Goal: Task Accomplishment & Management: Manage account settings

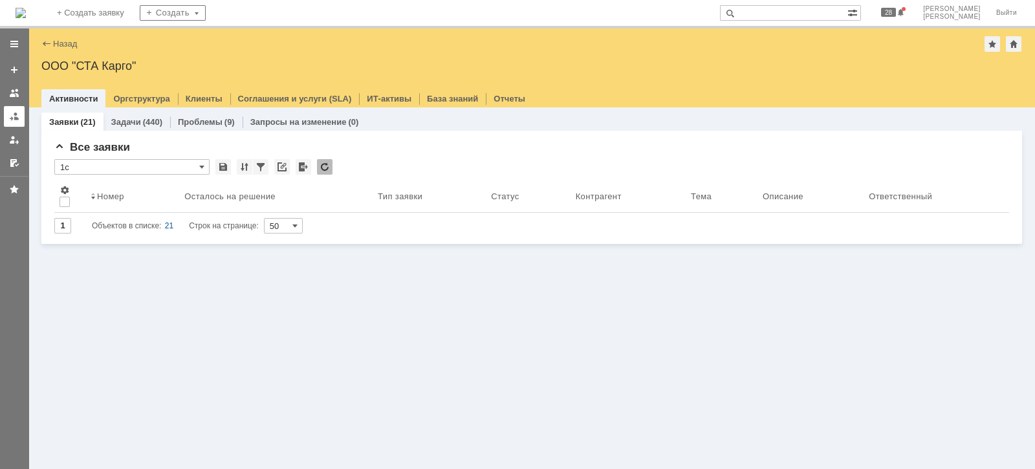
click at [16, 117] on div at bounding box center [14, 116] width 10 height 10
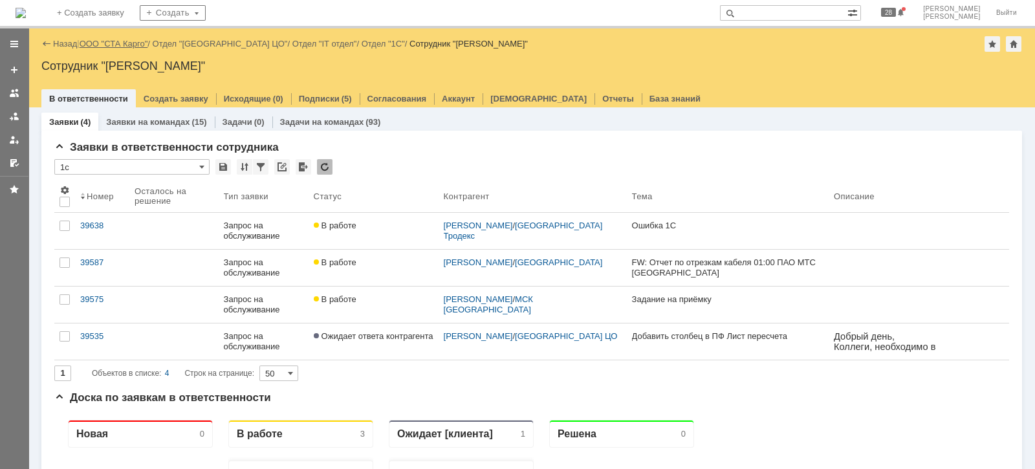
click at [124, 41] on link "ООО "СТА Карго"" at bounding box center [114, 44] width 69 height 10
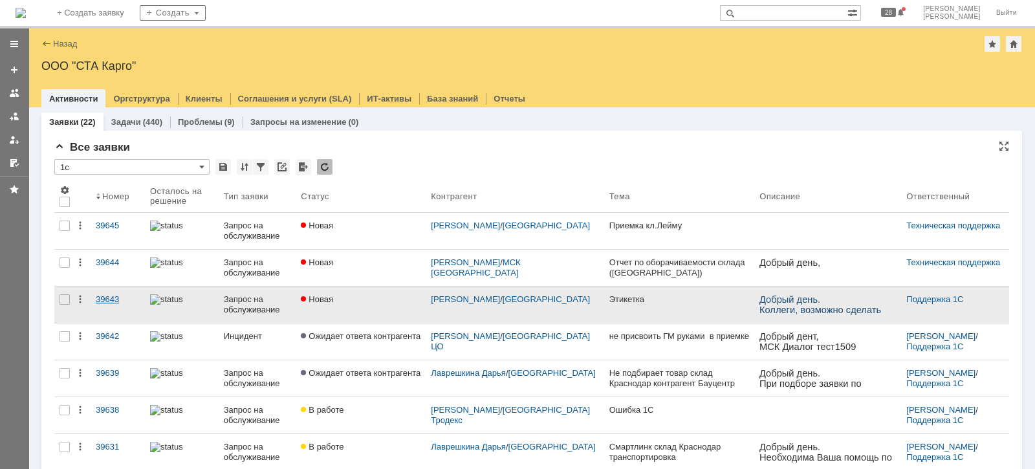
click at [109, 298] on div "39643" at bounding box center [118, 299] width 44 height 10
click at [106, 298] on div "39643" at bounding box center [118, 299] width 44 height 10
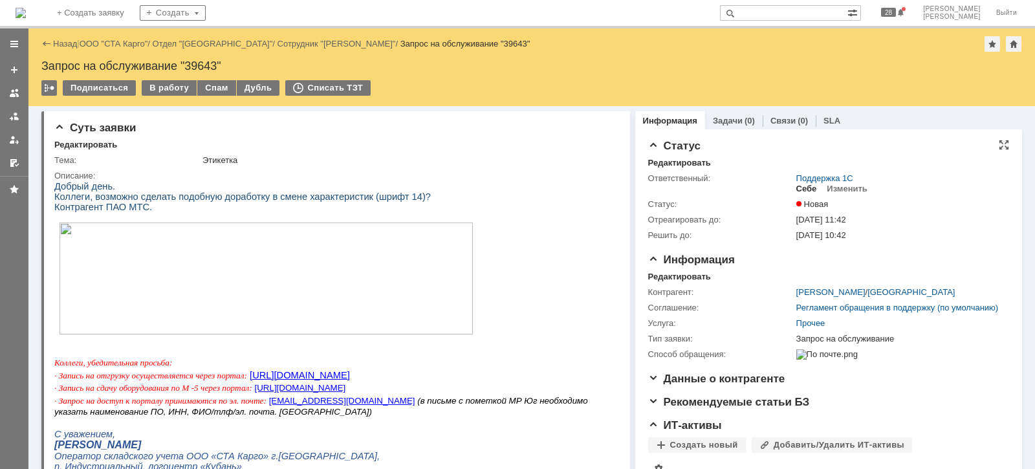
click at [797, 188] on div "Себе" at bounding box center [807, 189] width 21 height 10
click at [165, 94] on div "В работу" at bounding box center [169, 88] width 55 height 16
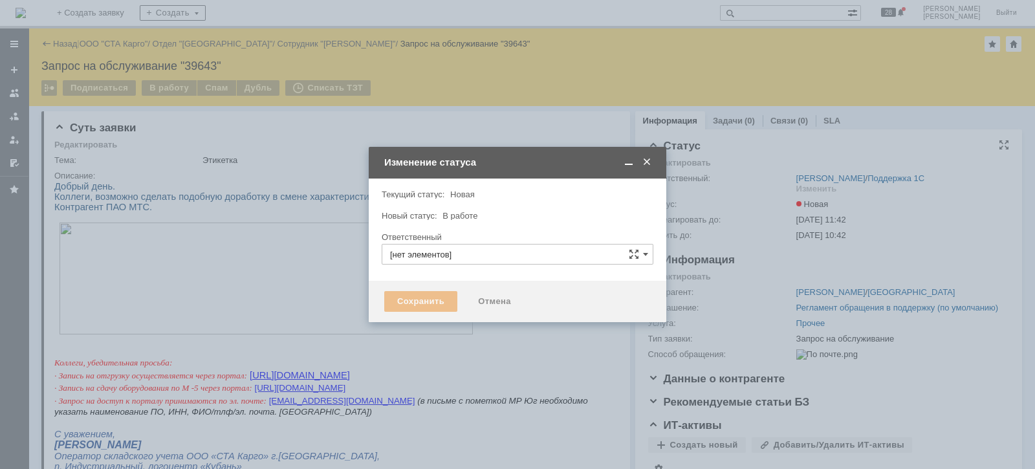
type input "[PERSON_NAME]"
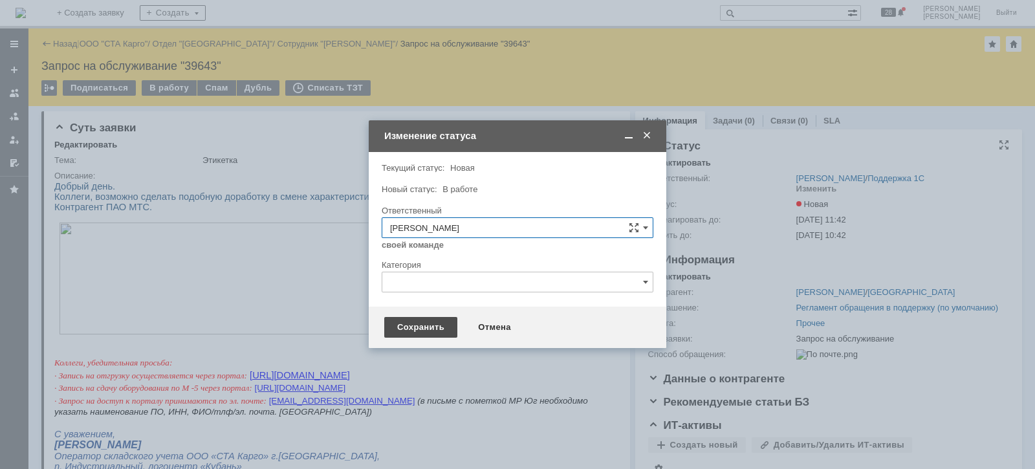
click at [438, 327] on div "Сохранить" at bounding box center [420, 327] width 73 height 21
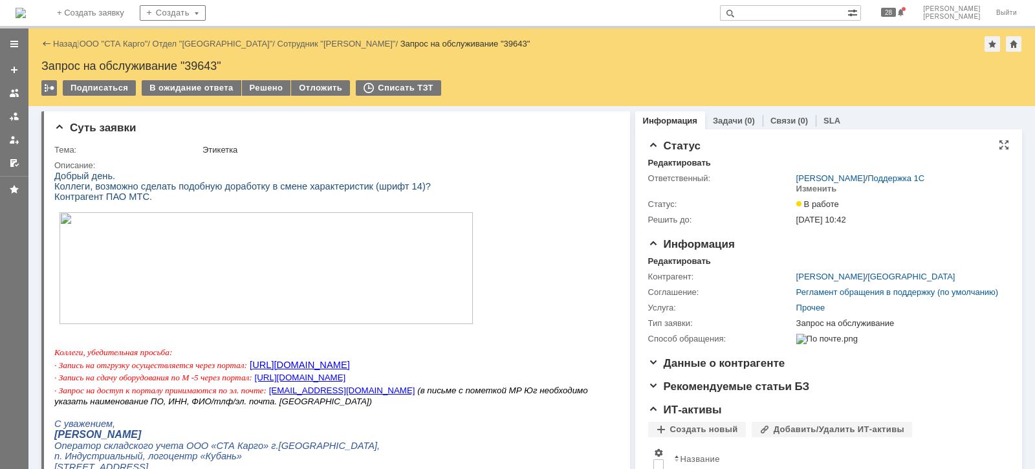
click at [102, 36] on div "Назад | ООО "СТА Карго" / Отдел "Краснодар" / Сотрудник "Лойко Виктория" / Запр…" at bounding box center [531, 44] width 981 height 16
click at [105, 39] on link "ООО "СТА Карго"" at bounding box center [114, 44] width 69 height 10
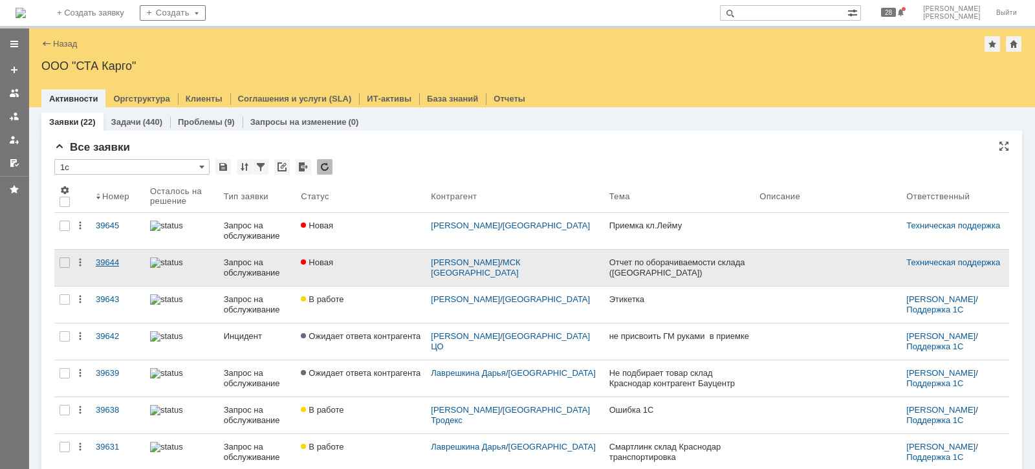
click at [118, 259] on div "39644" at bounding box center [118, 263] width 44 height 10
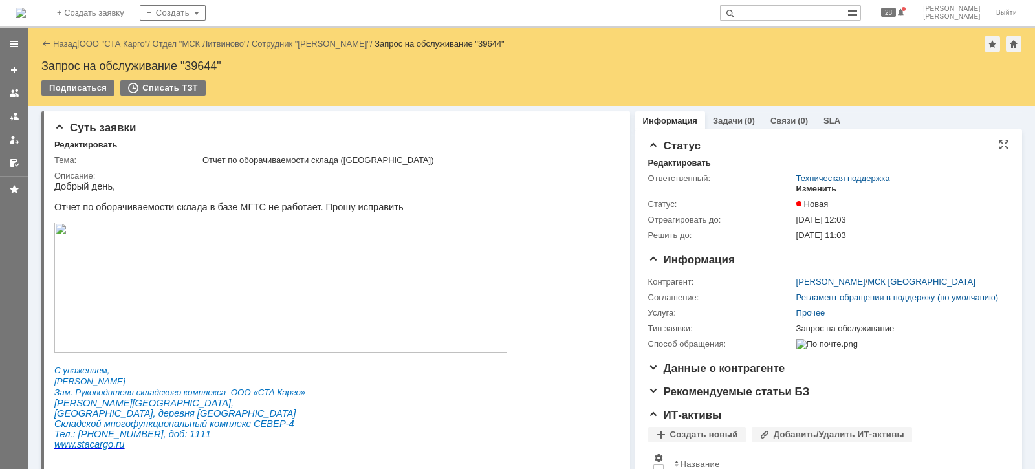
click at [800, 188] on div "Изменить" at bounding box center [817, 189] width 41 height 10
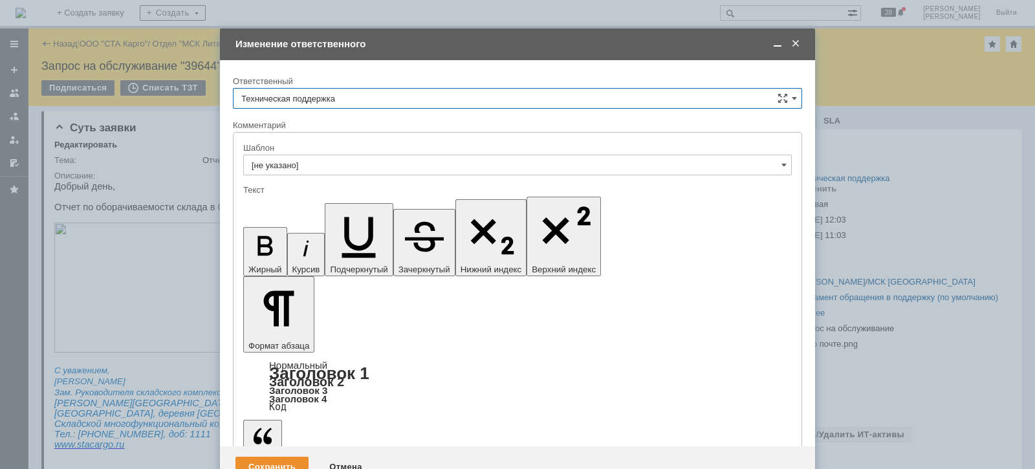
click at [364, 94] on input "Техническая поддержка" at bounding box center [517, 98] width 569 height 21
click at [335, 163] on span "[PERSON_NAME]" at bounding box center [517, 165] width 553 height 10
type input "[PERSON_NAME]"
click at [278, 457] on div "Сохранить" at bounding box center [272, 467] width 73 height 21
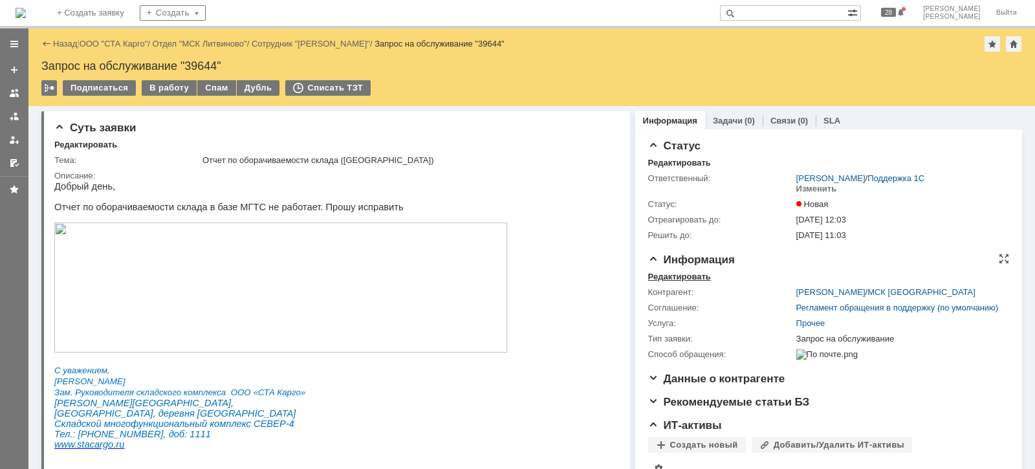
click at [679, 272] on div "Редактировать" at bounding box center [679, 277] width 63 height 10
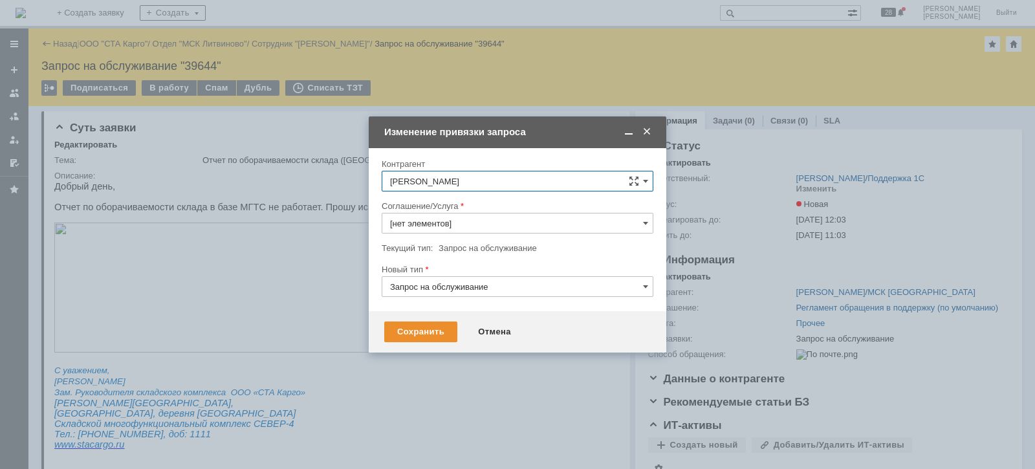
type input "Прочее"
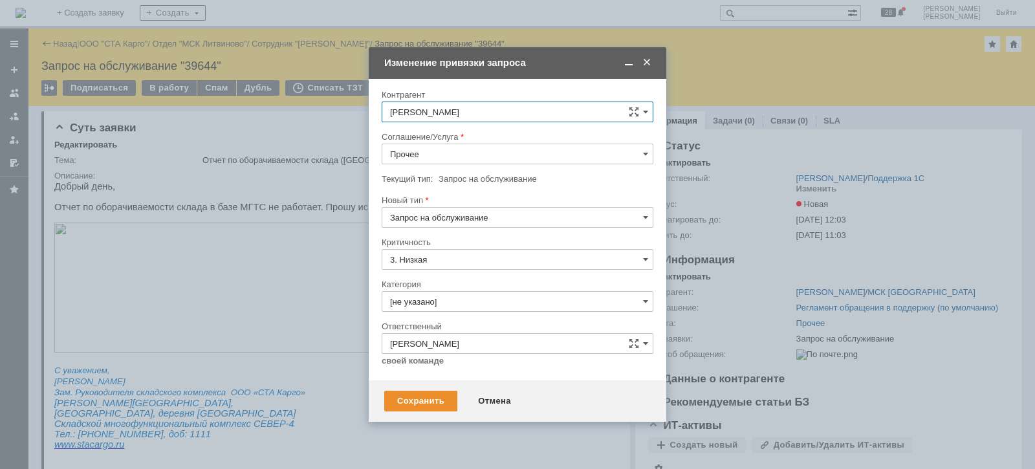
click at [448, 156] on input "Прочее" at bounding box center [518, 154] width 272 height 21
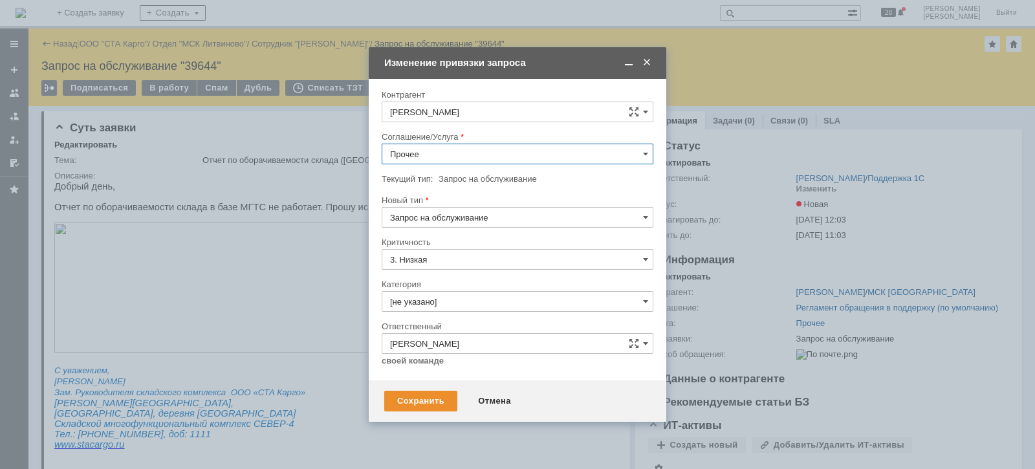
click at [486, 242] on span "WMS Отчетность" at bounding box center [517, 245] width 255 height 10
type input "WMS Отчетность"
click at [418, 399] on div "Сохранить" at bounding box center [420, 401] width 73 height 21
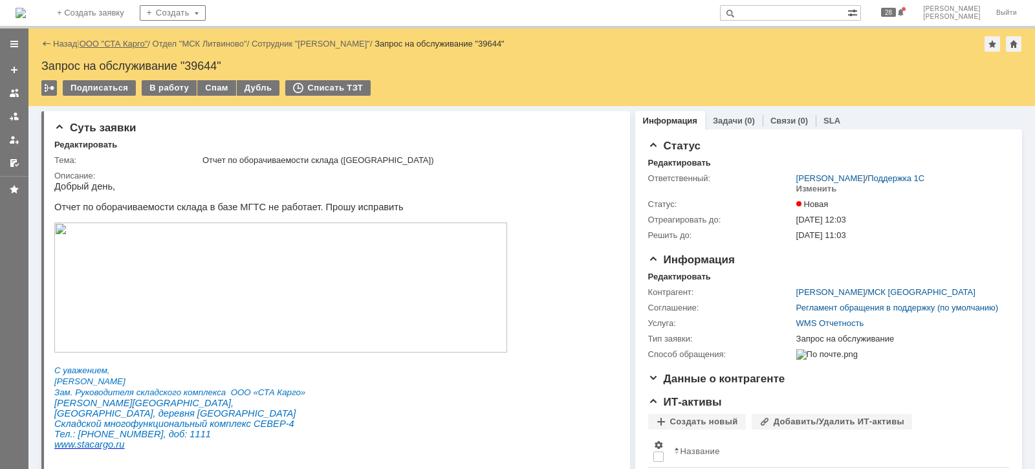
click at [135, 47] on link "ООО "СТА Карго"" at bounding box center [114, 44] width 69 height 10
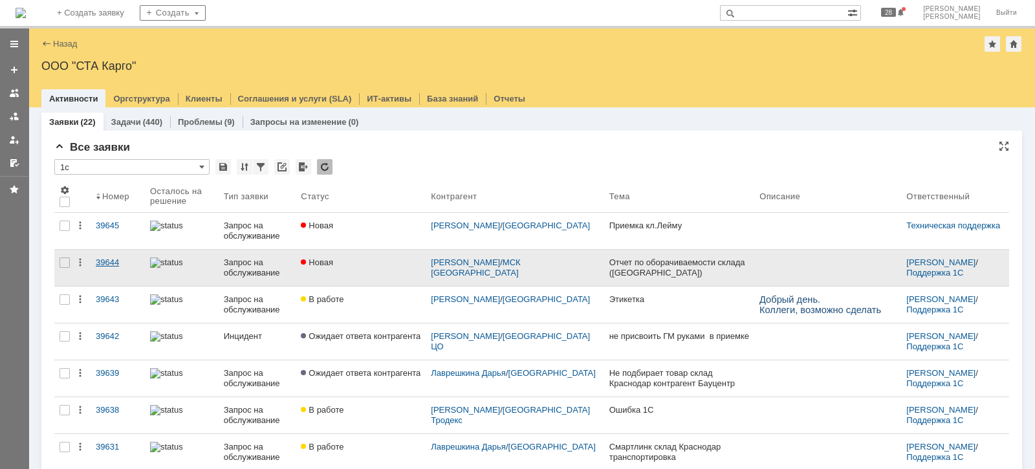
click at [108, 265] on div "39644" at bounding box center [118, 263] width 44 height 10
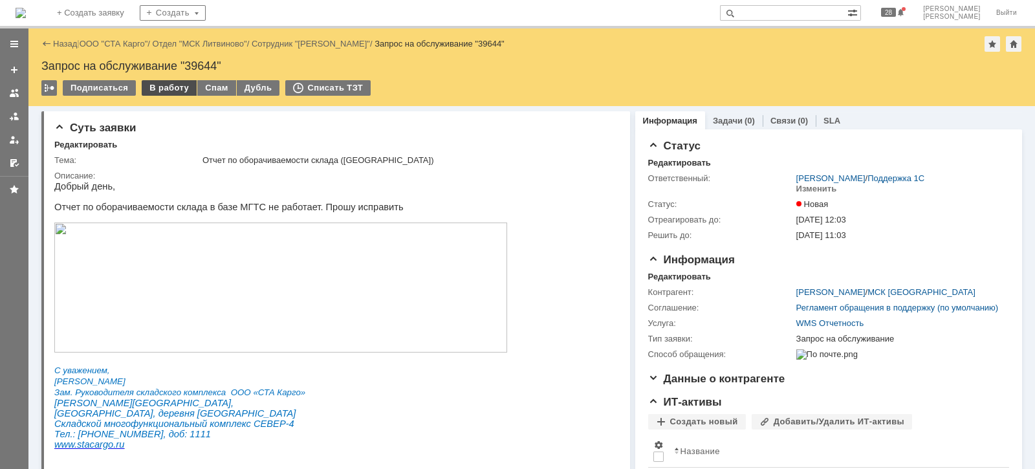
click at [155, 86] on div "В работу" at bounding box center [169, 88] width 55 height 16
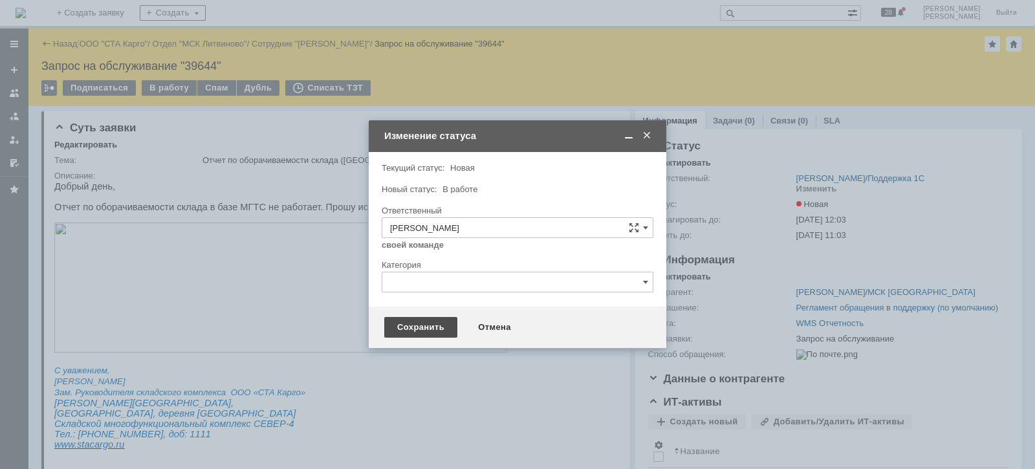
click at [424, 331] on div "Сохранить" at bounding box center [420, 327] width 73 height 21
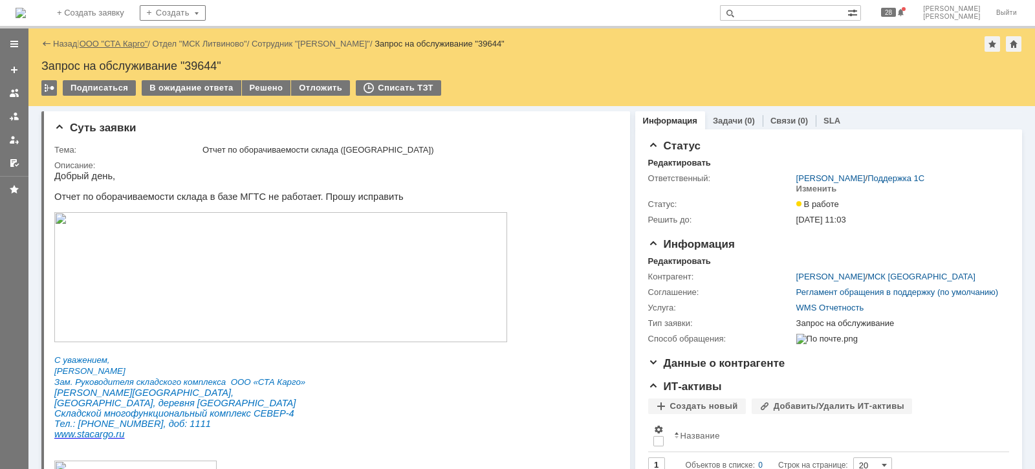
click at [119, 45] on link "ООО "СТА Карго"" at bounding box center [114, 44] width 69 height 10
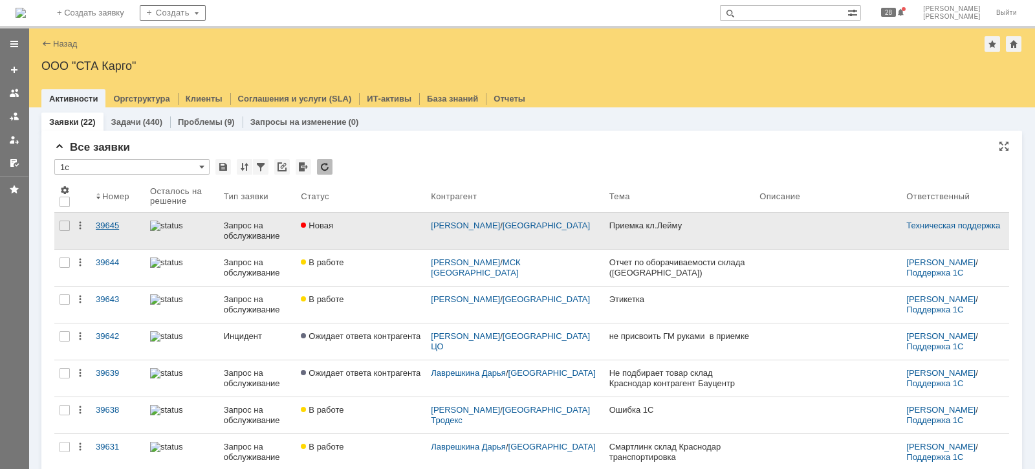
click at [113, 224] on div "39645" at bounding box center [118, 226] width 44 height 10
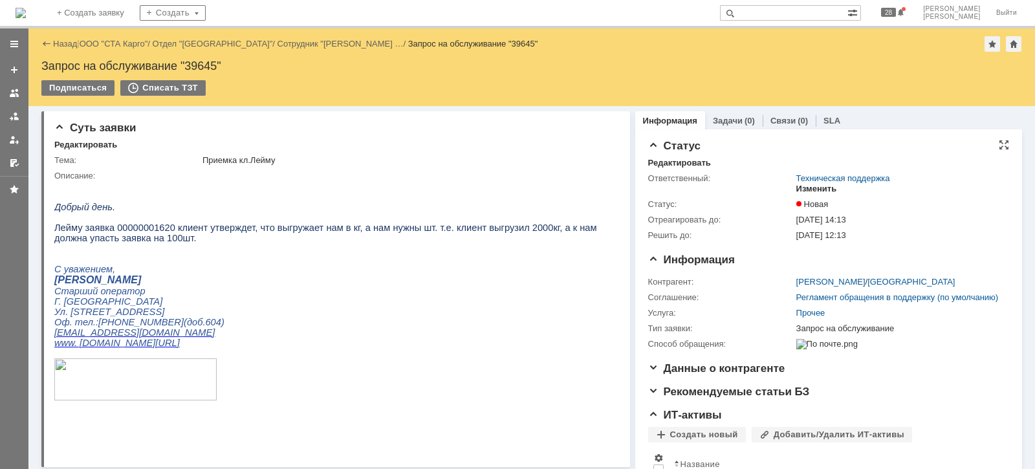
click at [809, 190] on div "Изменить" at bounding box center [817, 189] width 41 height 10
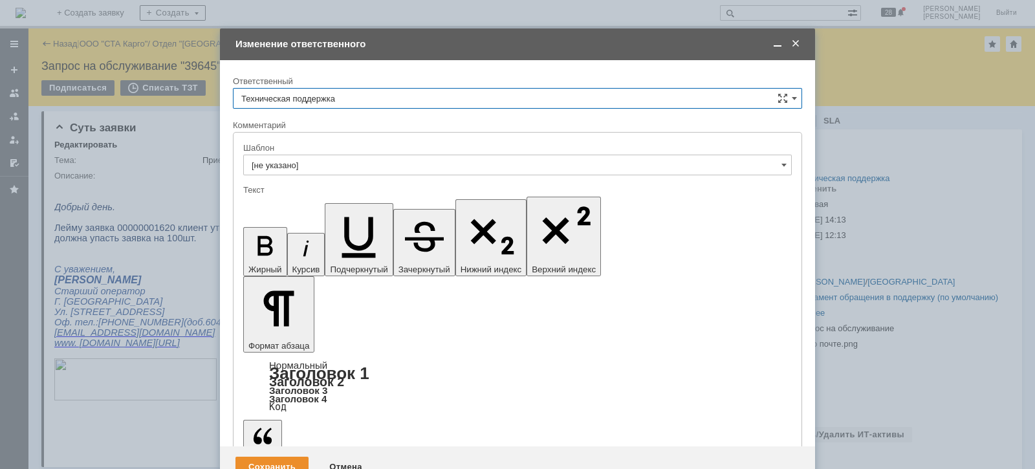
click at [366, 92] on input "Техническая поддержка" at bounding box center [517, 98] width 569 height 21
drag, startPoint x: 336, startPoint y: 159, endPoint x: 308, endPoint y: 216, distance: 64.2
click at [336, 159] on div "[PERSON_NAME]" at bounding box center [518, 165] width 568 height 21
type input "[PERSON_NAME]"
click at [282, 457] on div "Сохранить" at bounding box center [272, 467] width 73 height 21
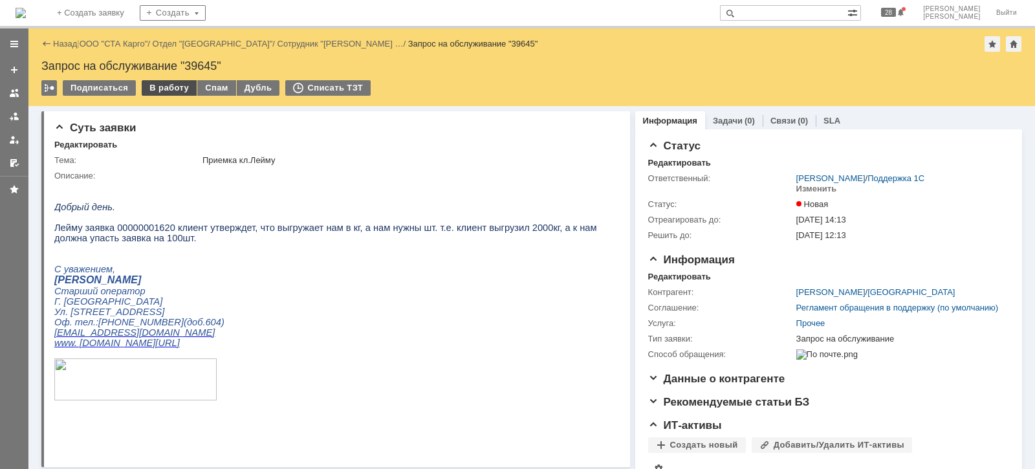
click at [154, 88] on div "В работу" at bounding box center [169, 88] width 55 height 16
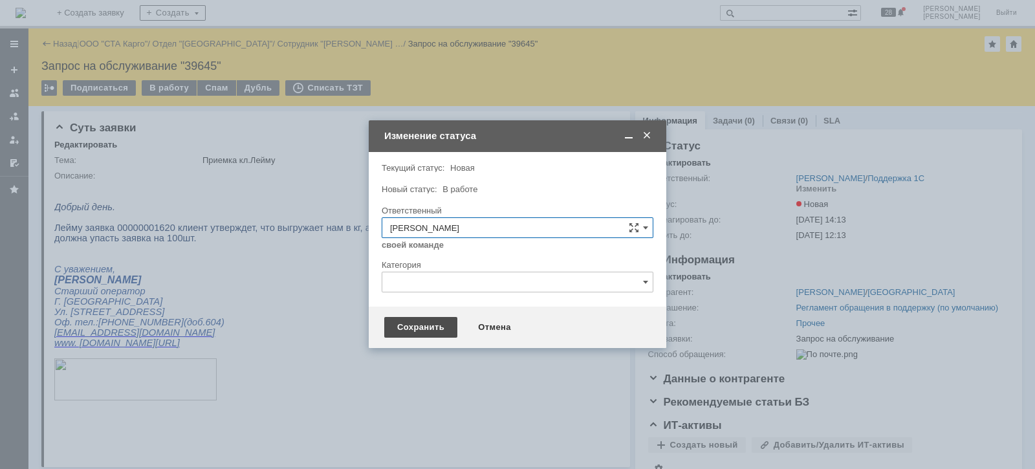
click at [414, 324] on div "Сохранить" at bounding box center [420, 327] width 73 height 21
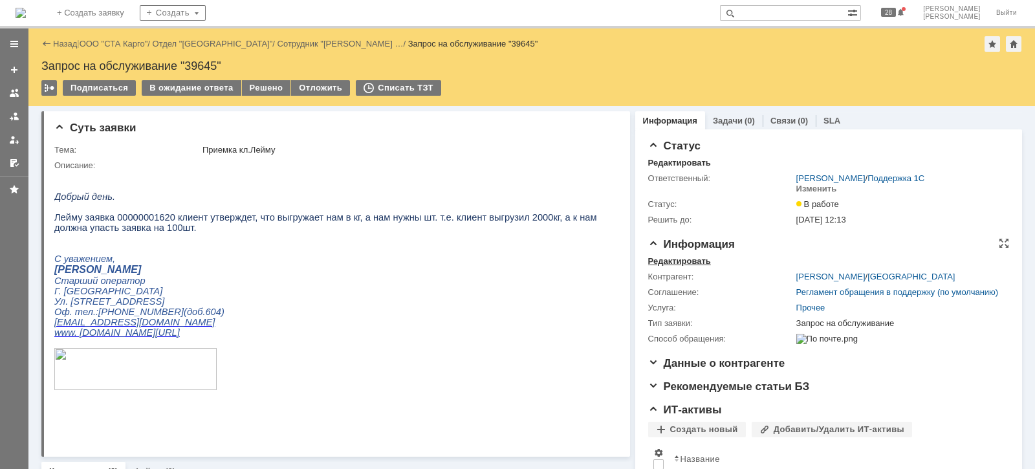
click at [686, 261] on div "Редактировать" at bounding box center [679, 261] width 63 height 10
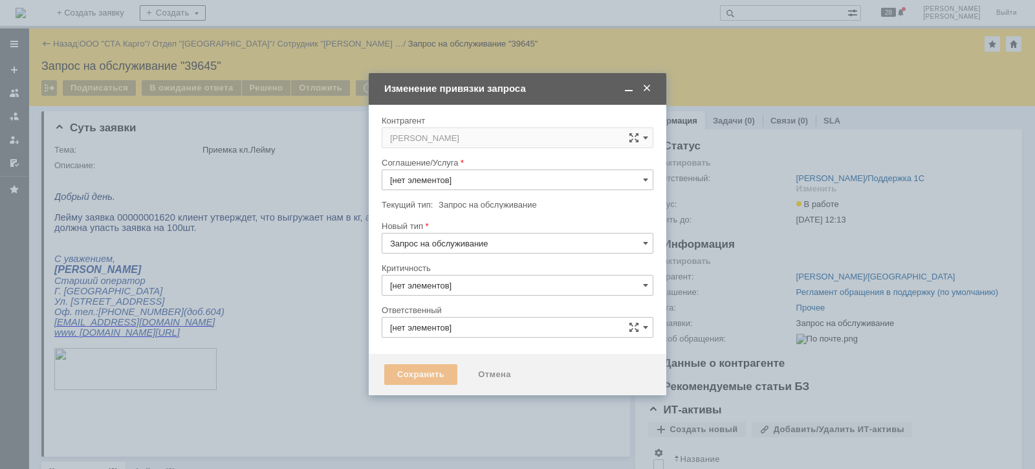
type input "3. Низкая"
type input "Прочее"
type input "[PERSON_NAME]"
type input "[не указано]"
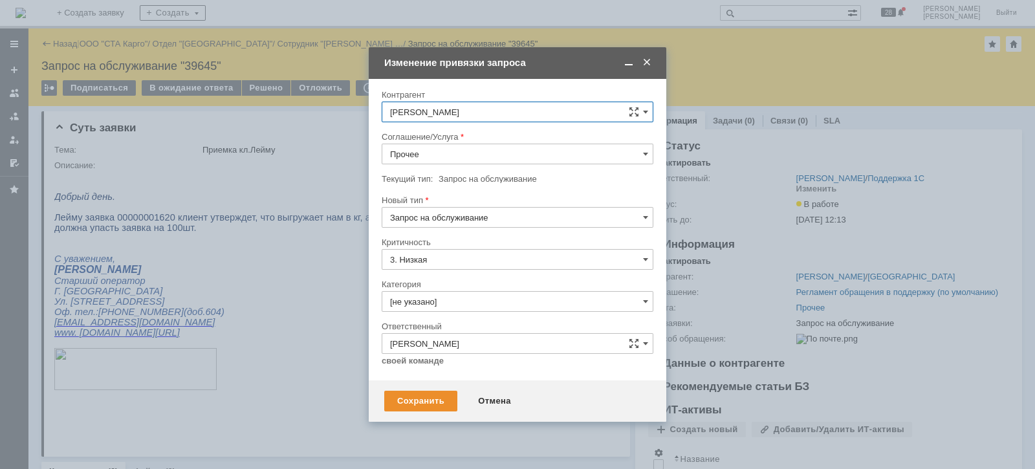
click at [446, 151] on input "Прочее" at bounding box center [518, 154] width 272 height 21
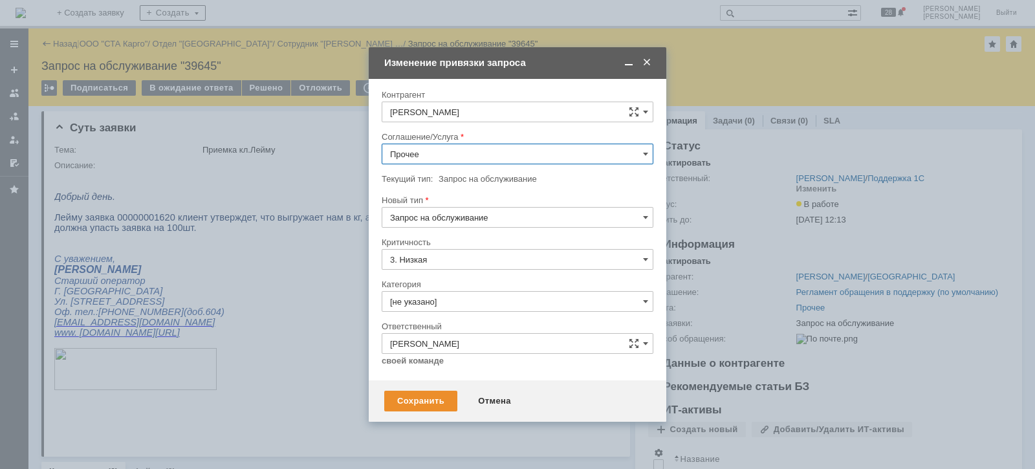
scroll to position [296, 0]
click at [446, 178] on span "WMS Обмены" at bounding box center [517, 181] width 255 height 10
type input "WMS Обмены"
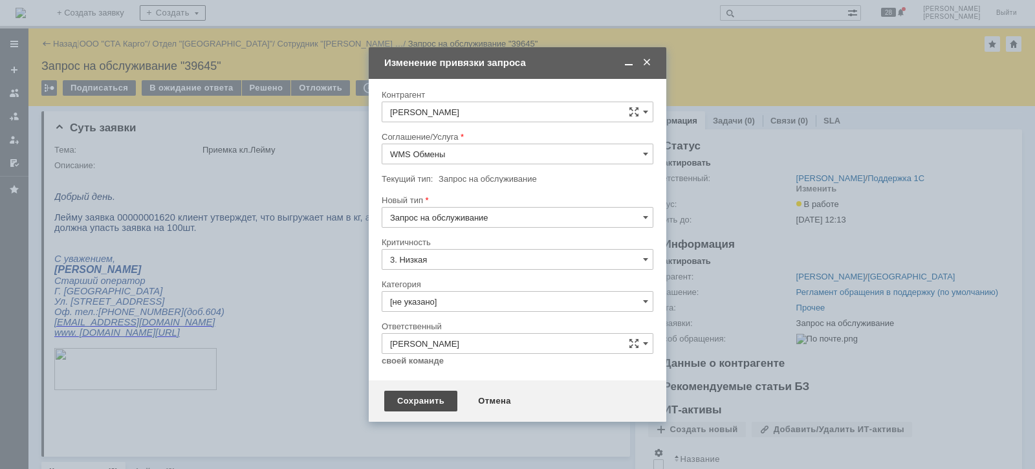
click at [434, 398] on div "Сохранить" at bounding box center [420, 401] width 73 height 21
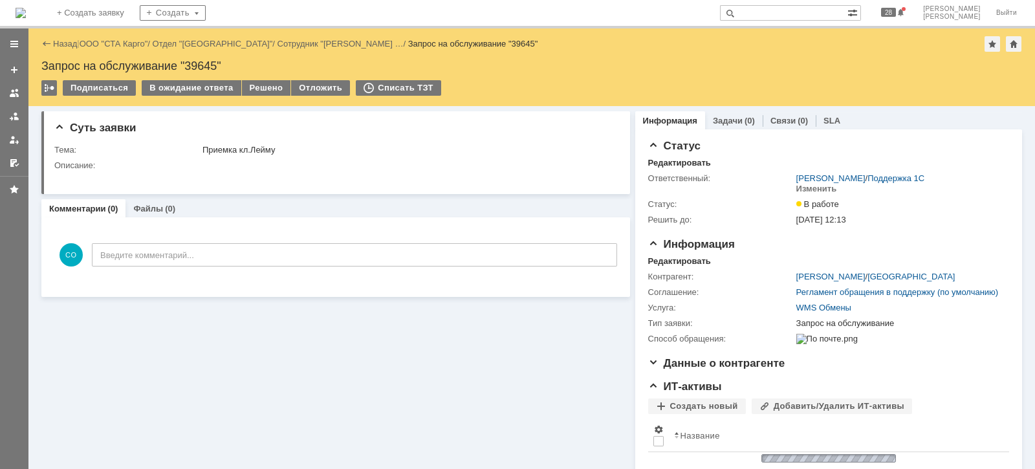
scroll to position [0, 0]
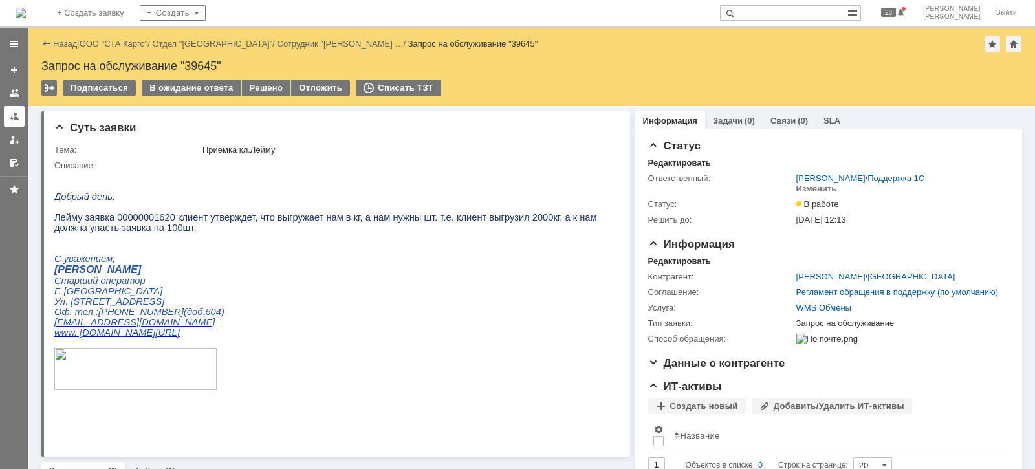
click at [8, 113] on link at bounding box center [14, 116] width 21 height 21
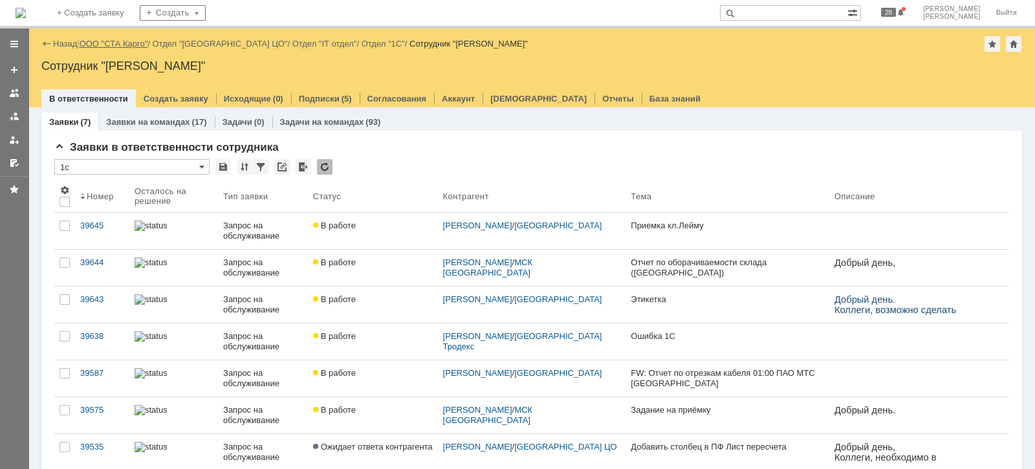
click at [117, 47] on link "ООО "СТА Карго"" at bounding box center [114, 44] width 69 height 10
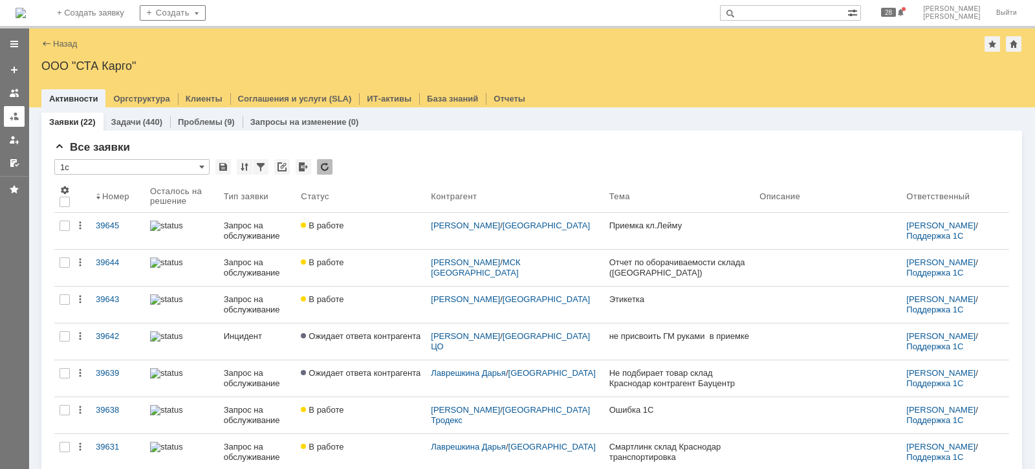
click at [14, 113] on div at bounding box center [14, 116] width 10 height 10
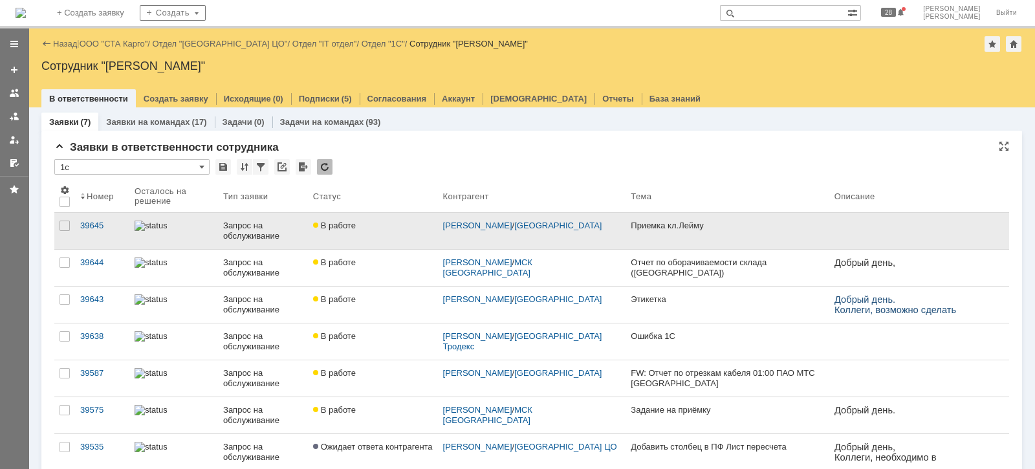
click at [360, 237] on link "В работе" at bounding box center [373, 231] width 130 height 36
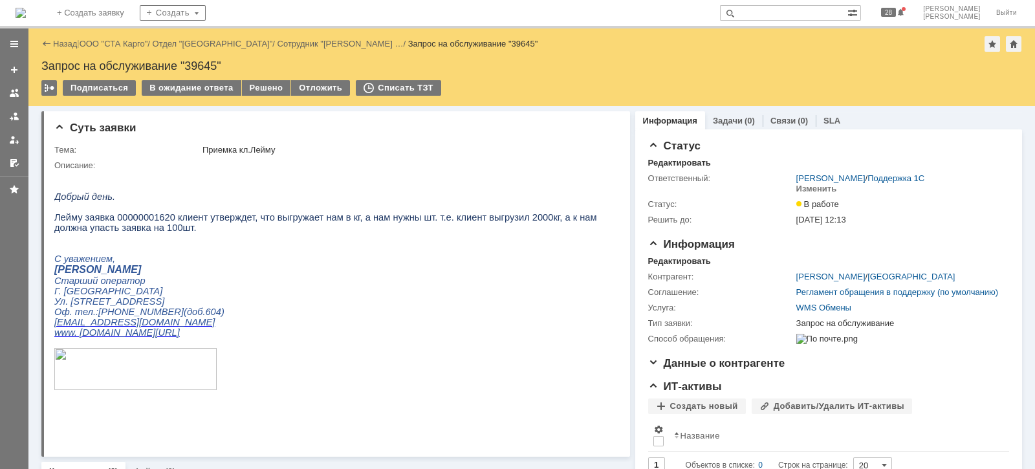
click at [152, 221] on span "Лейму заявка 00000001620 клиент утверждет, что выгружает нам в кг, а нам нужны …" at bounding box center [325, 222] width 543 height 21
copy span "00000001620"
click at [269, 91] on div "Решено" at bounding box center [266, 88] width 49 height 16
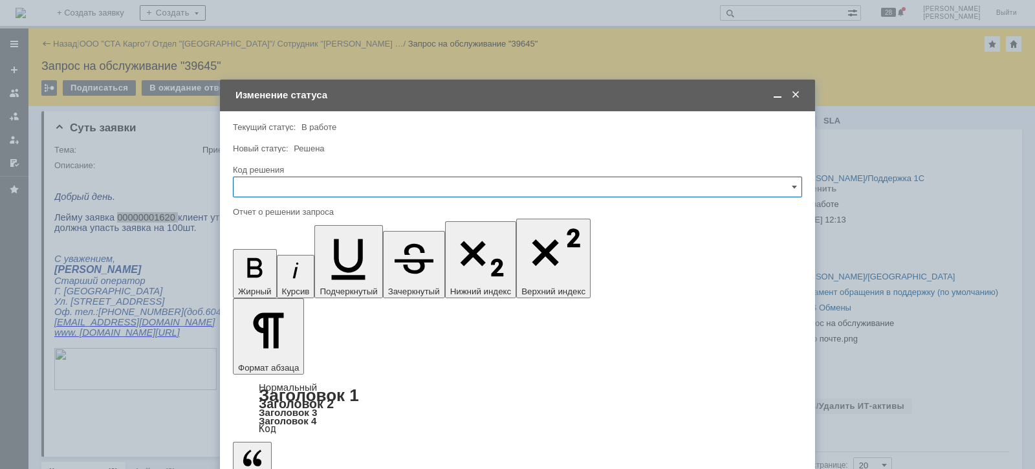
click at [301, 186] on input "text" at bounding box center [517, 187] width 569 height 21
click at [291, 359] on span "Решено" at bounding box center [517, 360] width 553 height 10
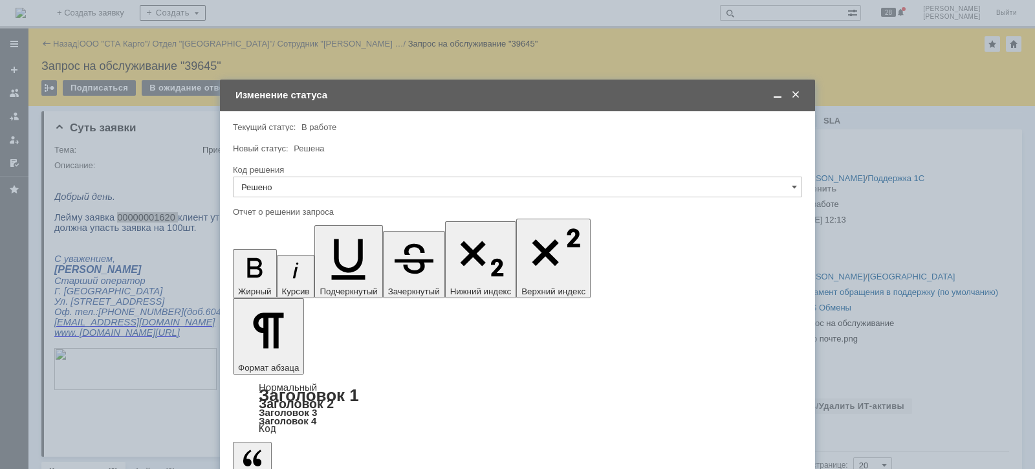
type input "Решено"
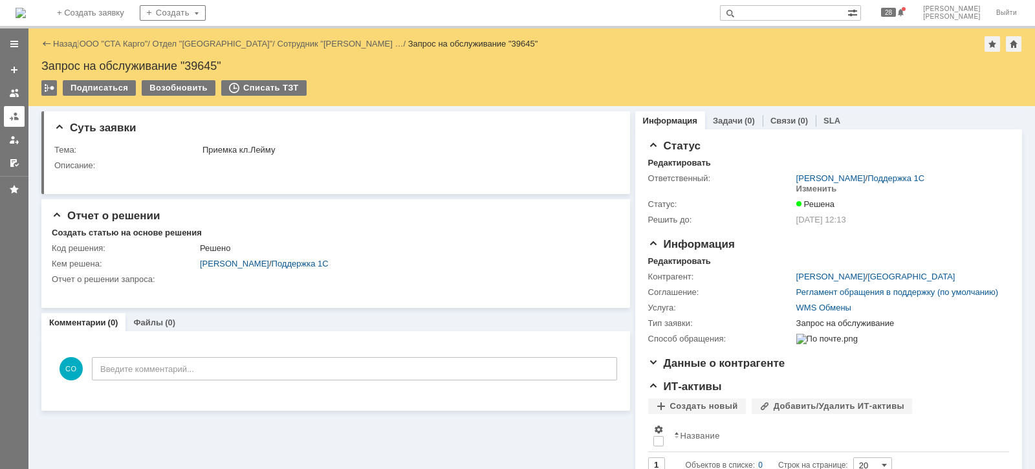
click at [16, 122] on link at bounding box center [14, 116] width 21 height 21
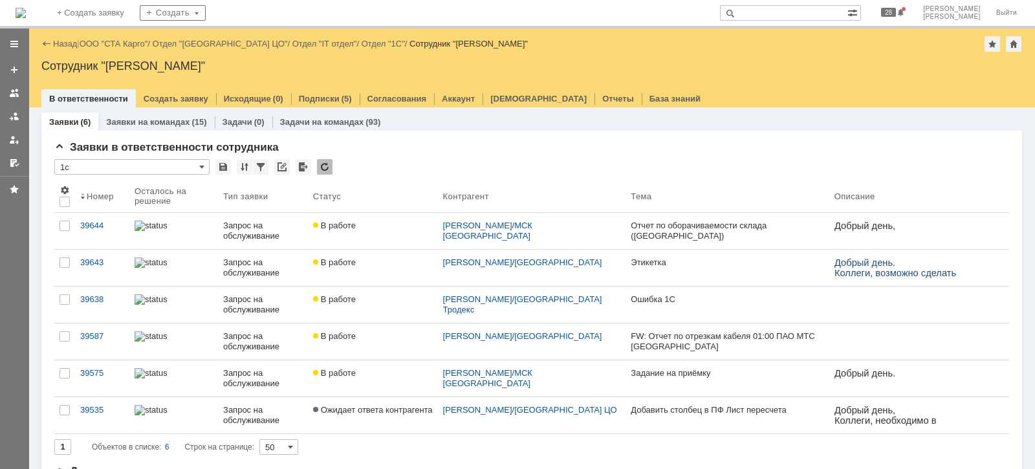
click at [116, 39] on link "ООО "СТА Карго"" at bounding box center [114, 44] width 69 height 10
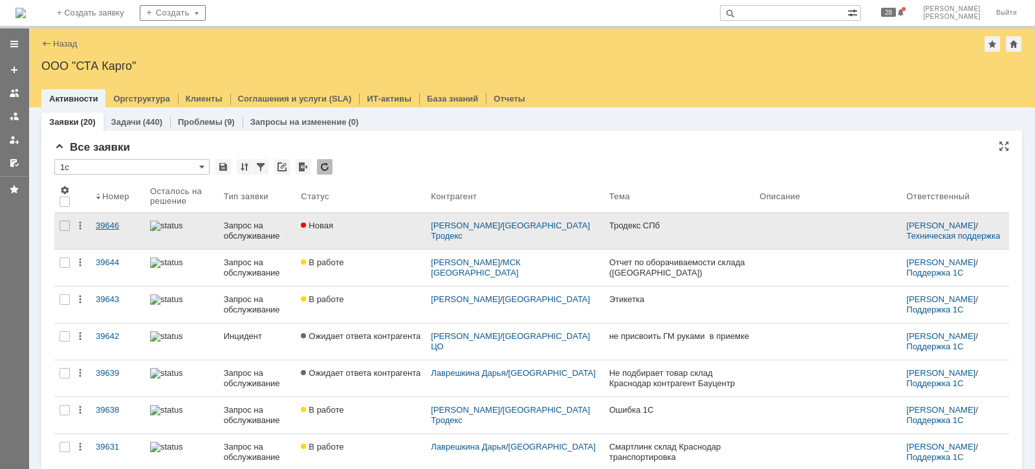
click at [109, 230] on div "39646" at bounding box center [118, 226] width 44 height 10
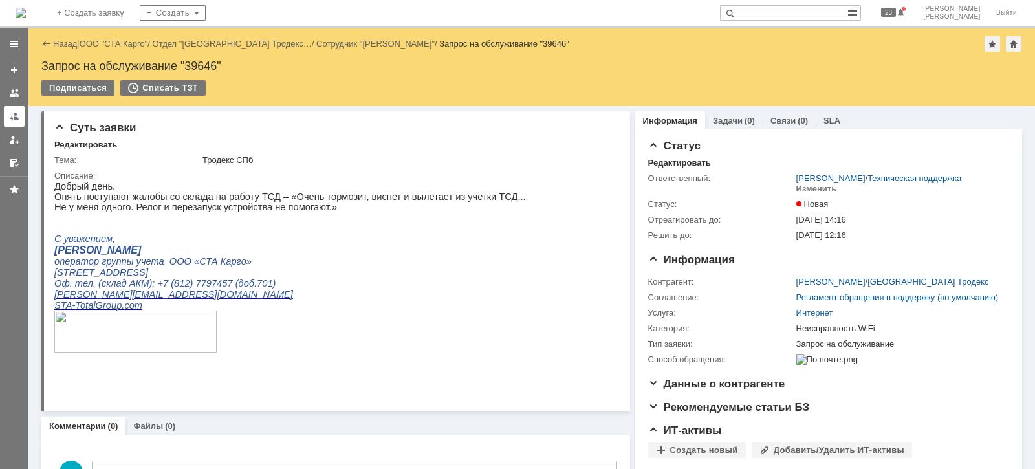
click at [10, 117] on div at bounding box center [14, 116] width 10 height 10
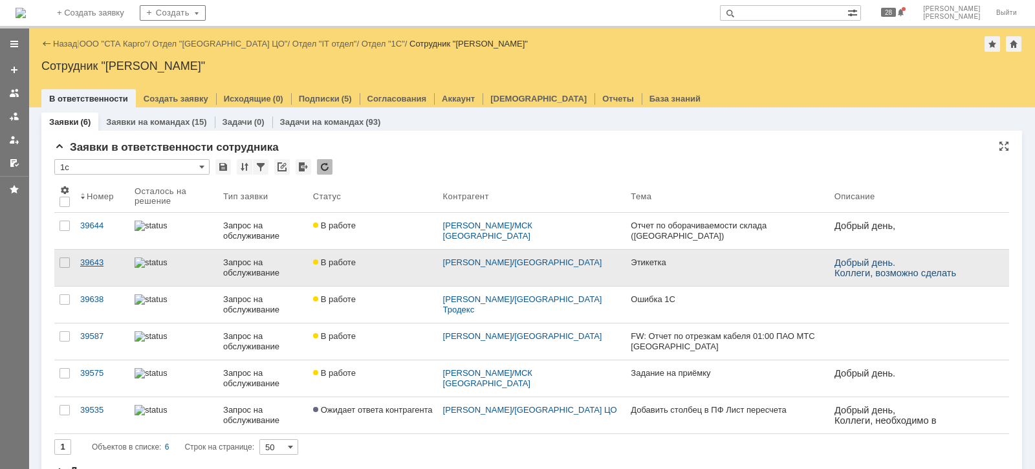
click at [80, 263] on div "39643" at bounding box center [102, 263] width 44 height 10
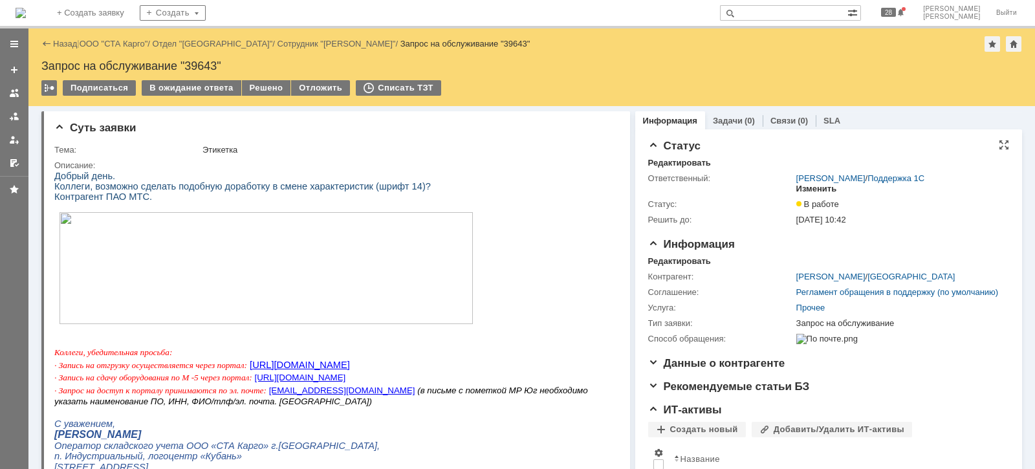
drag, startPoint x: 809, startPoint y: 189, endPoint x: 795, endPoint y: 193, distance: 14.9
click at [809, 190] on div "Изменить" at bounding box center [817, 189] width 41 height 10
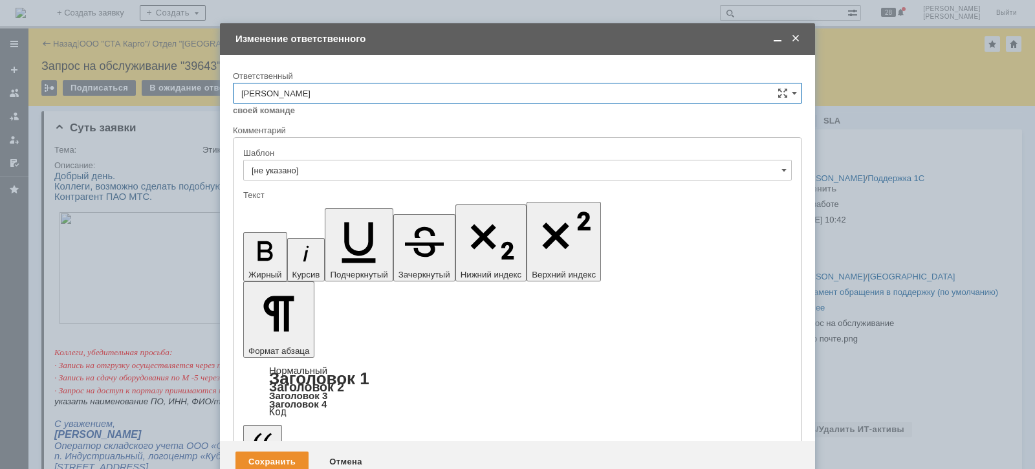
click at [375, 91] on input "[PERSON_NAME]" at bounding box center [517, 93] width 569 height 21
click at [326, 207] on span "[PERSON_NAME]" at bounding box center [517, 208] width 553 height 10
type input "[PERSON_NAME]"
click at [276, 452] on div "Сохранить" at bounding box center [272, 462] width 73 height 21
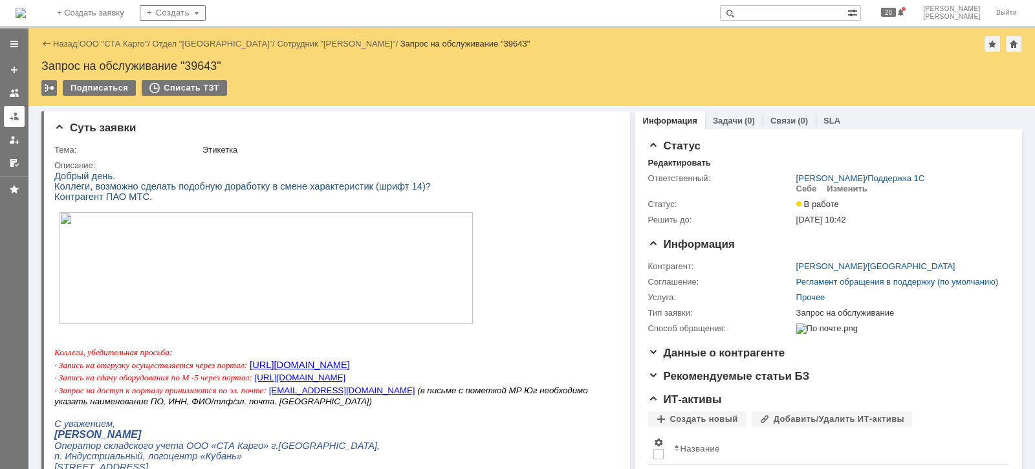
click at [12, 118] on div at bounding box center [14, 116] width 10 height 10
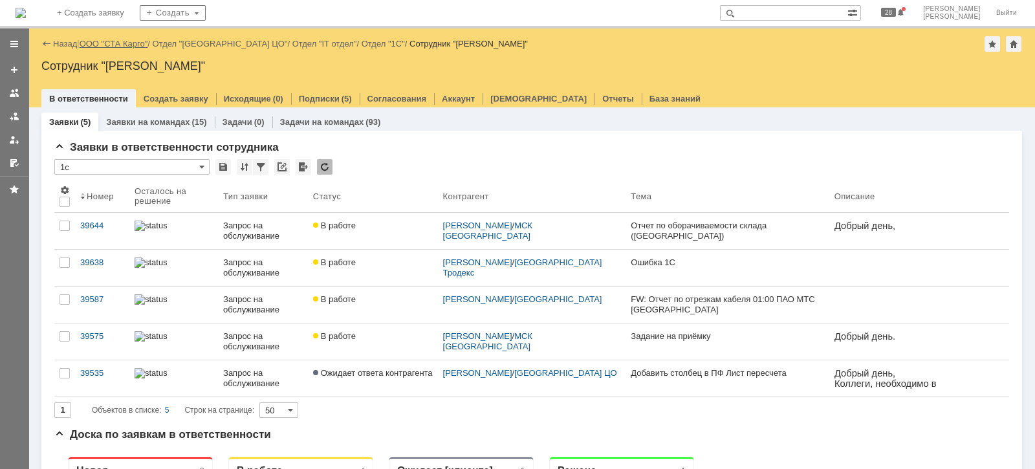
click at [127, 43] on link "ООО "СТА Карго"" at bounding box center [114, 44] width 69 height 10
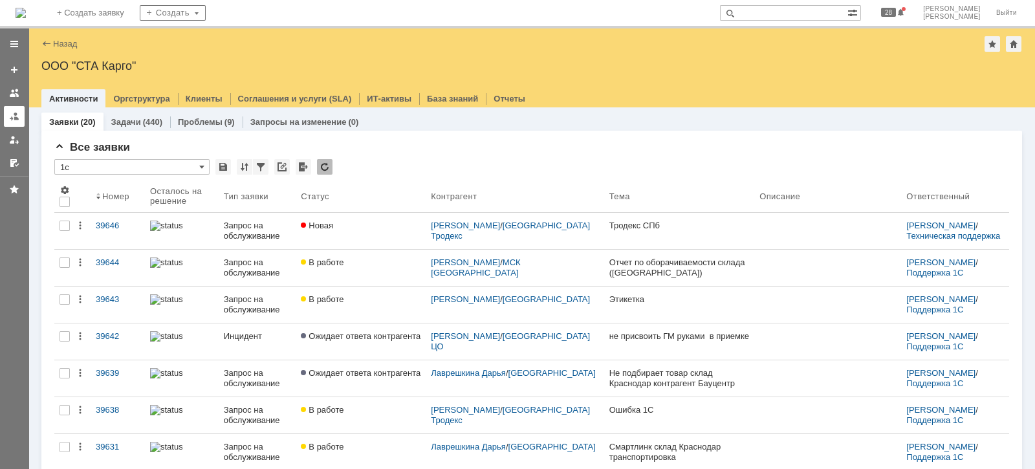
click at [9, 111] on div at bounding box center [14, 116] width 10 height 10
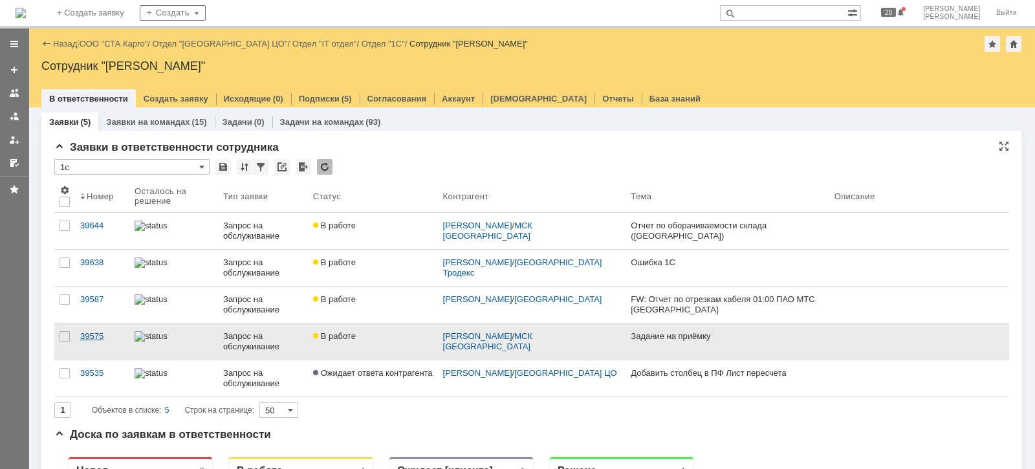
click at [89, 336] on div "39575" at bounding box center [102, 336] width 44 height 10
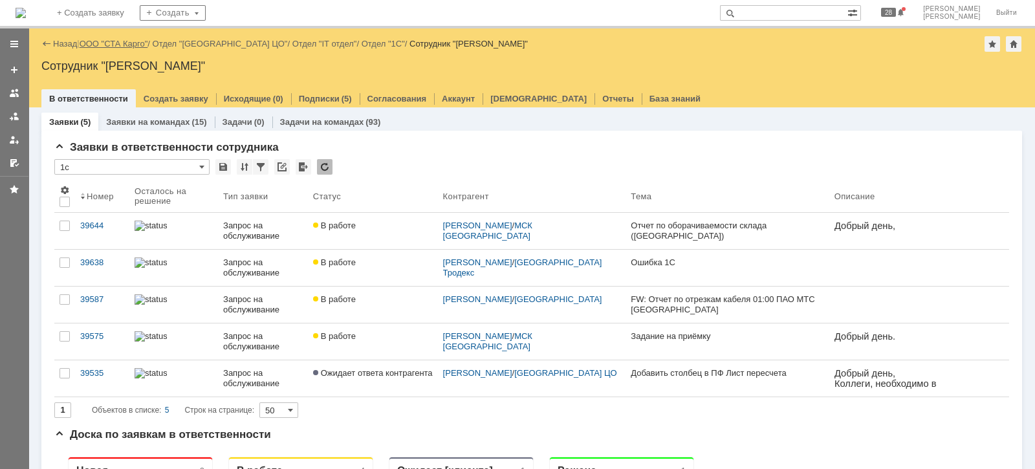
click at [102, 45] on link "ООО "СТА Карго"" at bounding box center [114, 44] width 69 height 10
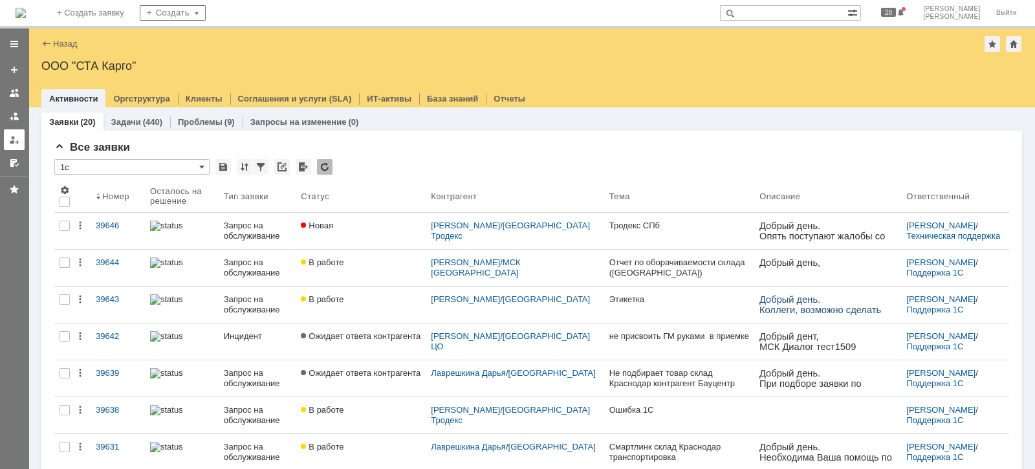
click at [9, 142] on div at bounding box center [14, 140] width 10 height 10
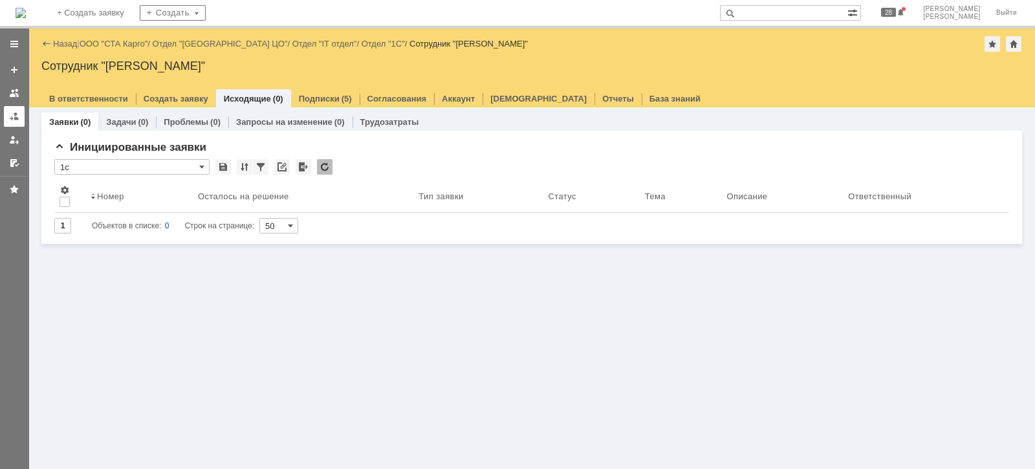
click at [19, 116] on div at bounding box center [14, 116] width 10 height 10
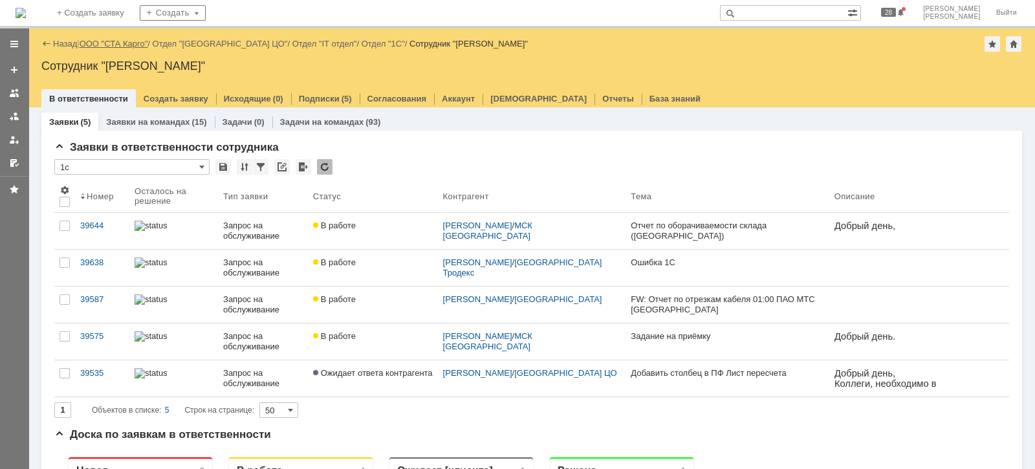
click at [124, 43] on link "ООО "СТА Карго"" at bounding box center [114, 44] width 69 height 10
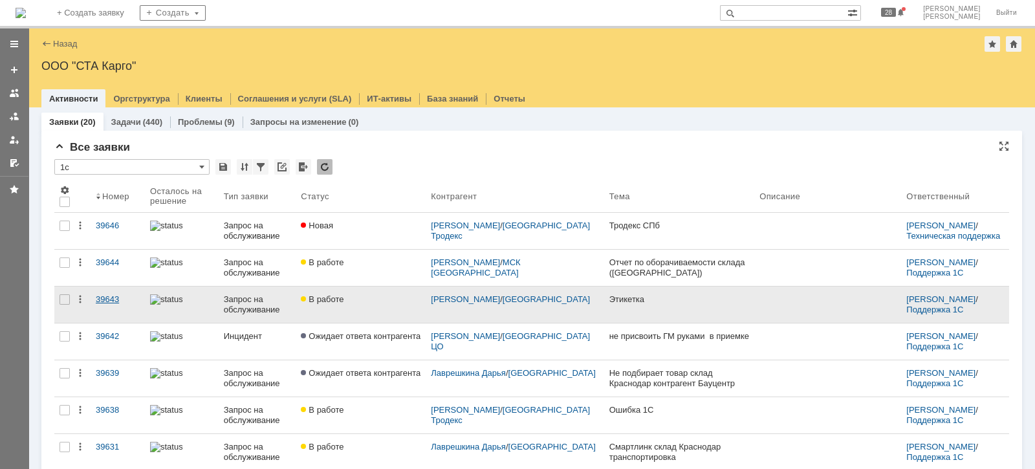
click at [109, 294] on div "39643" at bounding box center [118, 299] width 44 height 10
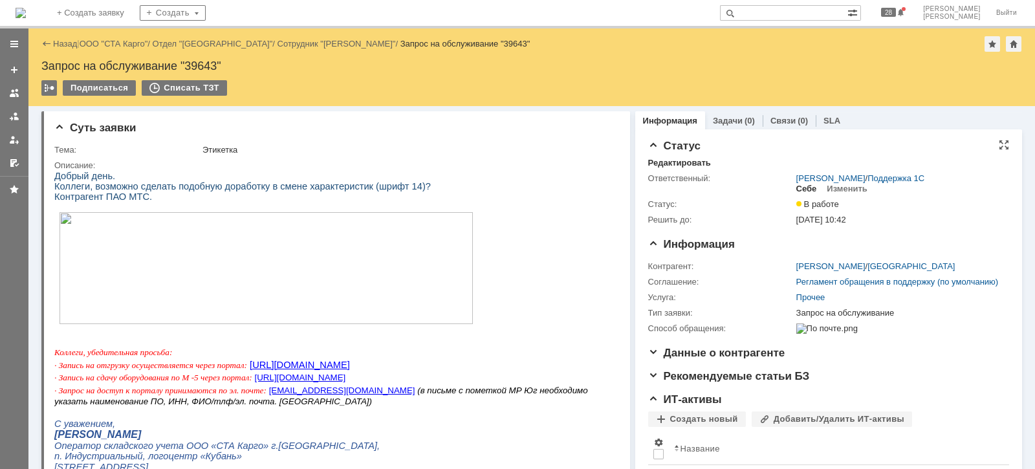
click at [802, 190] on div "Себе" at bounding box center [807, 189] width 21 height 10
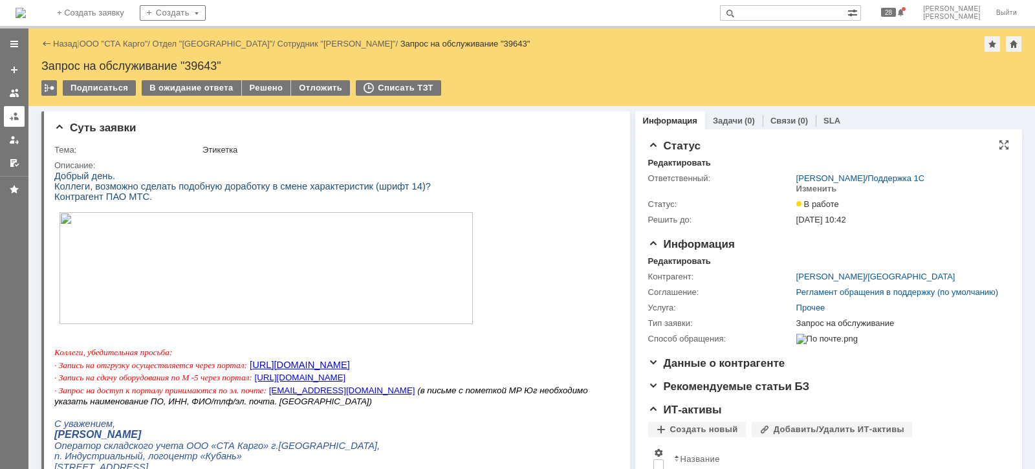
click at [14, 109] on link at bounding box center [14, 116] width 21 height 21
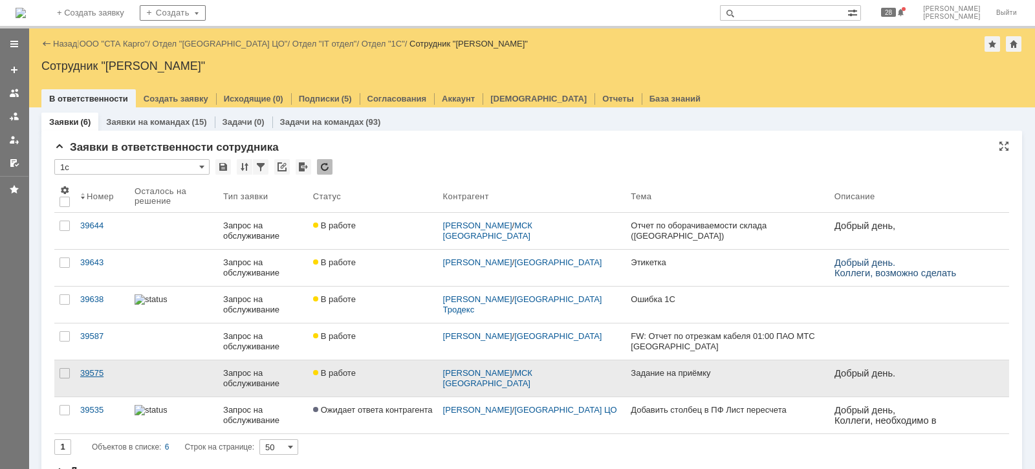
click at [88, 371] on div "39575" at bounding box center [102, 373] width 44 height 10
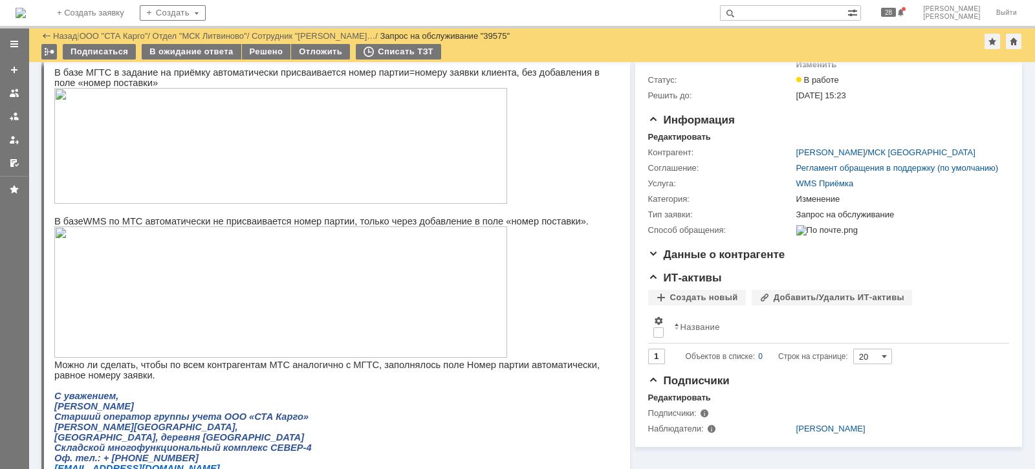
click at [188, 300] on img at bounding box center [280, 291] width 453 height 131
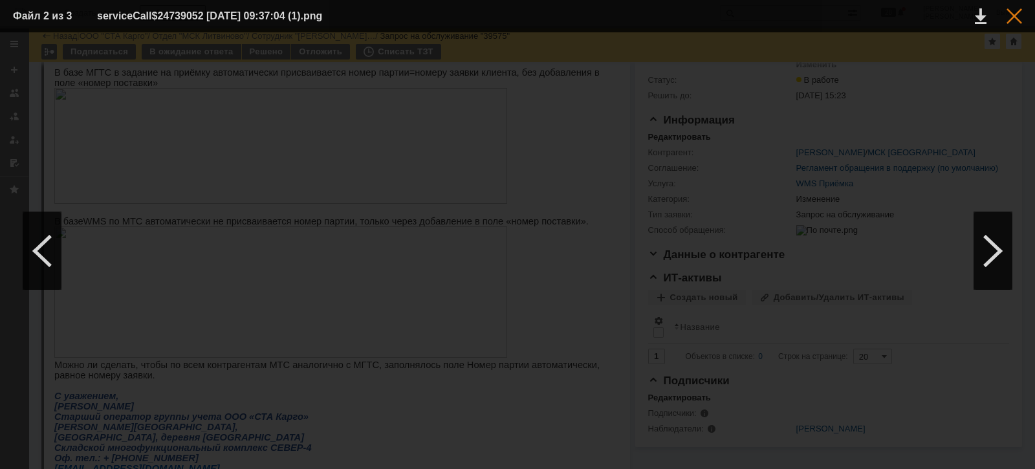
click at [1009, 14] on div at bounding box center [1015, 16] width 16 height 16
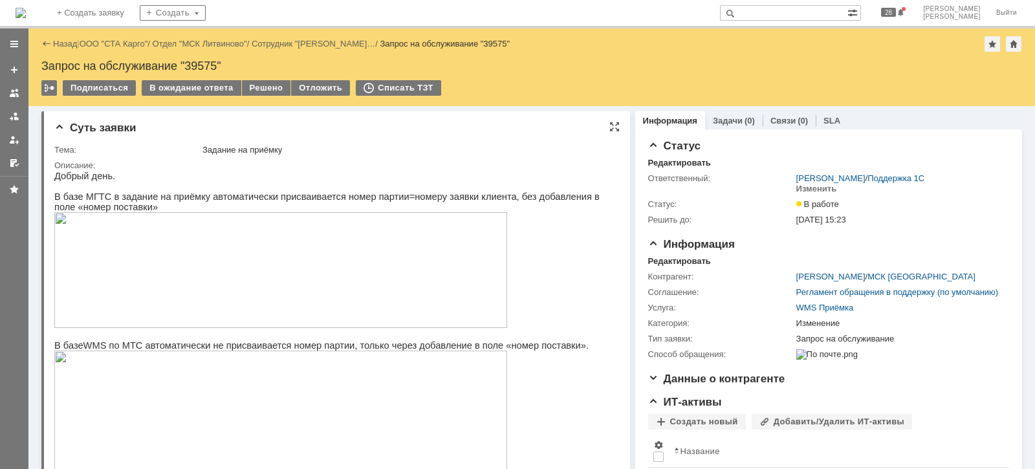
click at [190, 256] on img at bounding box center [280, 270] width 453 height 116
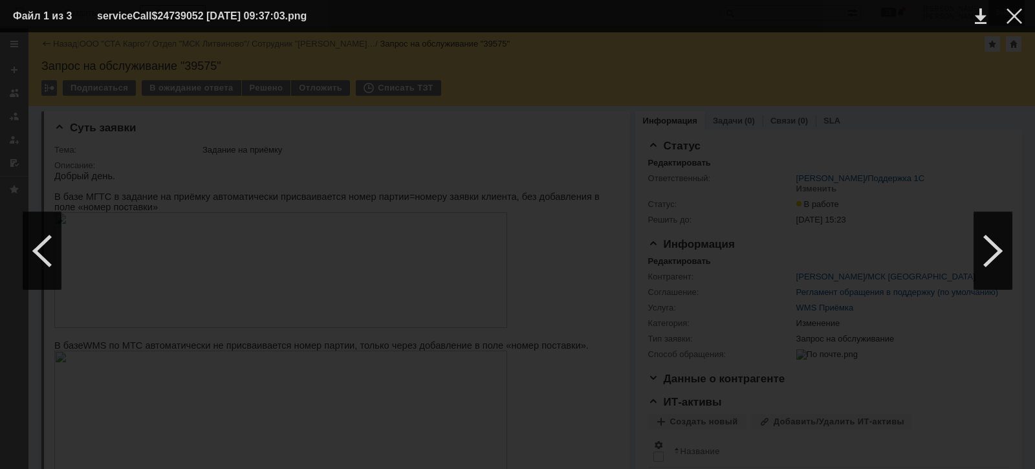
click at [1017, 16] on div at bounding box center [1015, 16] width 16 height 16
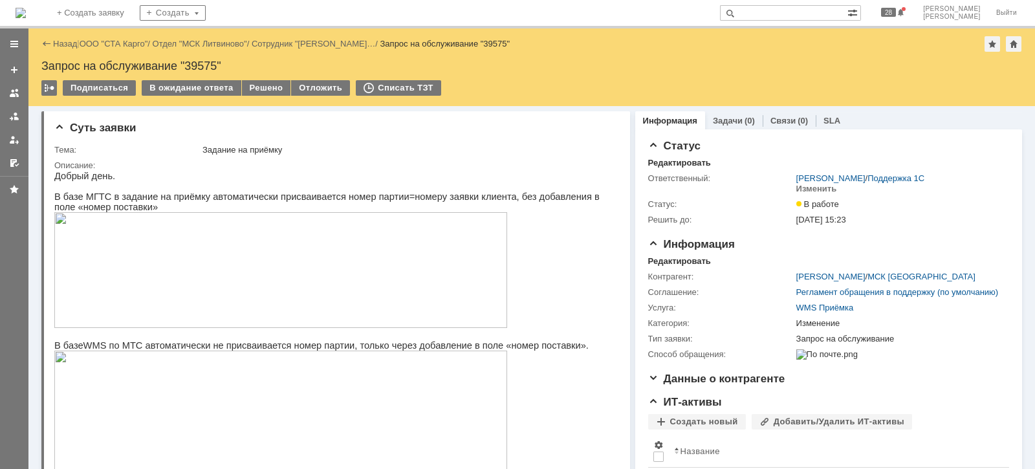
click at [635, 123] on div "Информация" at bounding box center [670, 120] width 70 height 19
click at [21, 111] on link at bounding box center [14, 116] width 21 height 21
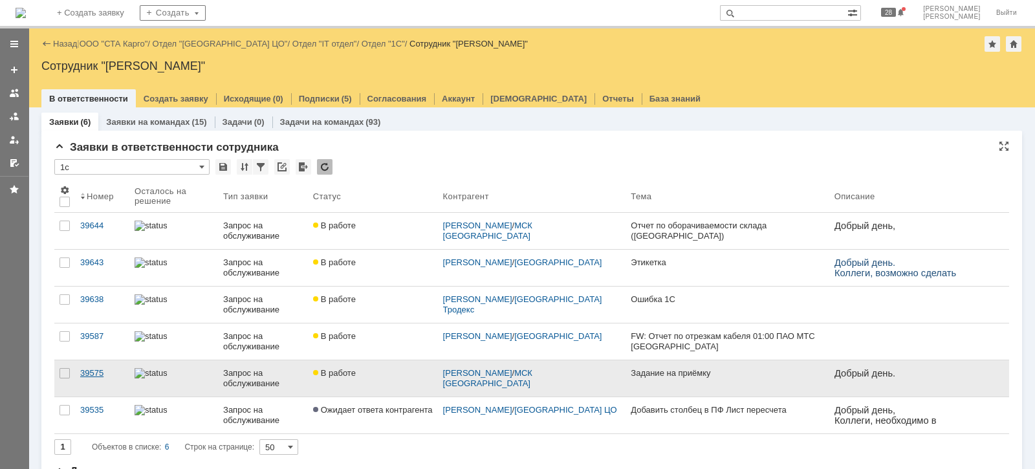
click at [96, 371] on div "39575" at bounding box center [102, 373] width 44 height 10
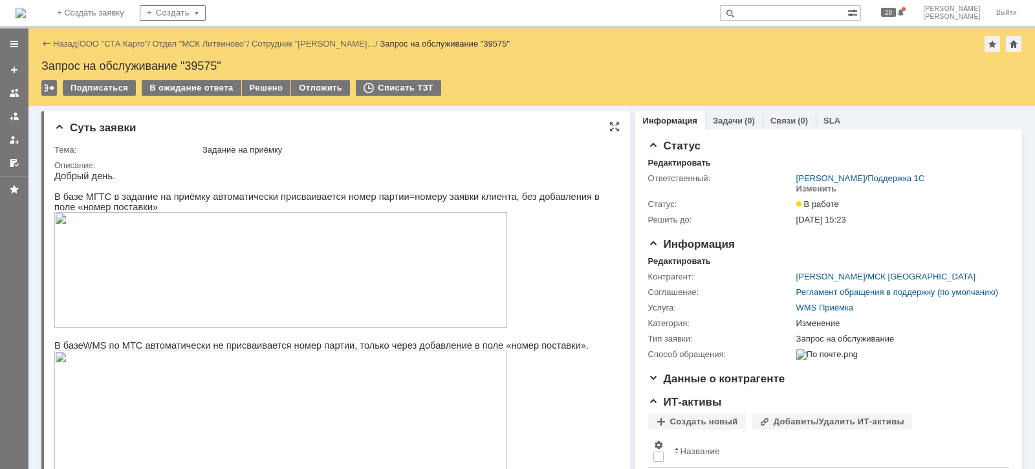
click at [168, 303] on img at bounding box center [280, 270] width 453 height 116
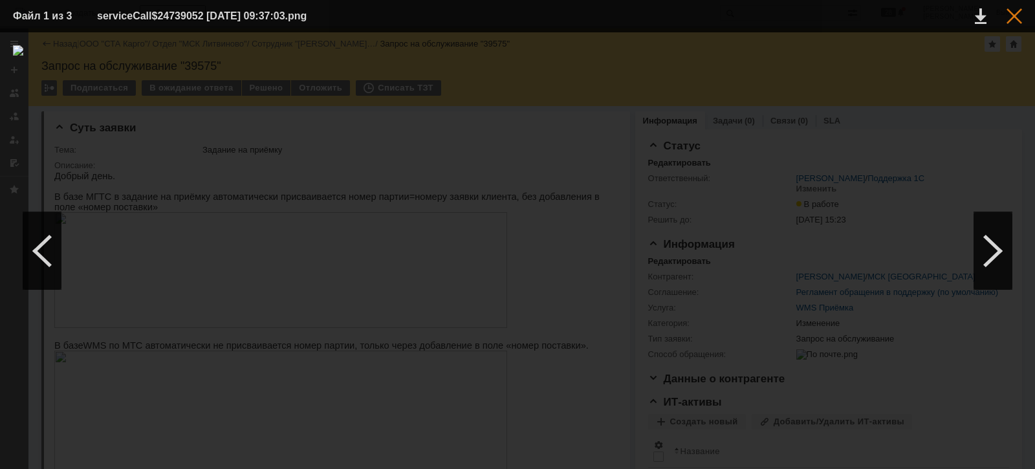
click at [1011, 18] on div at bounding box center [1015, 16] width 16 height 16
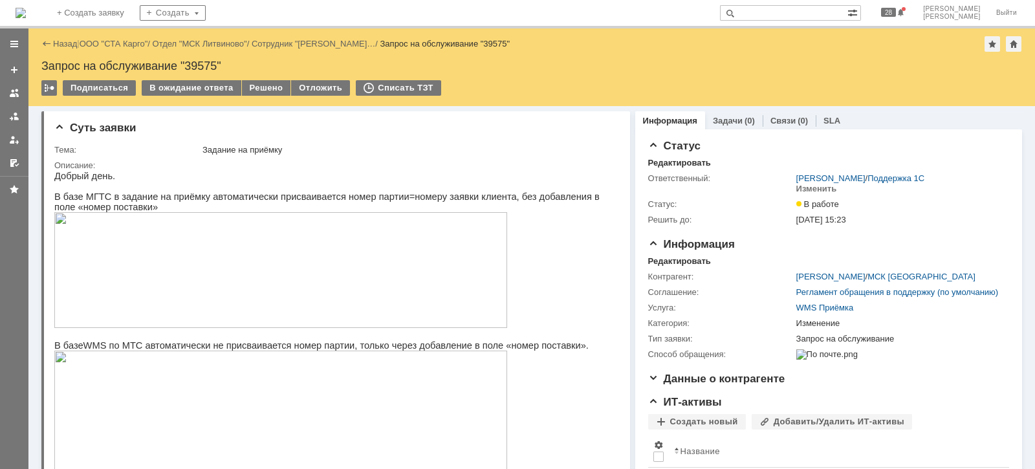
click at [21, 113] on link at bounding box center [14, 116] width 21 height 21
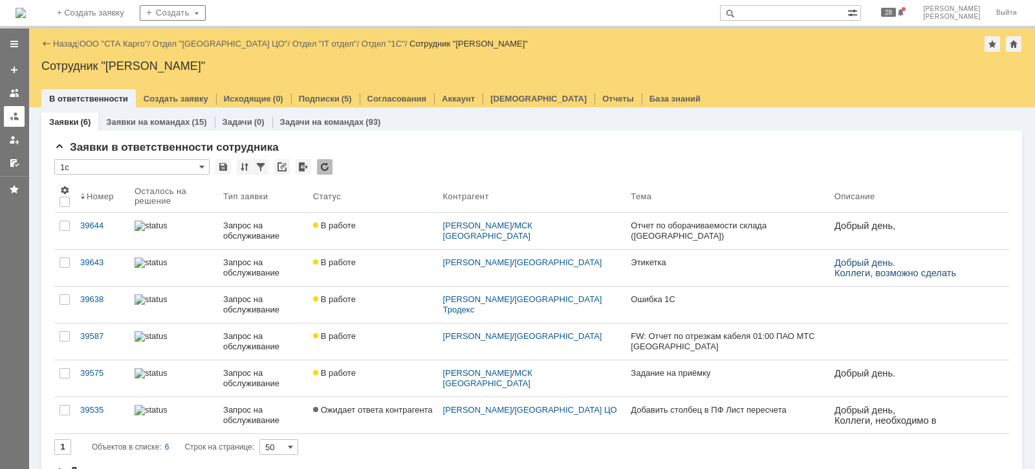
click at [13, 115] on div at bounding box center [14, 116] width 10 height 10
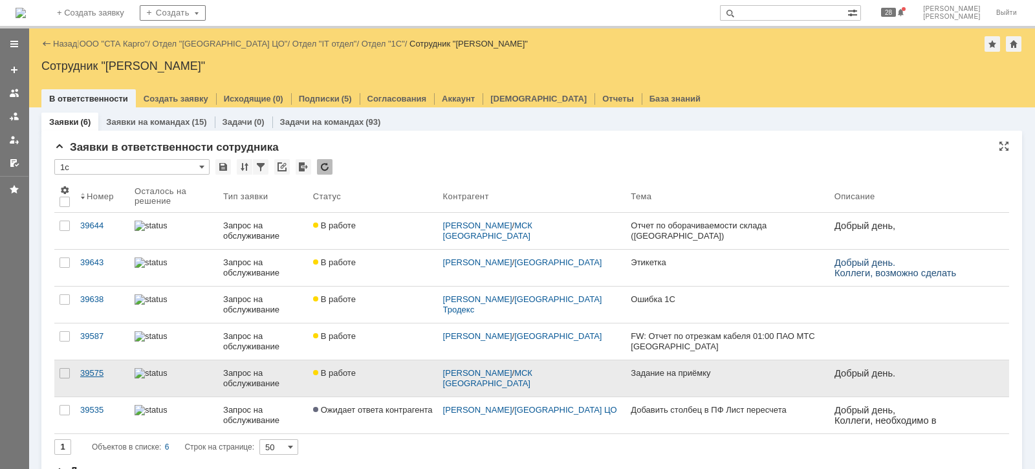
click at [125, 372] on link "39575" at bounding box center [102, 378] width 54 height 36
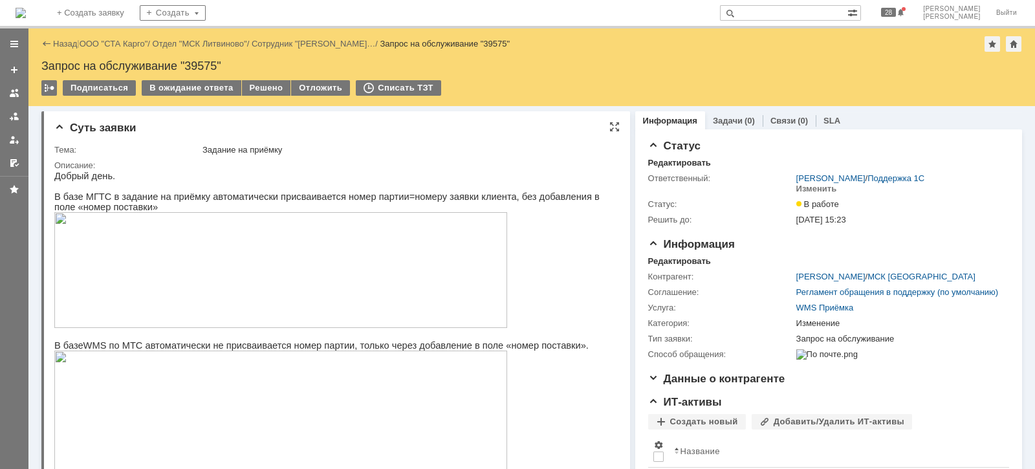
click at [363, 258] on img at bounding box center [280, 270] width 453 height 116
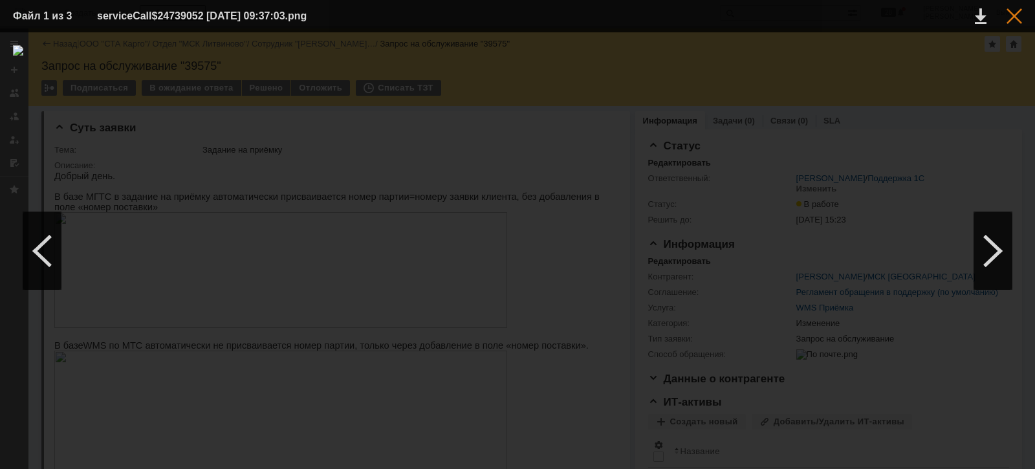
click at [1015, 13] on div at bounding box center [1015, 16] width 16 height 16
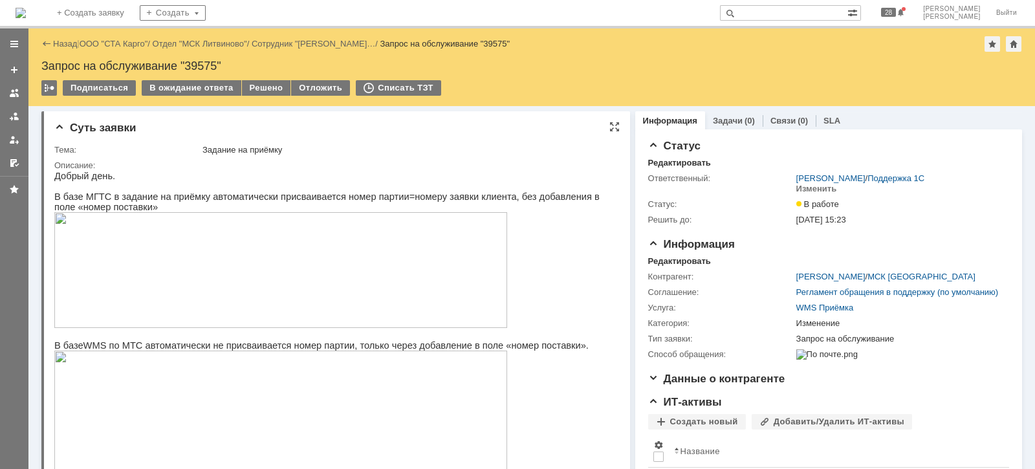
click at [371, 382] on img at bounding box center [280, 416] width 453 height 131
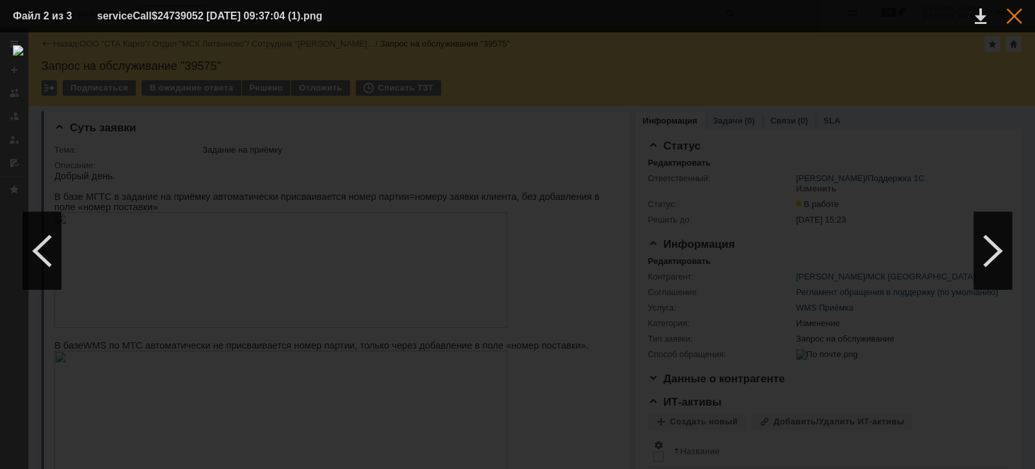
click at [1022, 14] on div at bounding box center [1015, 16] width 16 height 16
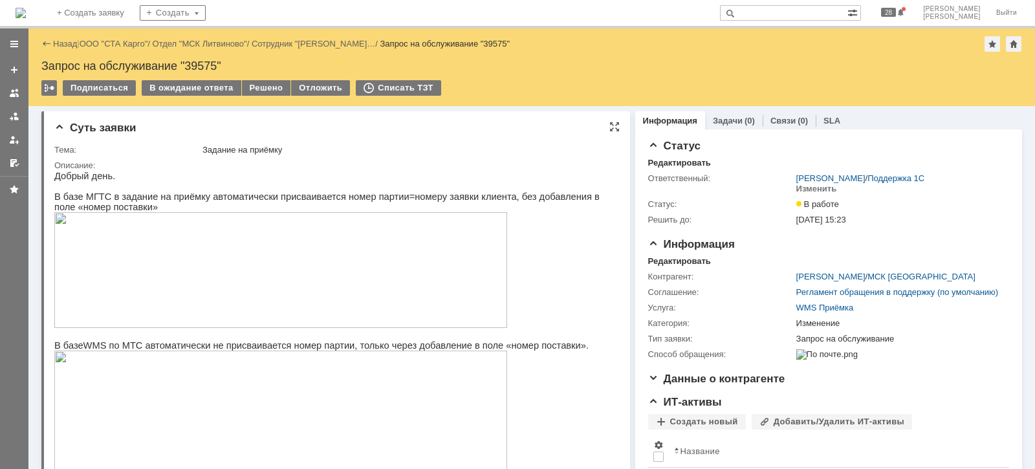
click at [285, 404] on img at bounding box center [280, 416] width 453 height 131
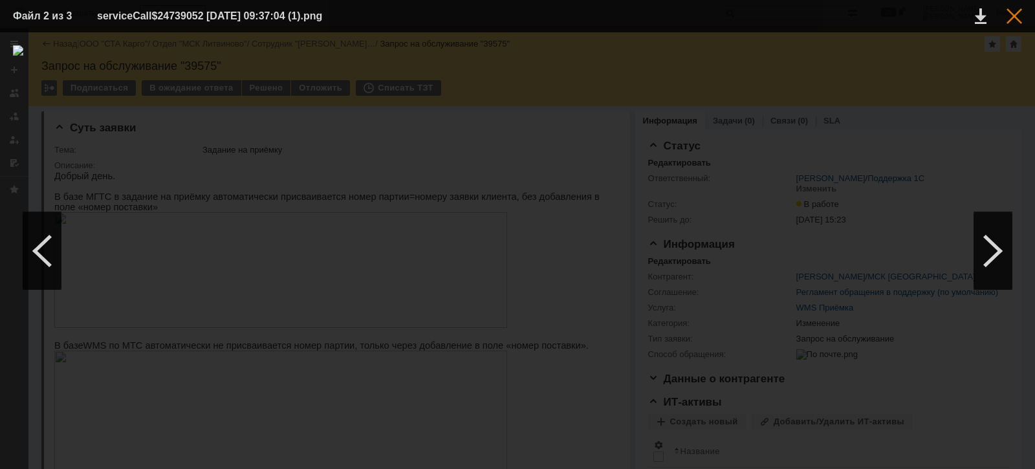
click at [1016, 15] on div at bounding box center [1015, 16] width 16 height 16
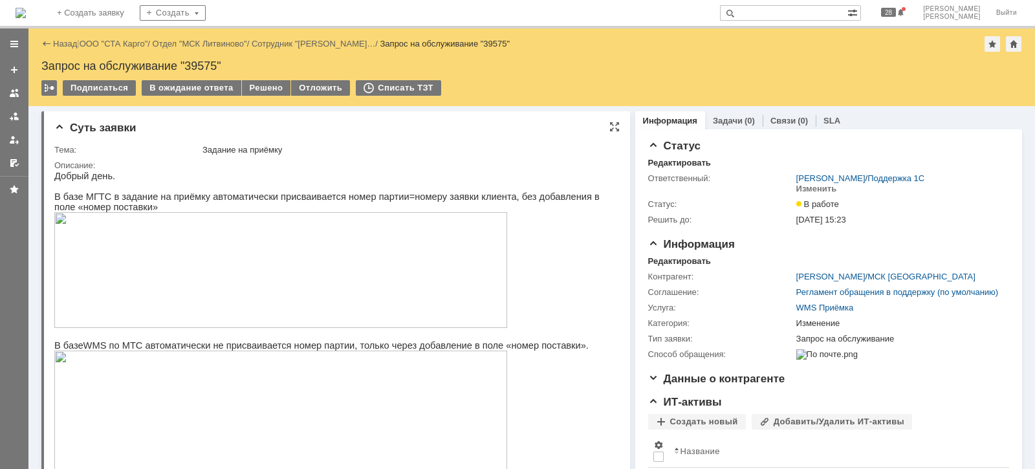
click at [195, 256] on img at bounding box center [280, 270] width 453 height 116
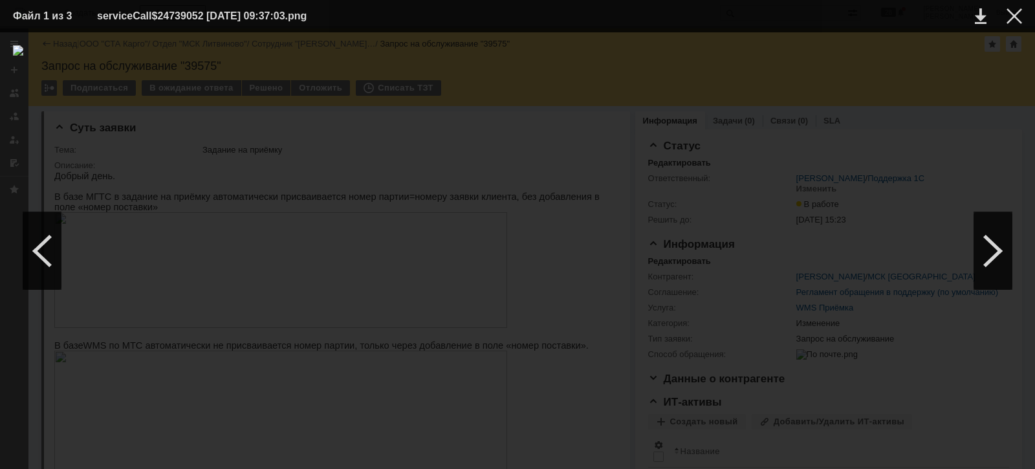
drag, startPoint x: 1020, startPoint y: 15, endPoint x: 667, endPoint y: 45, distance: 355.2
click at [1016, 17] on div at bounding box center [1015, 16] width 16 height 16
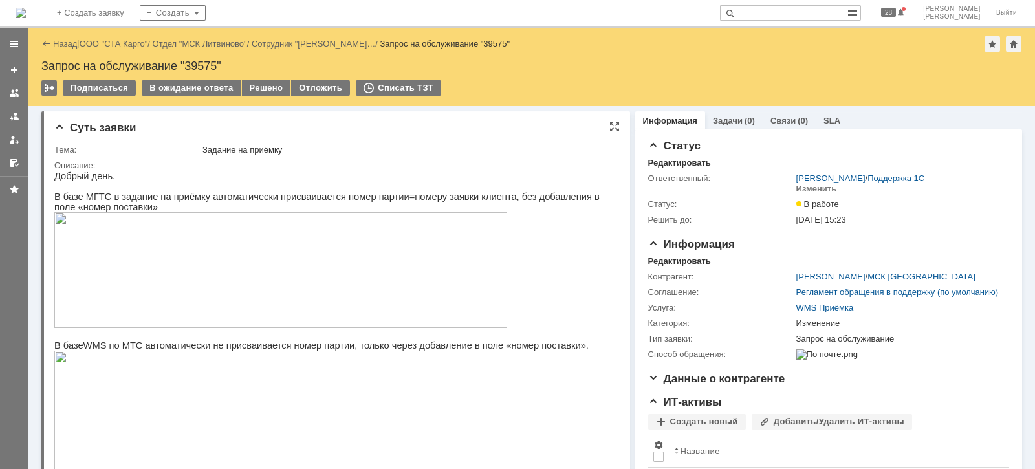
click at [247, 291] on img at bounding box center [280, 270] width 453 height 116
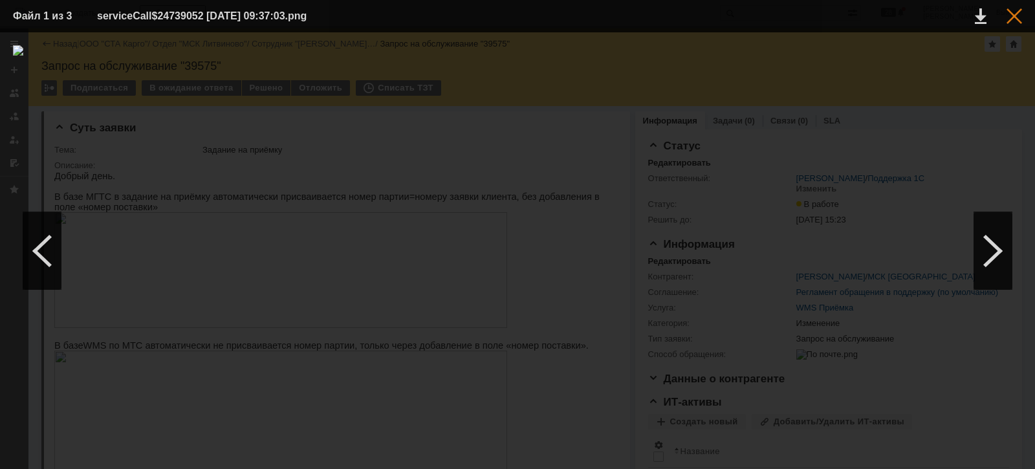
click at [1015, 13] on div at bounding box center [1015, 16] width 16 height 16
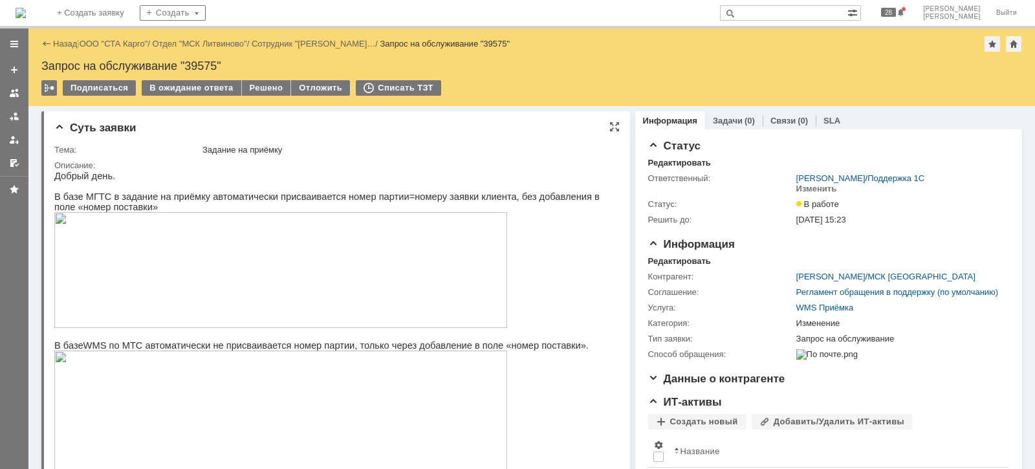
click at [250, 404] on img at bounding box center [280, 416] width 453 height 131
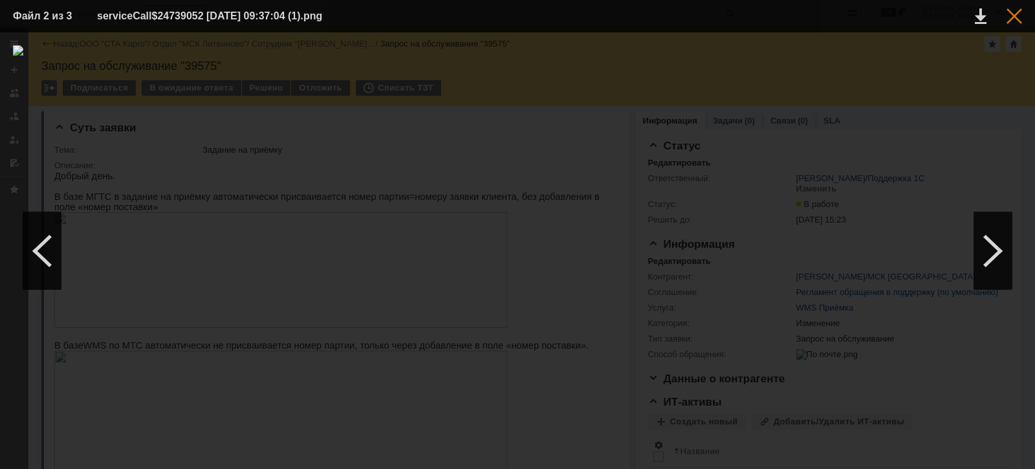
click at [1013, 17] on div at bounding box center [1015, 16] width 16 height 16
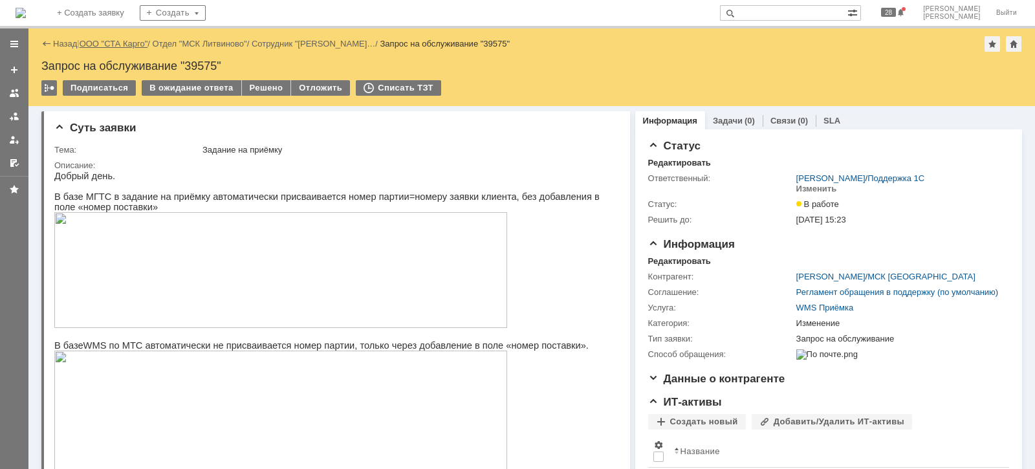
click at [115, 39] on link "ООО "СТА Карго"" at bounding box center [114, 44] width 69 height 10
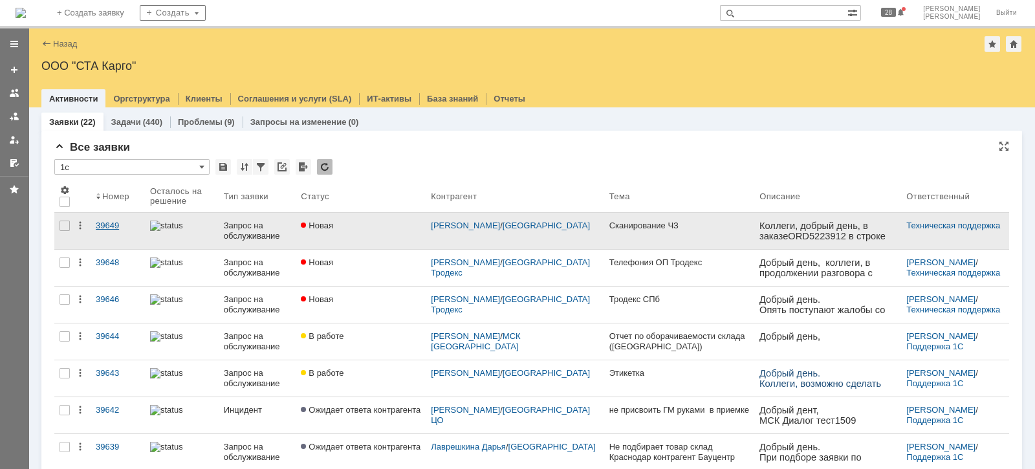
click at [109, 215] on link "39649" at bounding box center [118, 231] width 54 height 36
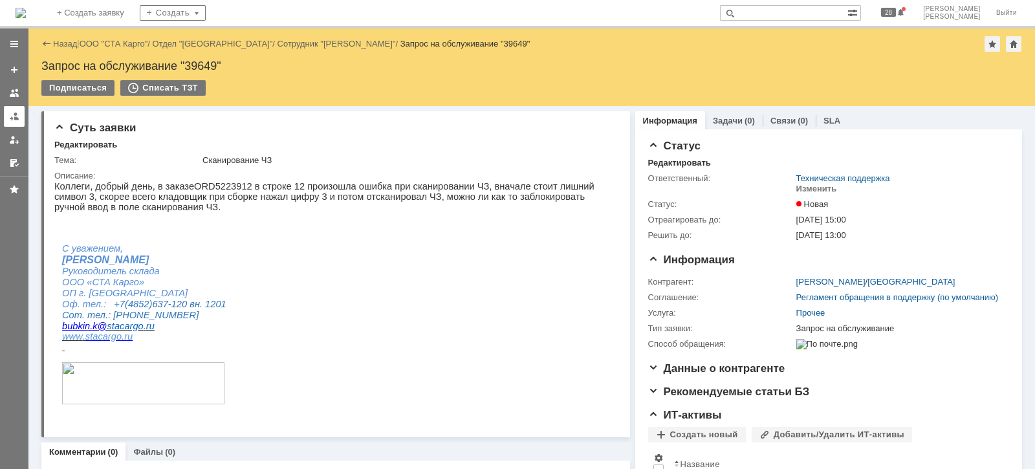
click at [10, 116] on div at bounding box center [14, 116] width 10 height 10
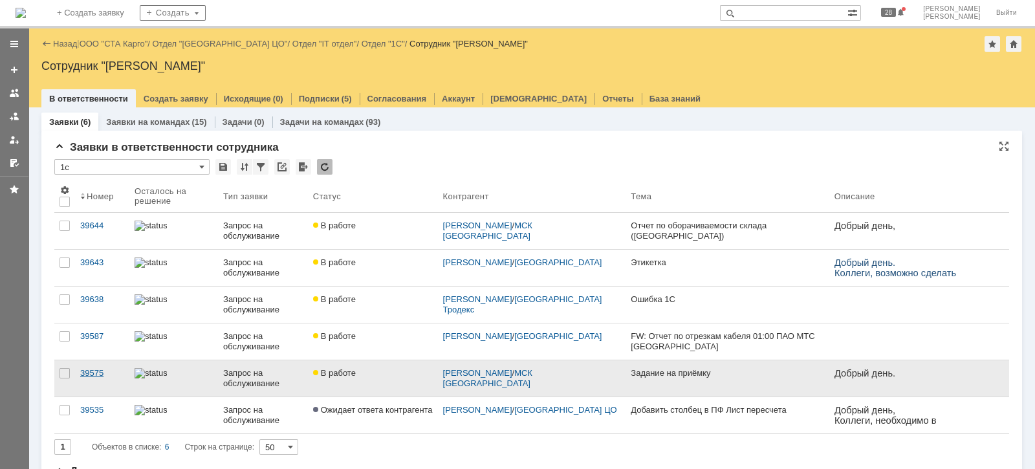
click at [93, 375] on div "39575" at bounding box center [102, 373] width 44 height 10
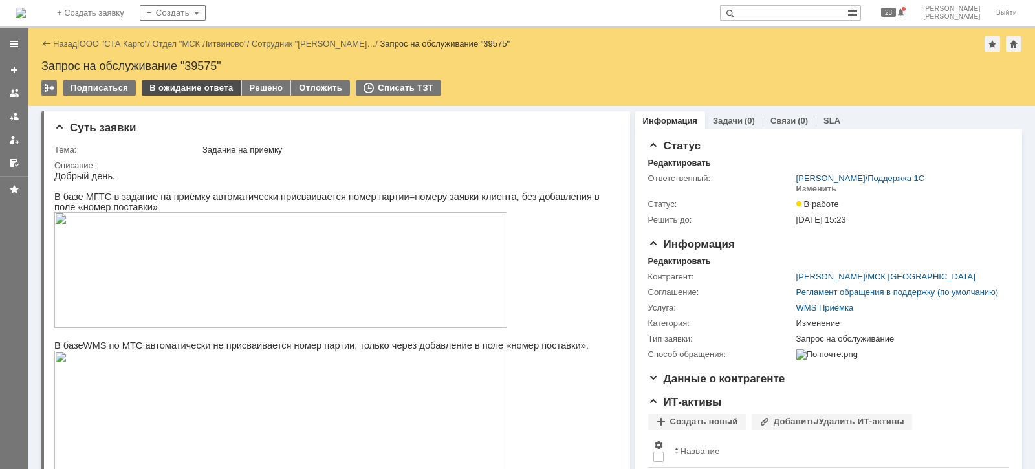
click at [193, 87] on div "В ожидание ответа" at bounding box center [191, 88] width 99 height 16
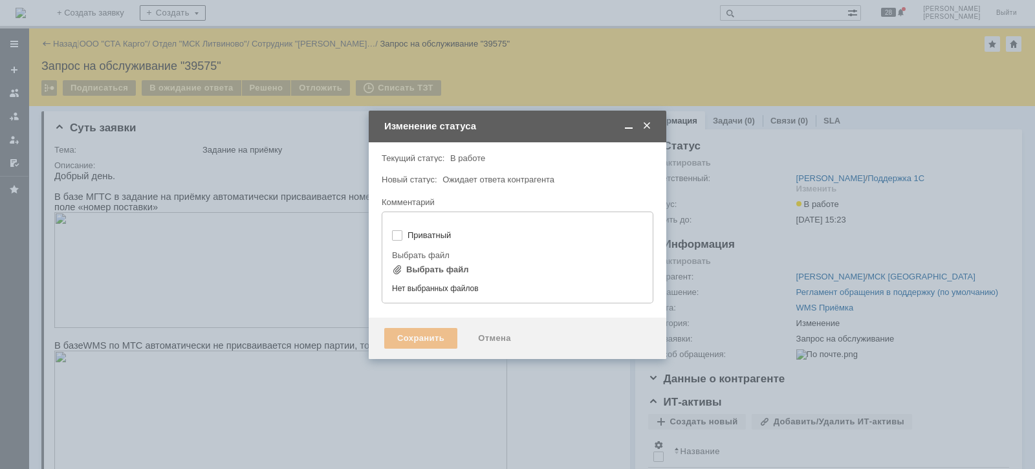
type input "[не указано]"
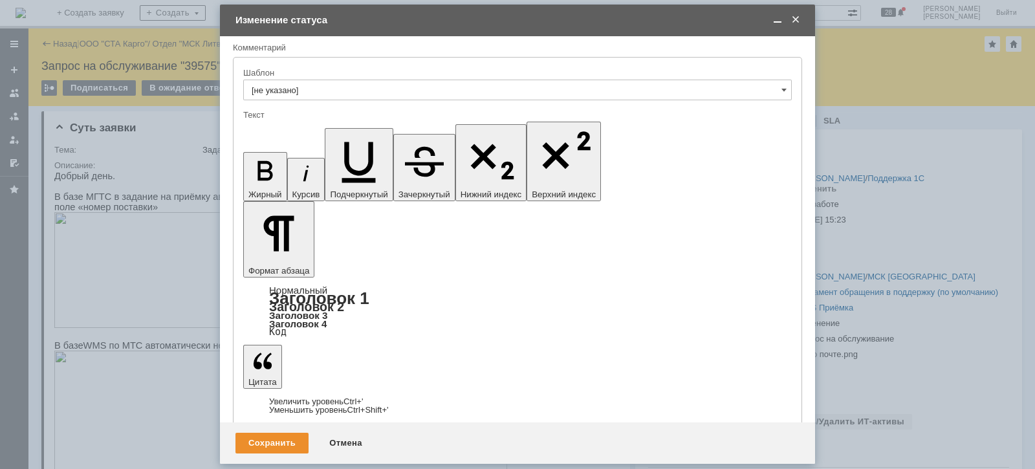
scroll to position [58, 0]
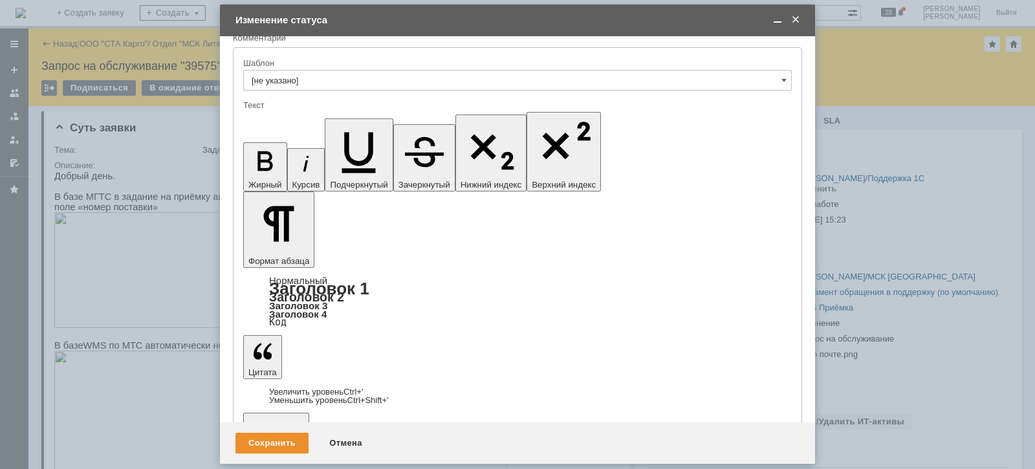
click at [267, 437] on div "Сохранить" at bounding box center [272, 443] width 73 height 21
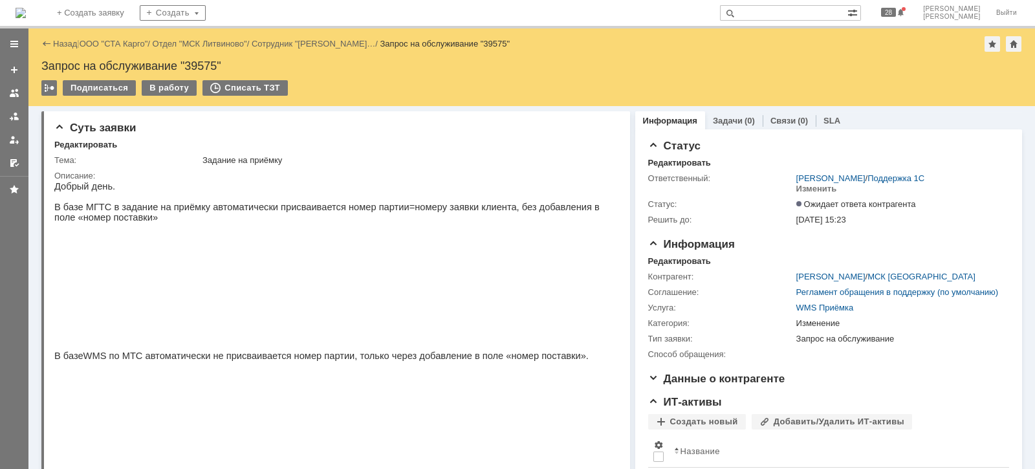
scroll to position [0, 0]
click at [10, 118] on div at bounding box center [14, 116] width 10 height 10
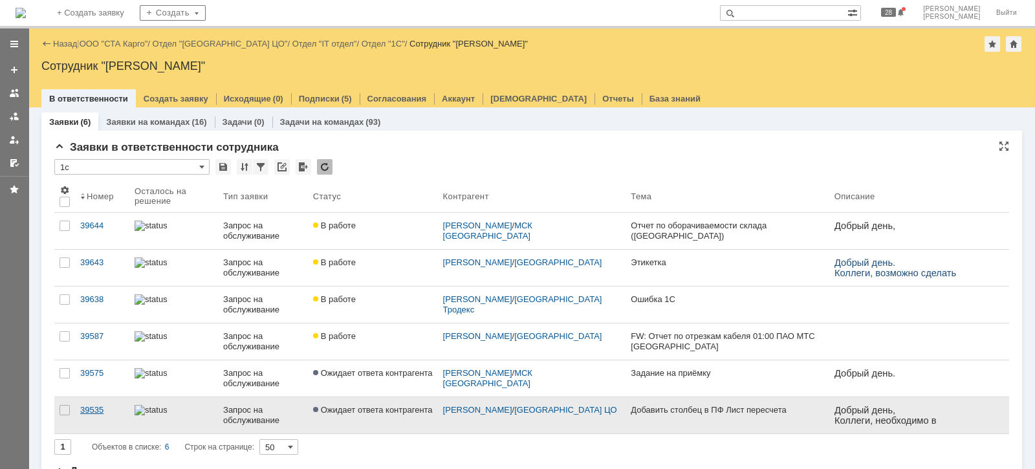
click at [100, 406] on div "39535" at bounding box center [102, 410] width 44 height 10
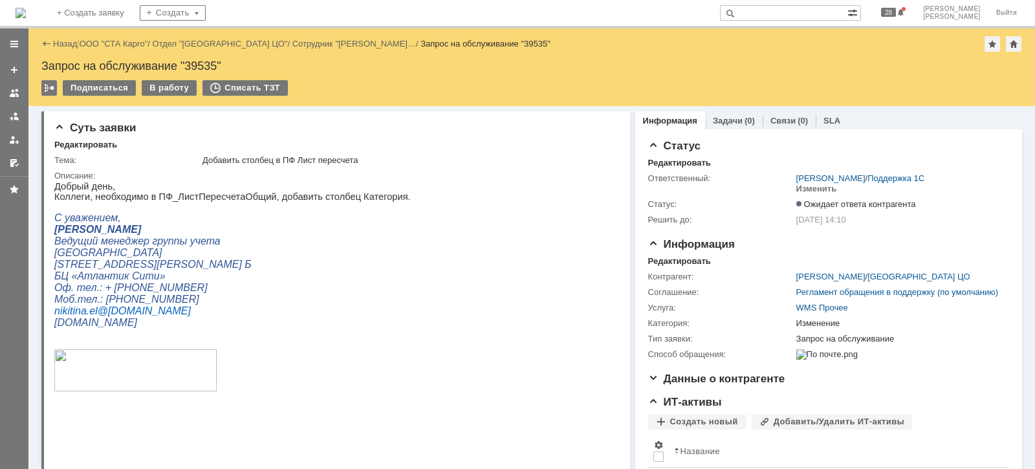
click at [824, 119] on link "SLA" at bounding box center [832, 121] width 17 height 10
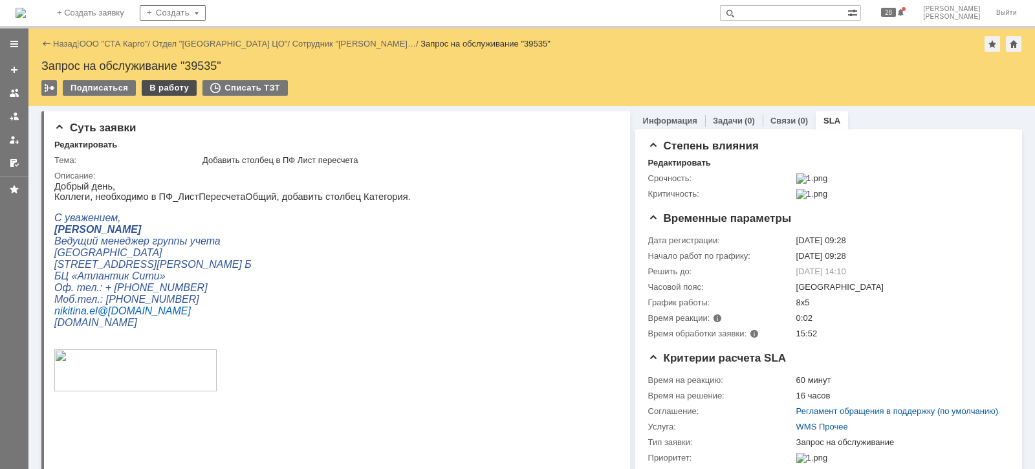
click at [151, 87] on div "В работу" at bounding box center [169, 88] width 55 height 16
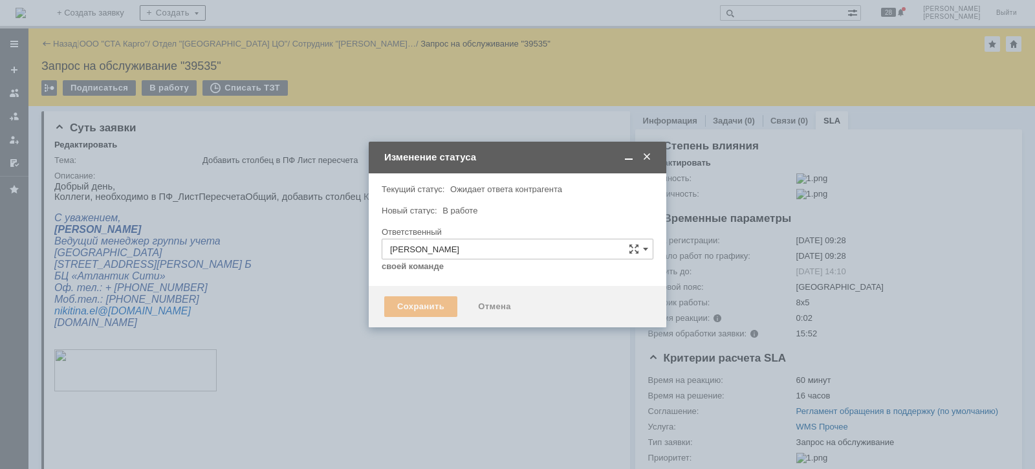
type input "Изменение"
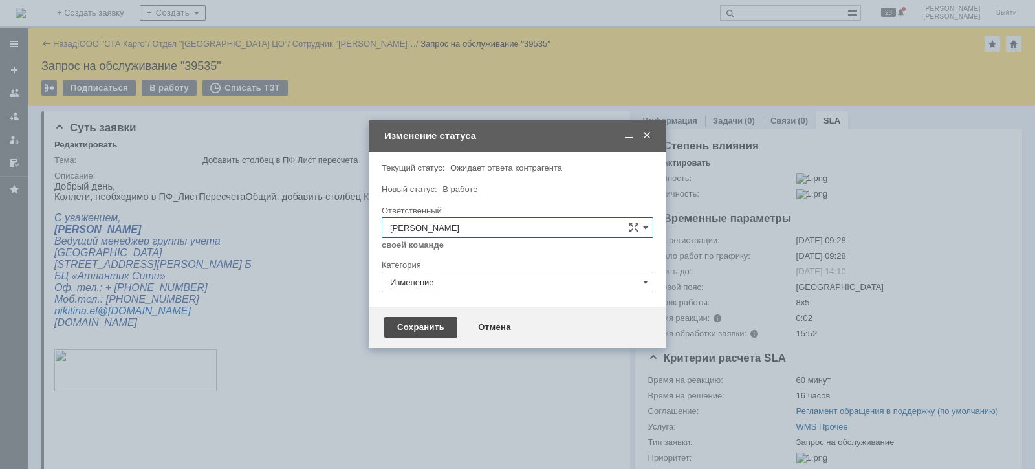
click at [425, 320] on div "Сохранить" at bounding box center [420, 327] width 73 height 21
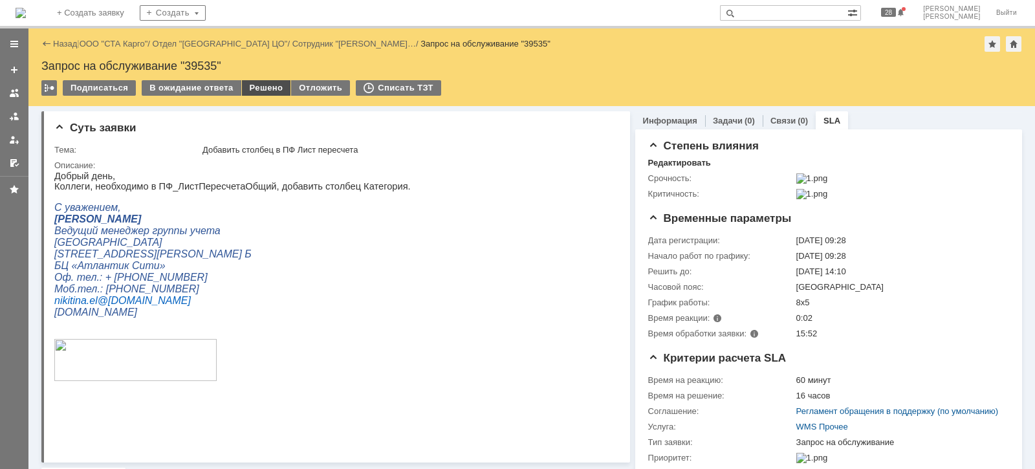
click at [269, 87] on div "Решено" at bounding box center [266, 88] width 49 height 16
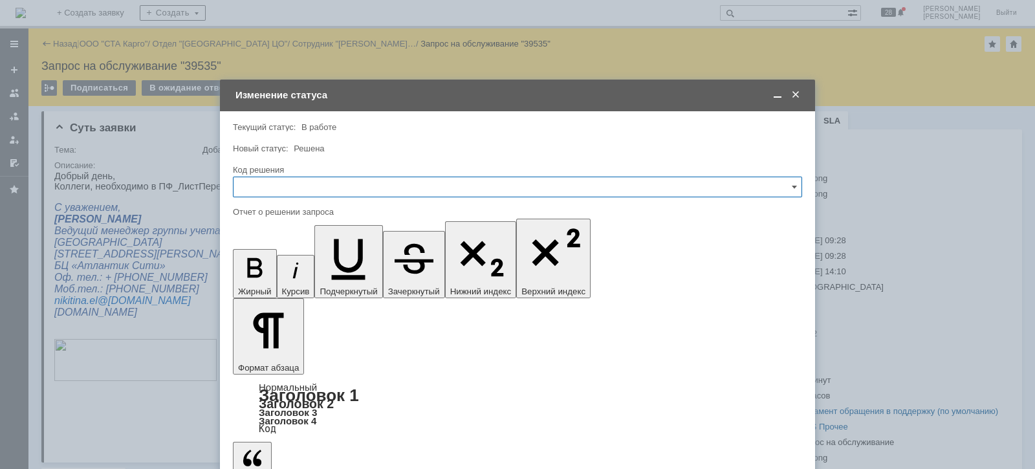
click at [347, 194] on input "text" at bounding box center [517, 187] width 569 height 21
click at [282, 355] on span "Решено" at bounding box center [517, 360] width 553 height 10
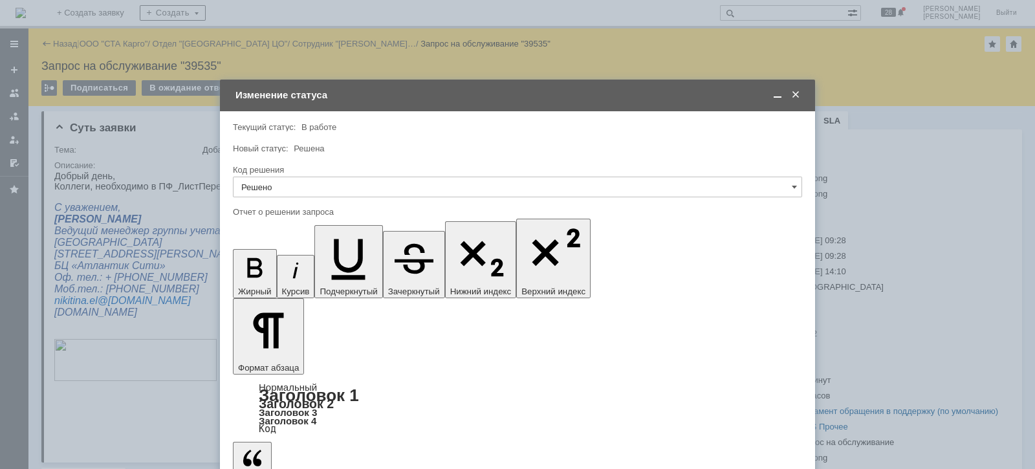
type input "Решено"
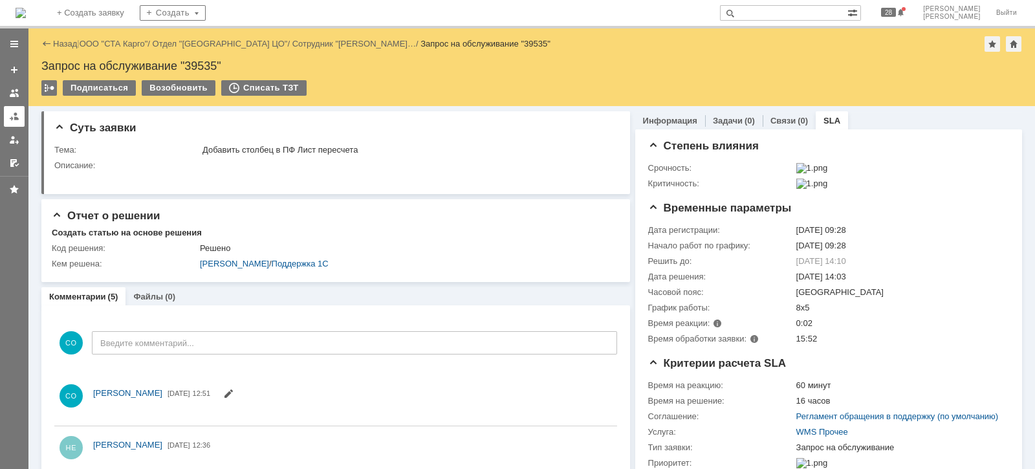
click at [7, 116] on link at bounding box center [14, 116] width 21 height 21
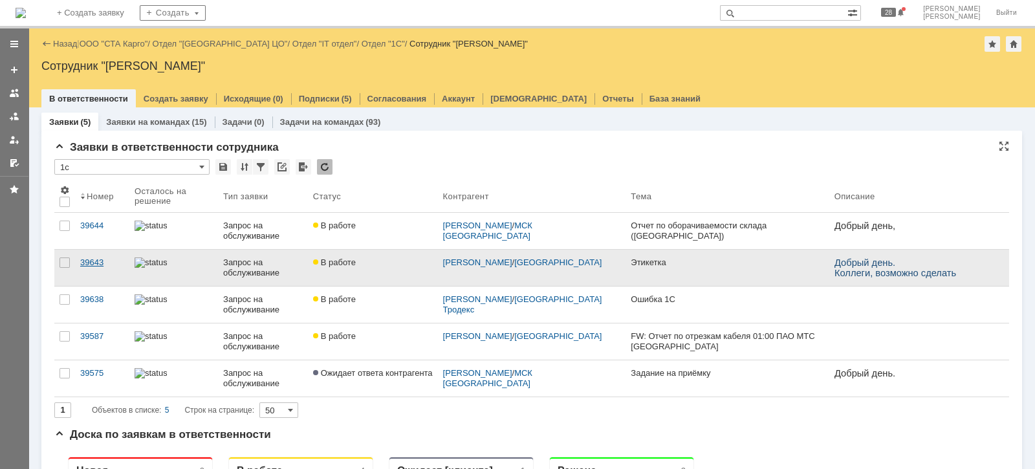
click at [96, 258] on div "39643" at bounding box center [102, 263] width 44 height 10
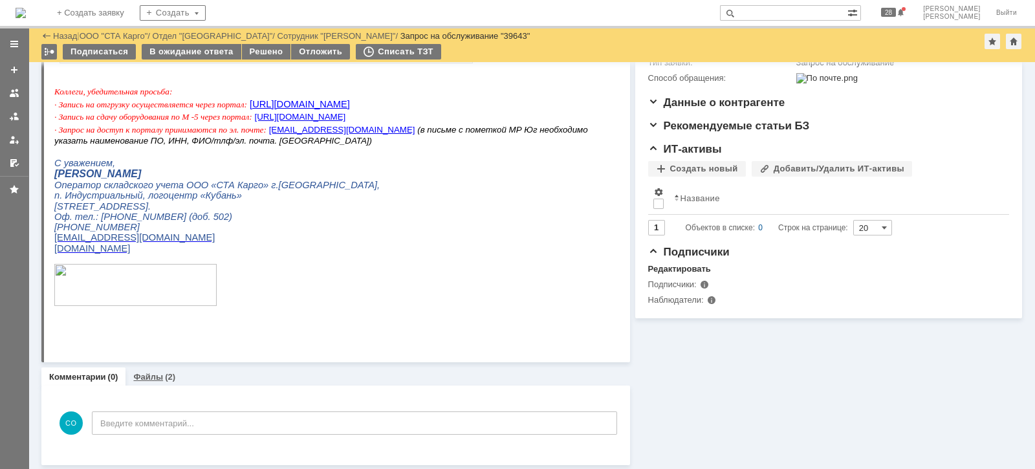
click at [145, 375] on link "Файлы" at bounding box center [148, 377] width 30 height 10
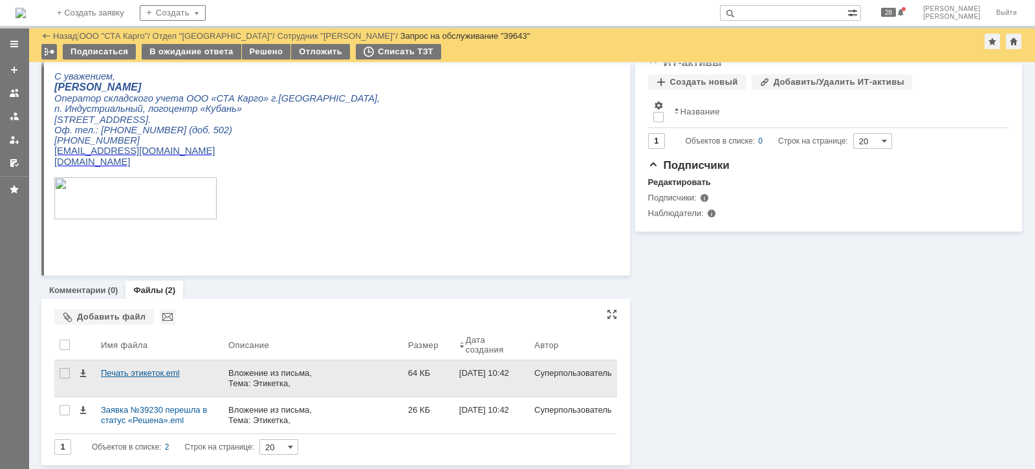
click at [160, 375] on div "Печать этикеток.eml" at bounding box center [159, 373] width 117 height 10
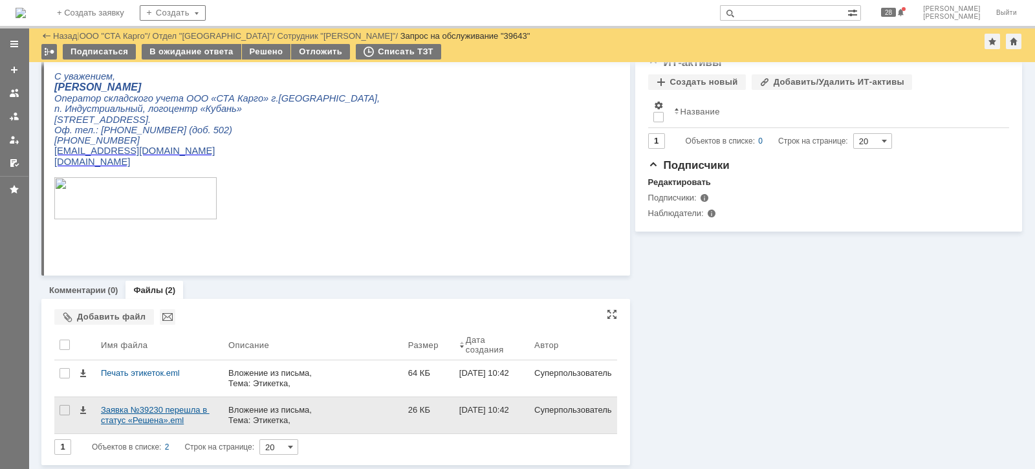
click at [133, 412] on div "Заявка №39230 перешла в статус «Решена».eml" at bounding box center [159, 415] width 117 height 21
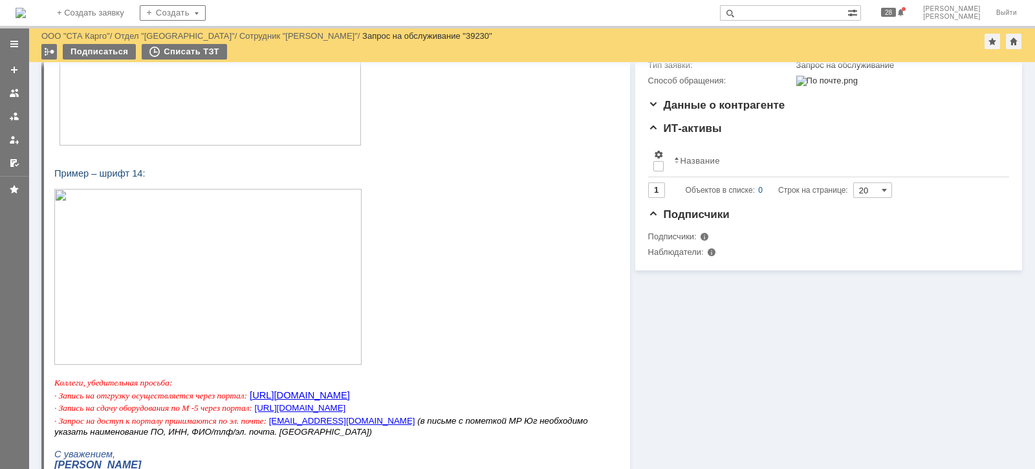
scroll to position [96, 0]
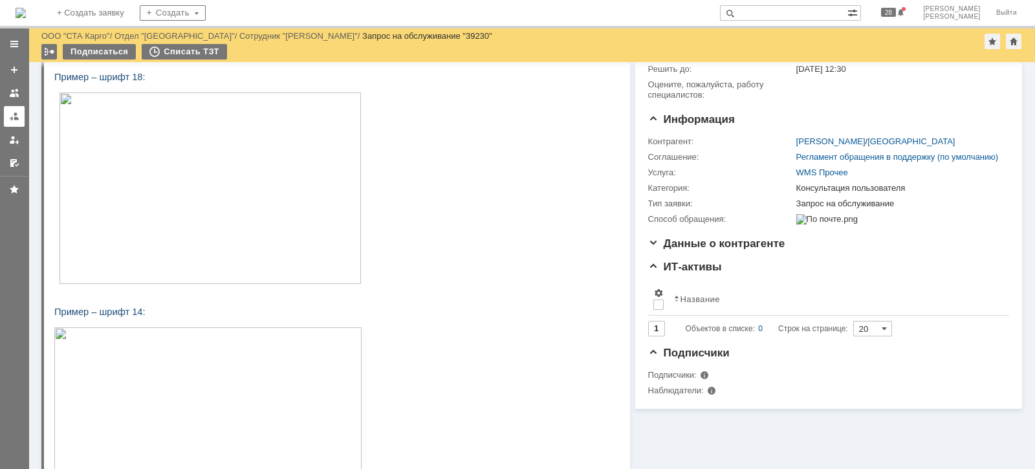
click at [17, 113] on div at bounding box center [14, 116] width 10 height 10
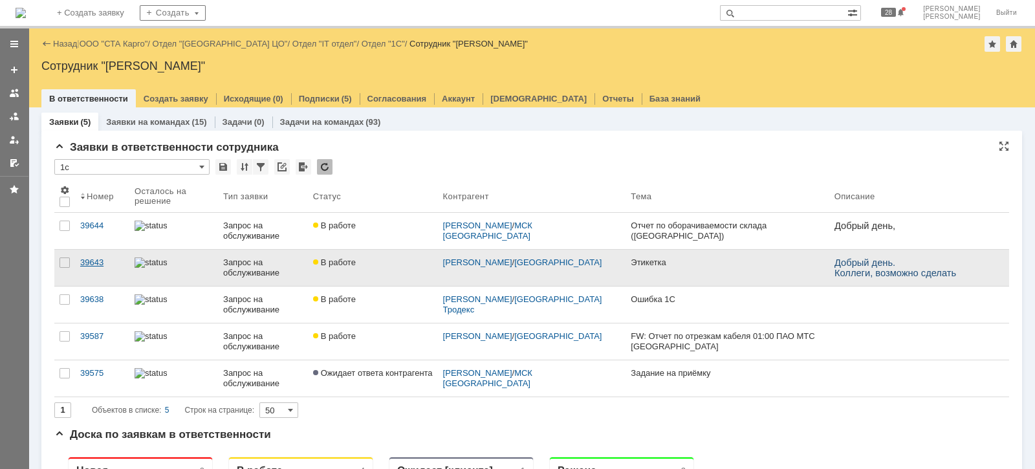
click at [100, 262] on div "39643" at bounding box center [102, 263] width 44 height 10
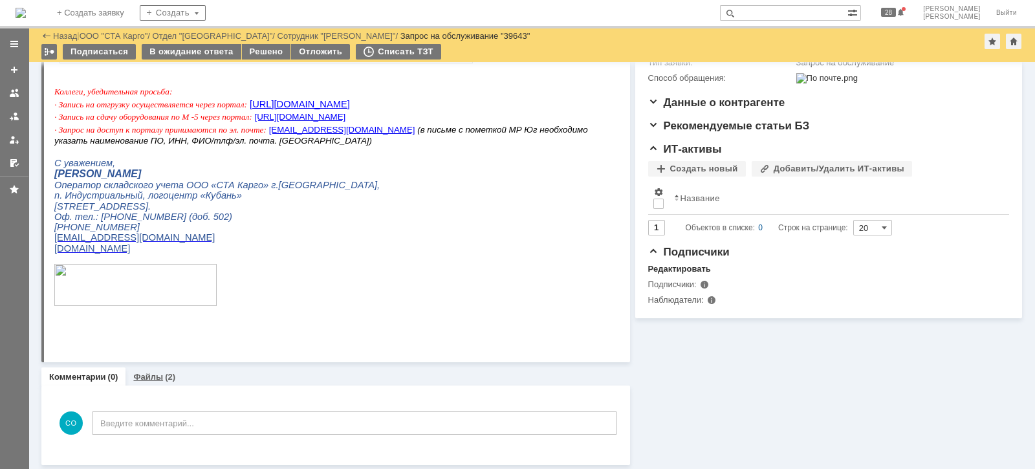
click at [146, 377] on link "Файлы" at bounding box center [148, 377] width 30 height 10
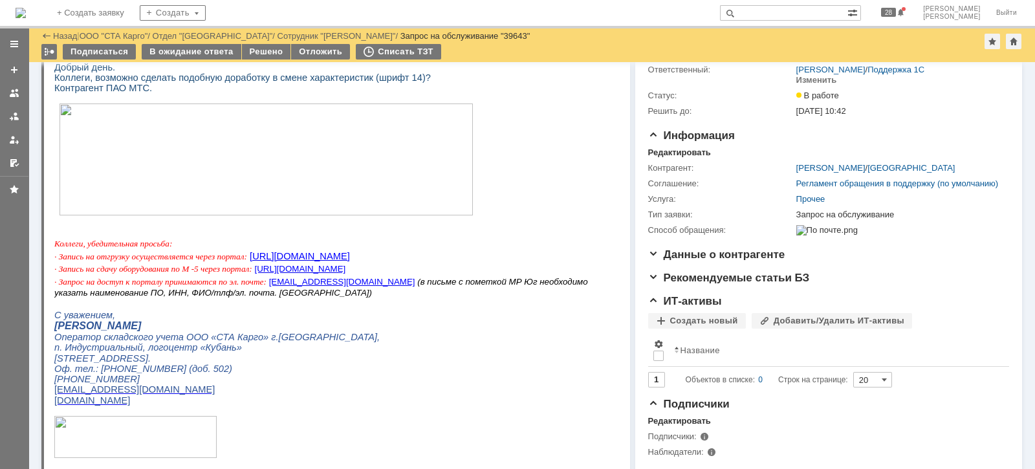
scroll to position [61, 0]
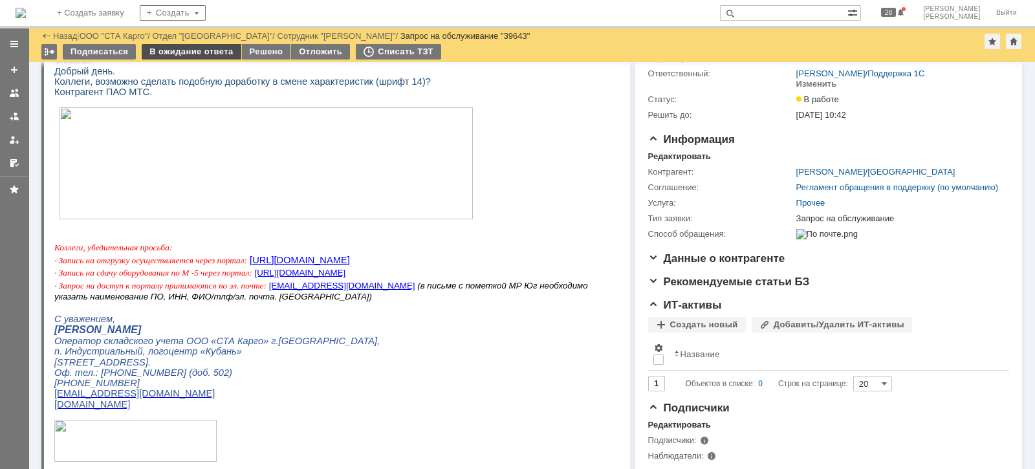
drag, startPoint x: 190, startPoint y: 51, endPoint x: 196, endPoint y: 58, distance: 9.2
click at [191, 52] on div "В ожидание ответа" at bounding box center [191, 52] width 99 height 16
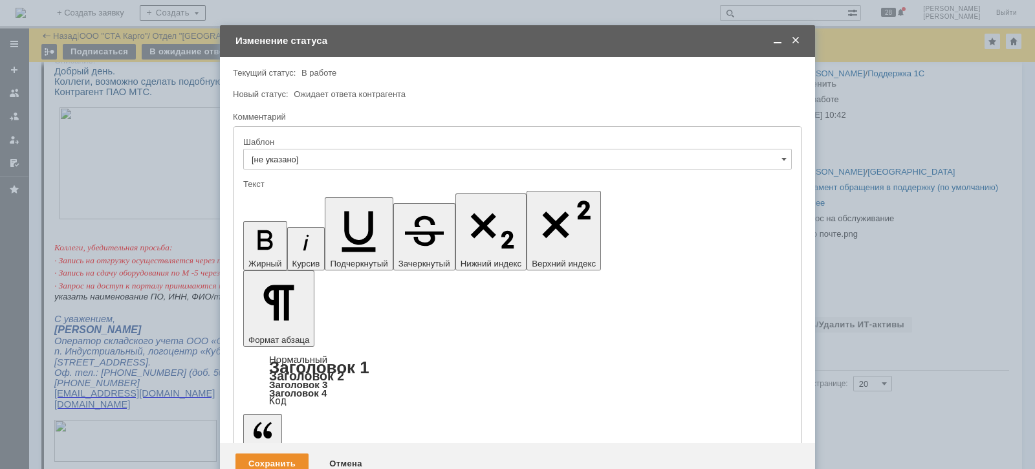
scroll to position [0, 0]
click at [272, 454] on div "Сохранить" at bounding box center [272, 464] width 73 height 21
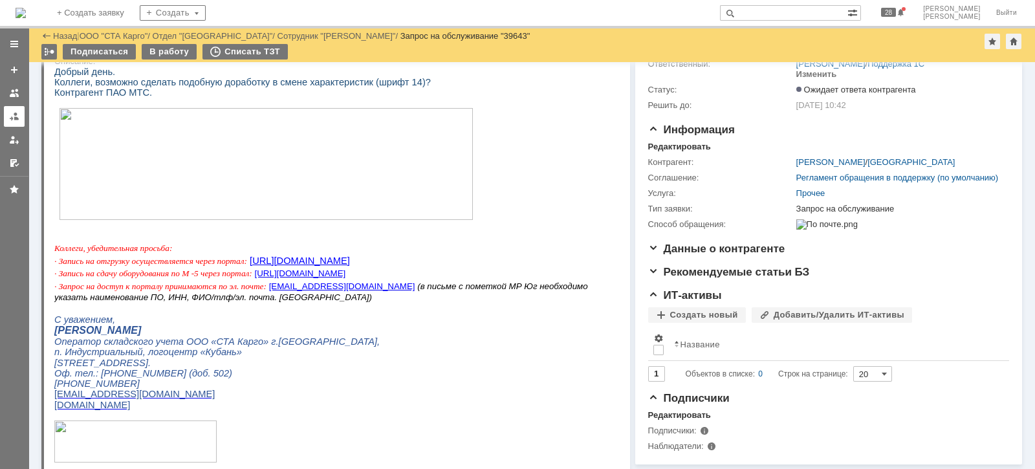
click at [12, 109] on link at bounding box center [14, 116] width 21 height 21
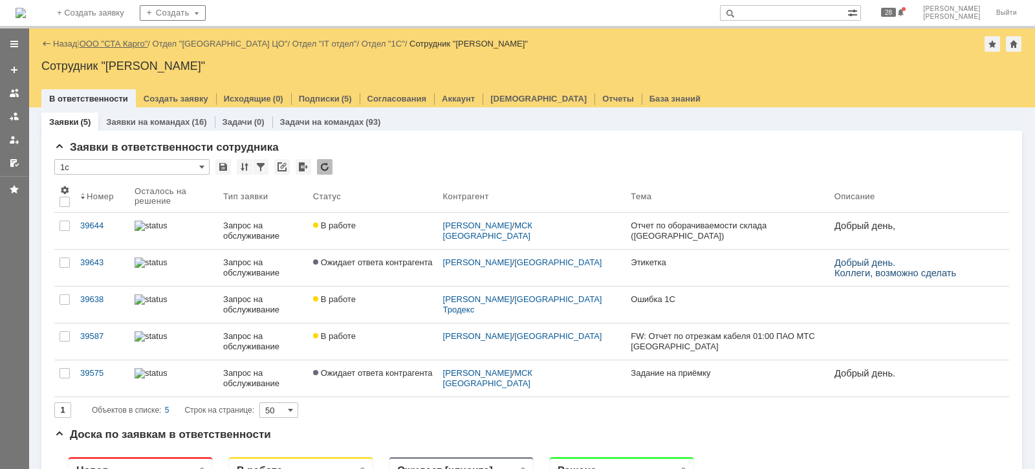
click at [113, 40] on link "ООО "СТА Карго"" at bounding box center [114, 44] width 69 height 10
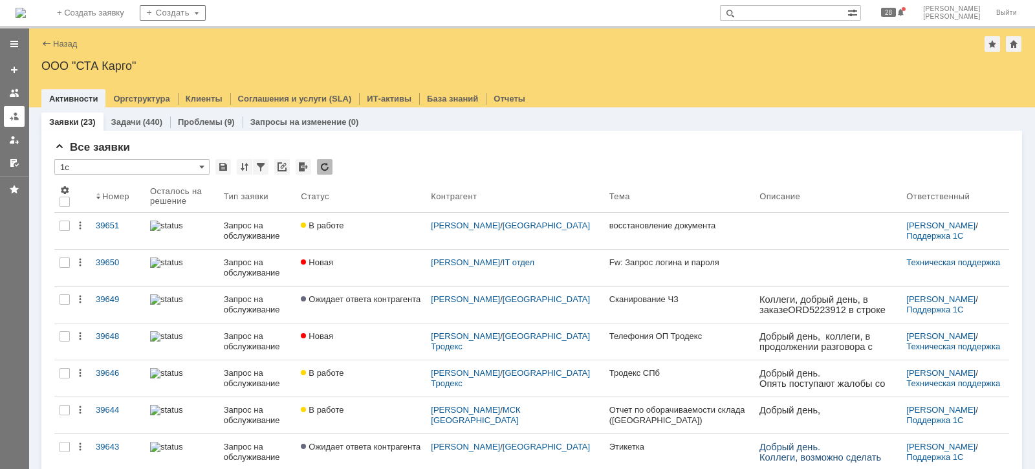
click at [8, 115] on link at bounding box center [14, 116] width 21 height 21
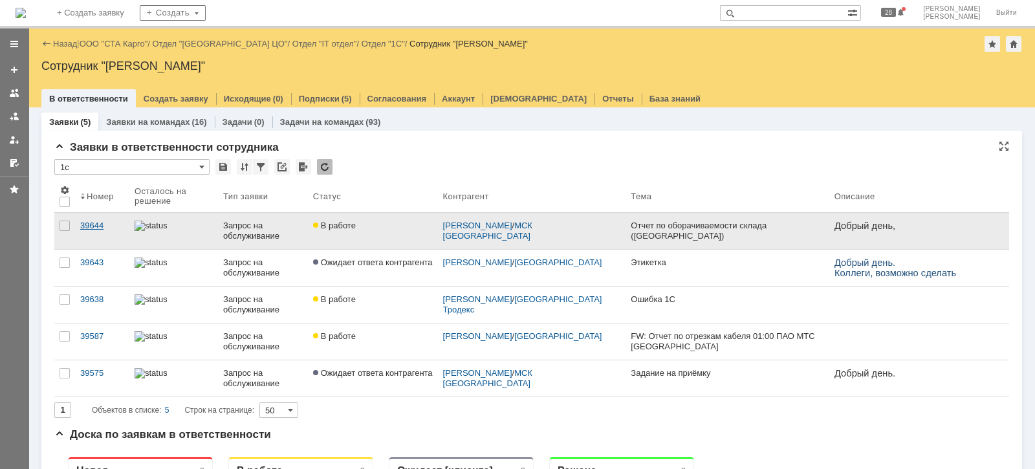
click at [88, 226] on div "39644" at bounding box center [102, 226] width 44 height 10
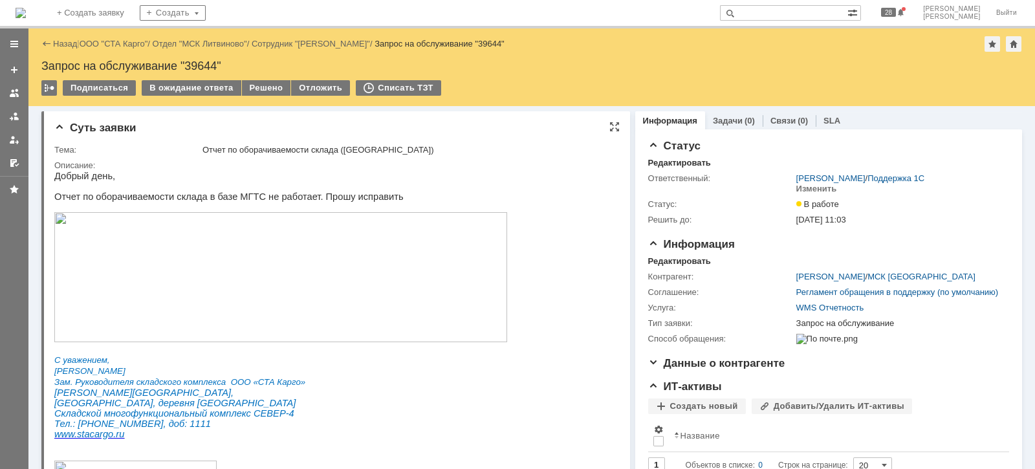
click at [309, 279] on img at bounding box center [280, 277] width 453 height 130
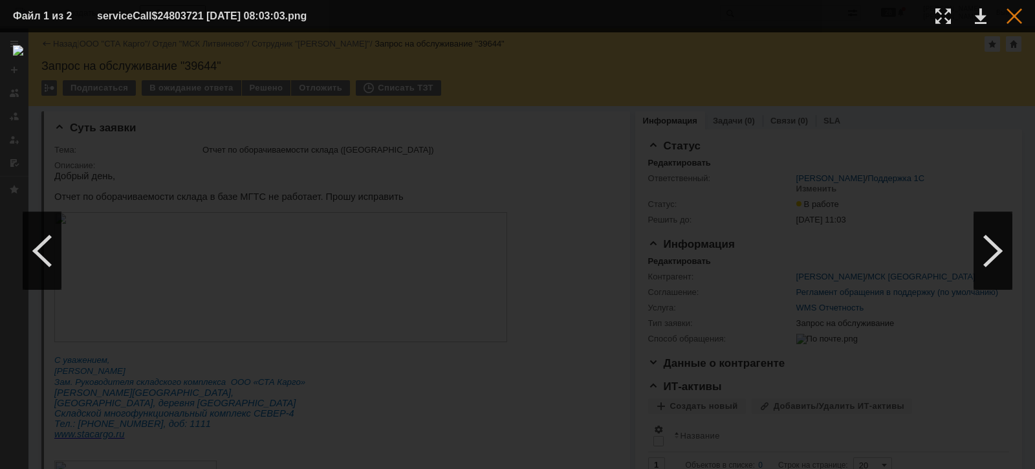
click at [1008, 18] on div at bounding box center [1015, 16] width 16 height 16
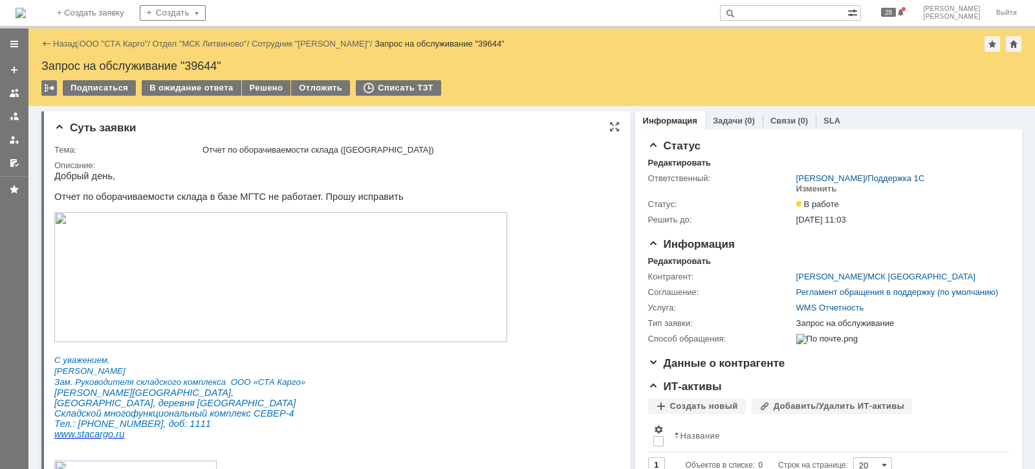
click at [307, 295] on img at bounding box center [280, 277] width 453 height 130
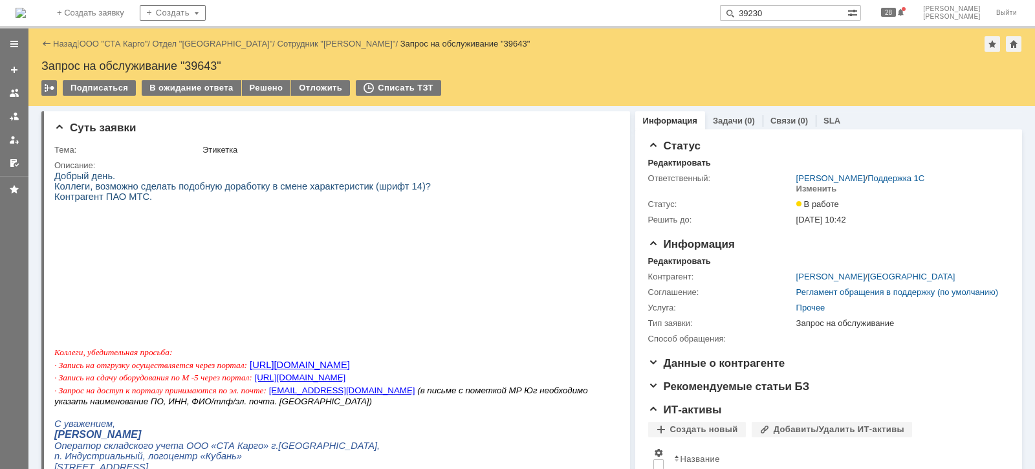
type input "39230"
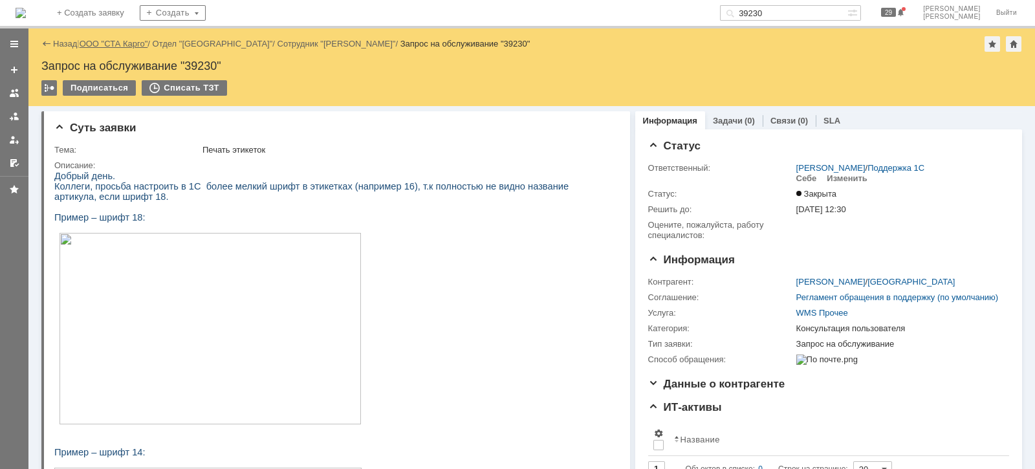
click at [137, 39] on link "ООО "СТА Карго"" at bounding box center [114, 44] width 69 height 10
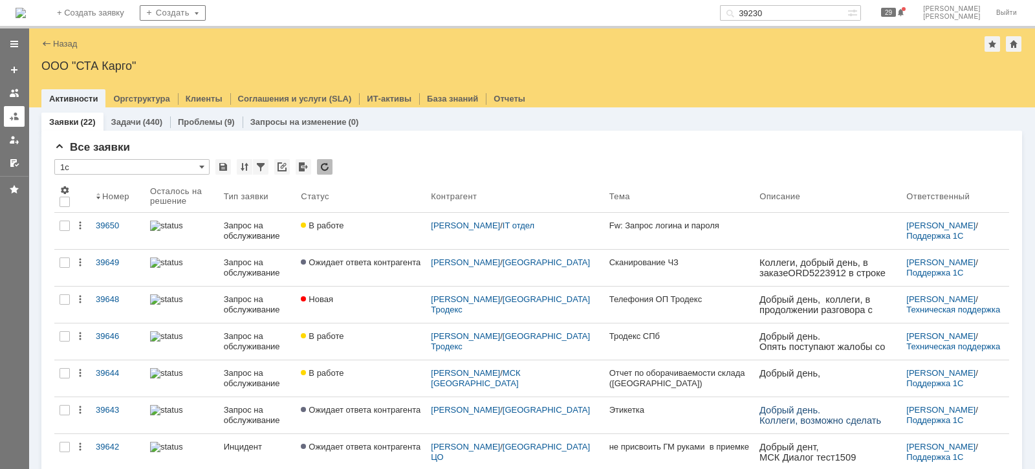
click at [14, 116] on div at bounding box center [14, 116] width 10 height 10
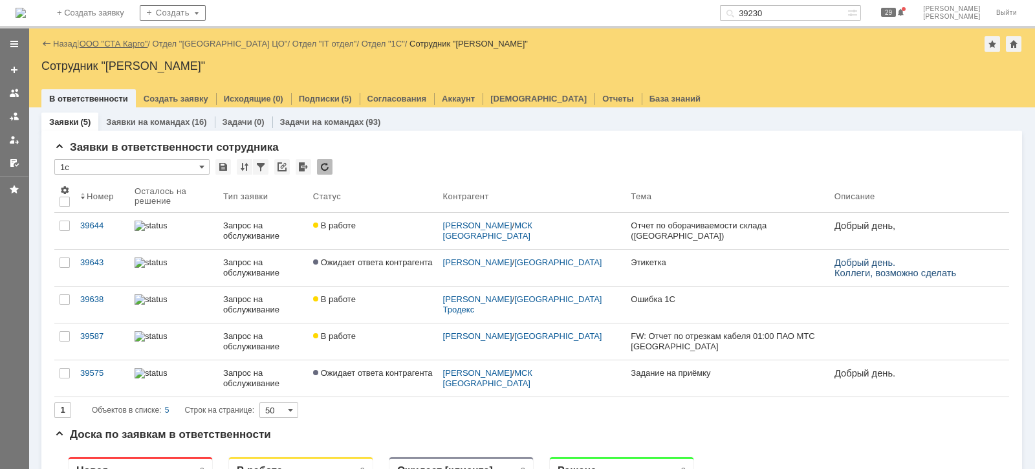
click at [126, 45] on link "ООО "СТА Карго"" at bounding box center [114, 44] width 69 height 10
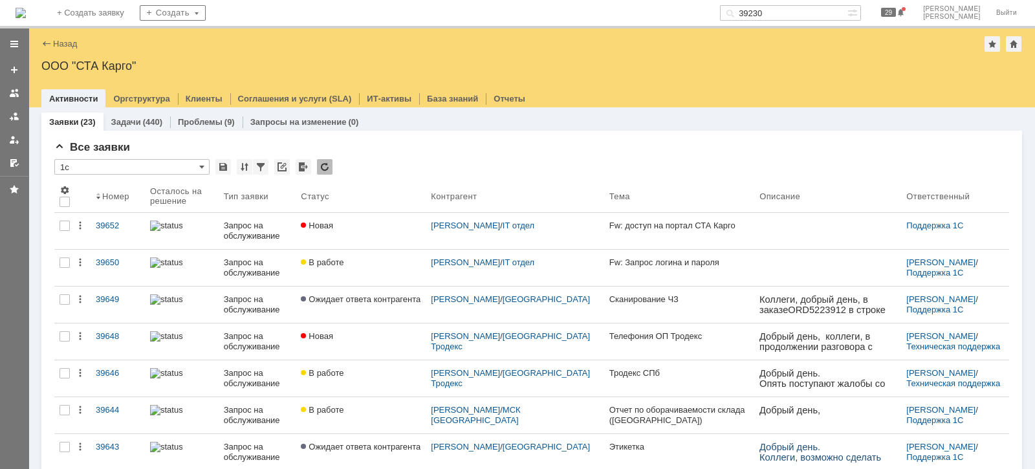
click at [15, 115] on div at bounding box center [14, 116] width 10 height 10
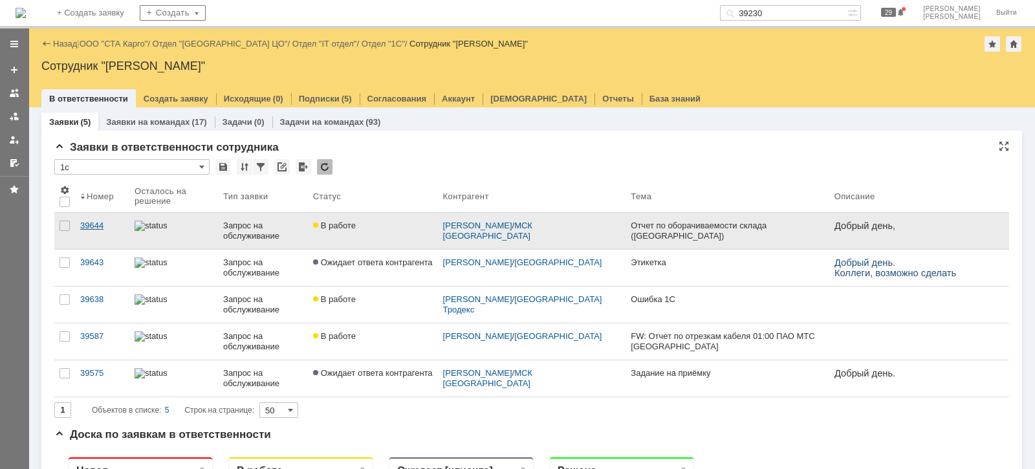
click at [87, 224] on div "39644" at bounding box center [102, 226] width 44 height 10
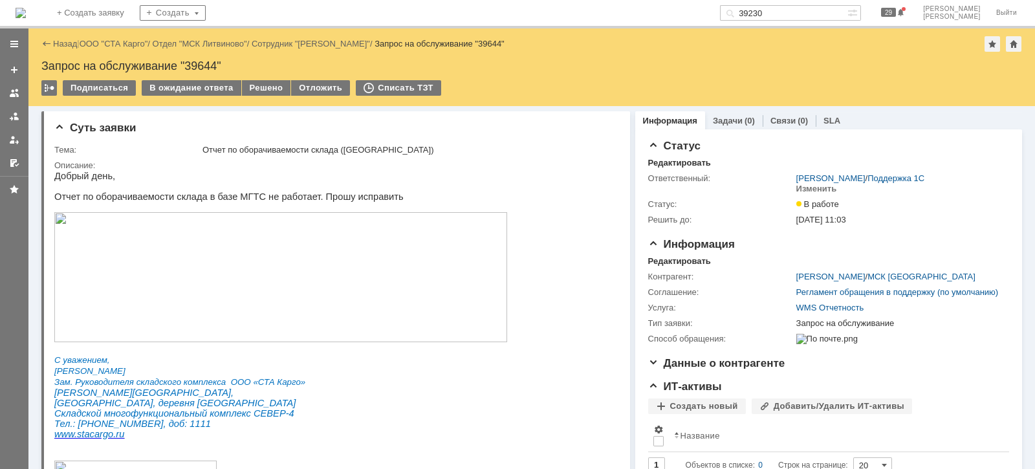
click at [229, 284] on img at bounding box center [280, 277] width 453 height 130
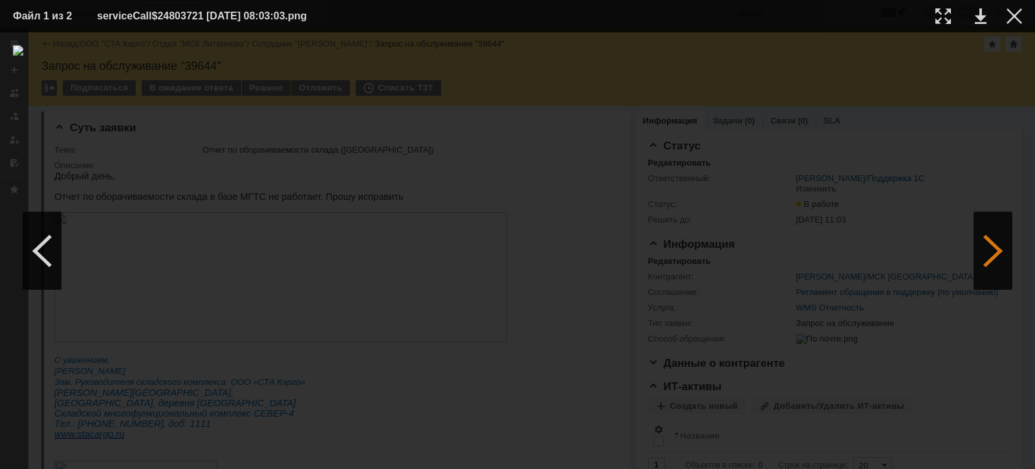
click at [987, 259] on div at bounding box center [993, 251] width 39 height 78
click at [44, 256] on div at bounding box center [42, 251] width 39 height 78
click at [167, 276] on img at bounding box center [517, 250] width 1009 height 411
click at [1014, 16] on div at bounding box center [1015, 16] width 16 height 16
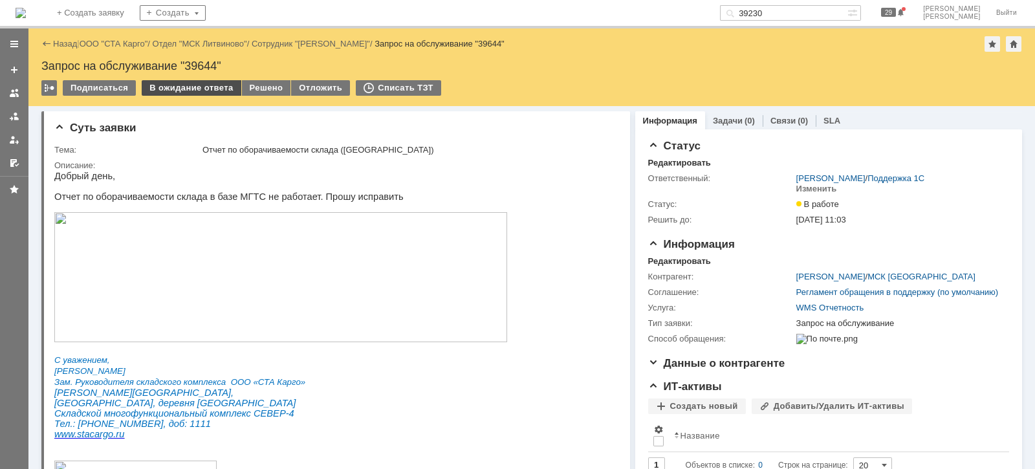
click at [192, 89] on div "В ожидание ответа" at bounding box center [191, 88] width 99 height 16
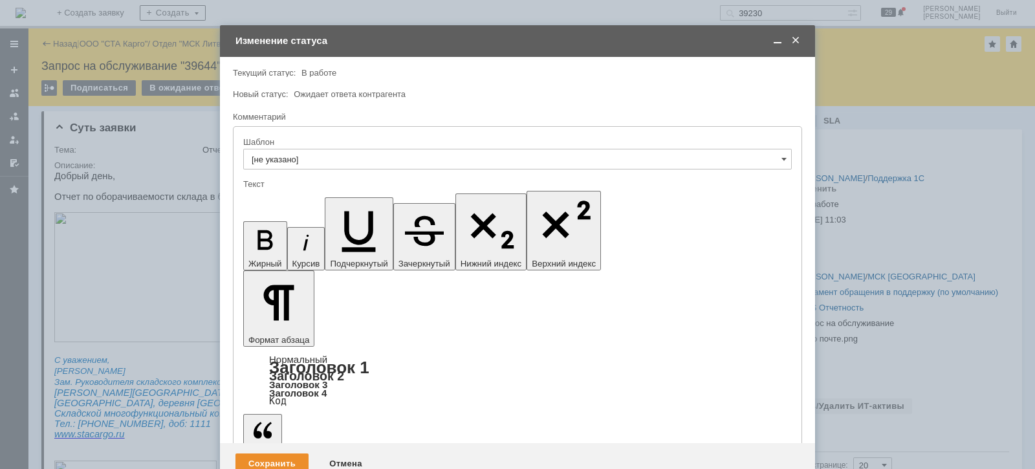
click at [283, 454] on div "Сохранить" at bounding box center [272, 464] width 73 height 21
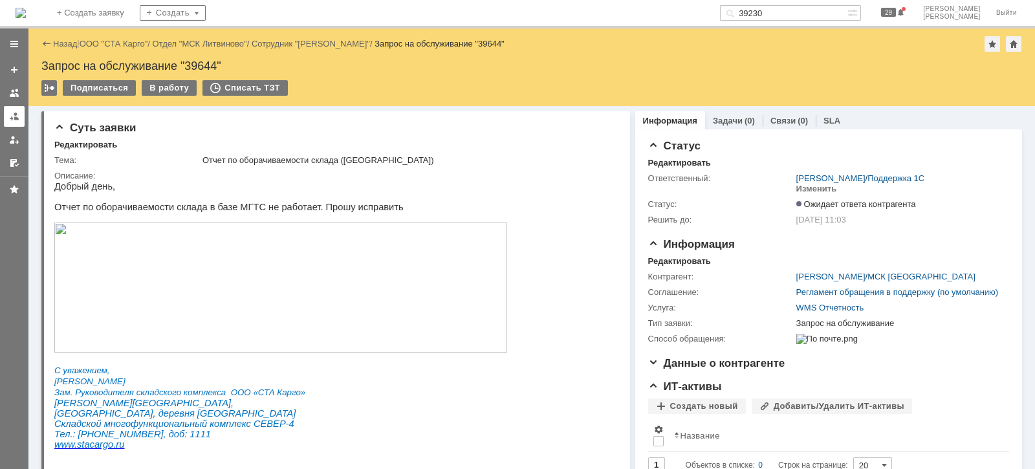
click at [16, 123] on link at bounding box center [14, 116] width 21 height 21
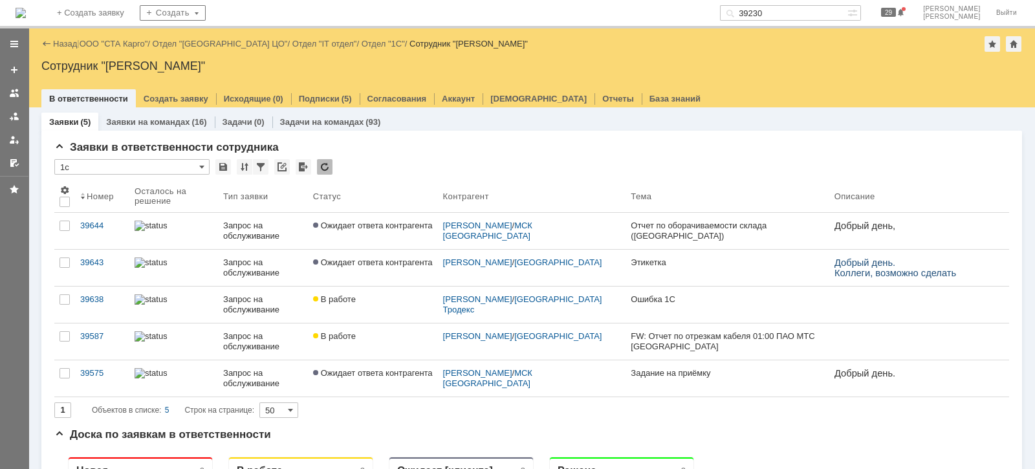
click at [136, 39] on link "ООО "СТА Карго"" at bounding box center [114, 44] width 69 height 10
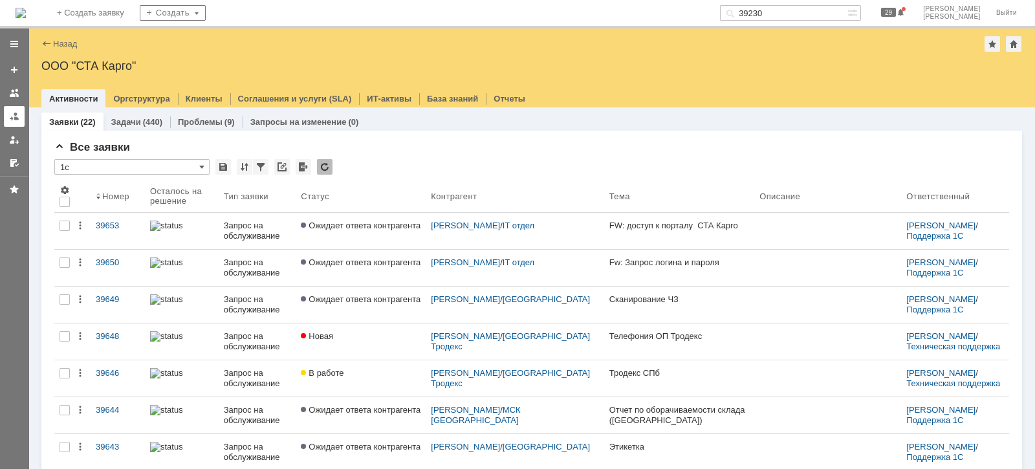
click at [13, 122] on link at bounding box center [14, 116] width 21 height 21
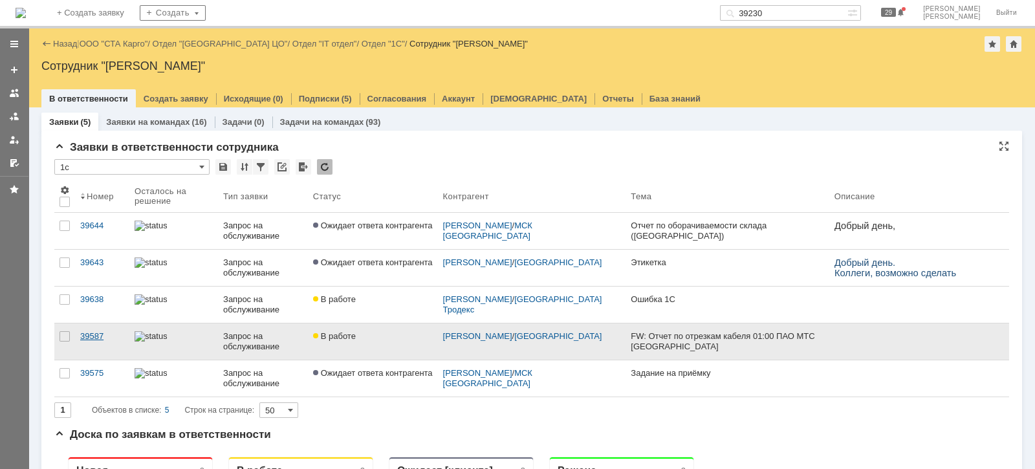
click at [105, 334] on div "39587" at bounding box center [102, 336] width 44 height 10
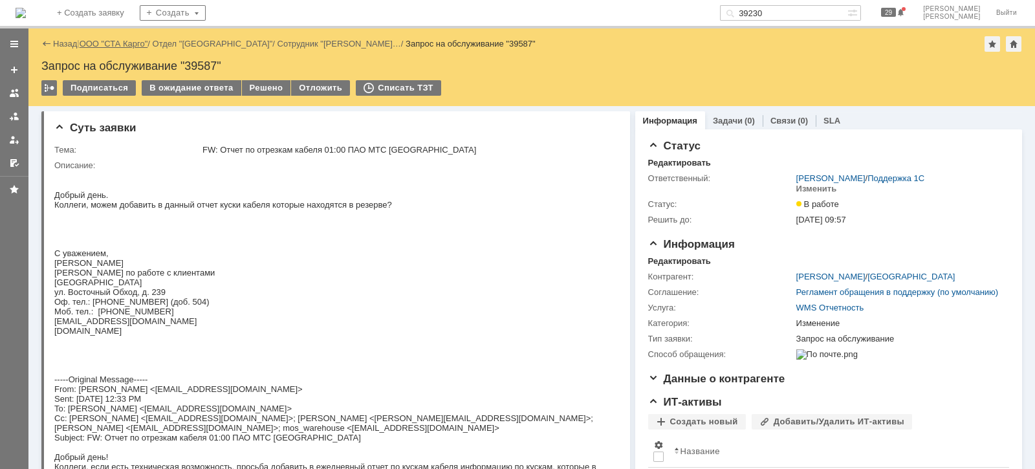
click at [130, 45] on link "ООО "СТА Карго"" at bounding box center [114, 44] width 69 height 10
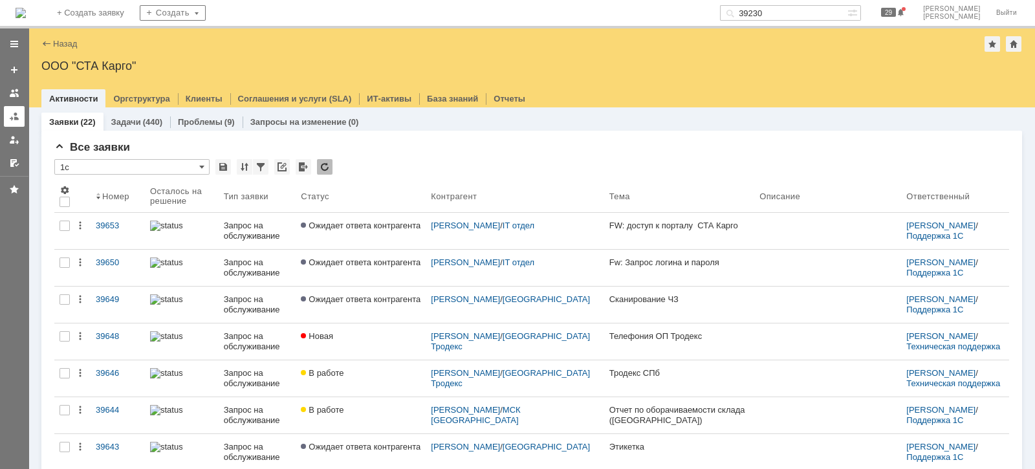
click at [6, 116] on link at bounding box center [14, 116] width 21 height 21
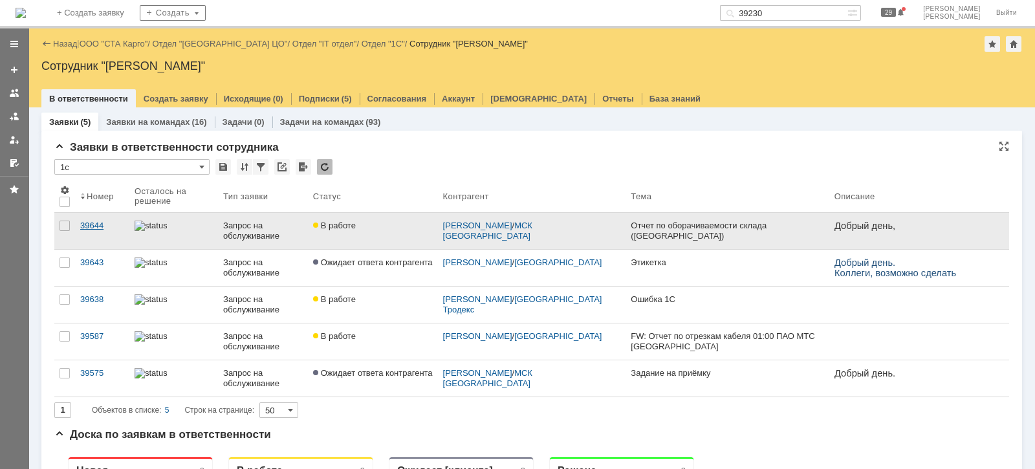
click at [99, 226] on div "39644" at bounding box center [102, 226] width 44 height 10
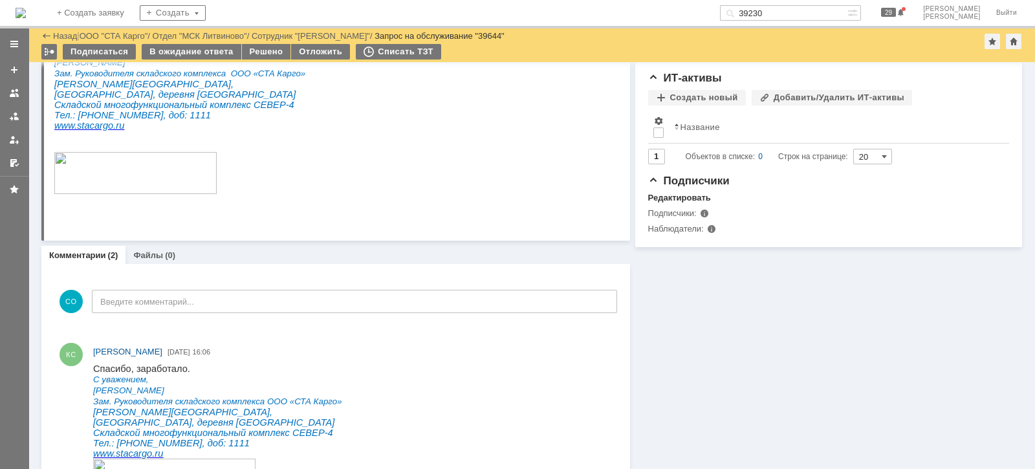
scroll to position [243, 0]
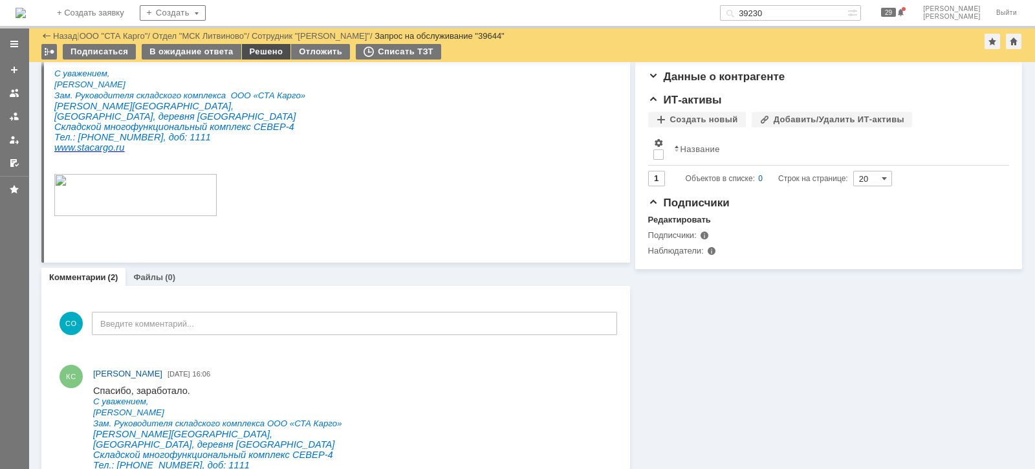
click at [262, 49] on div "Решено" at bounding box center [266, 52] width 49 height 16
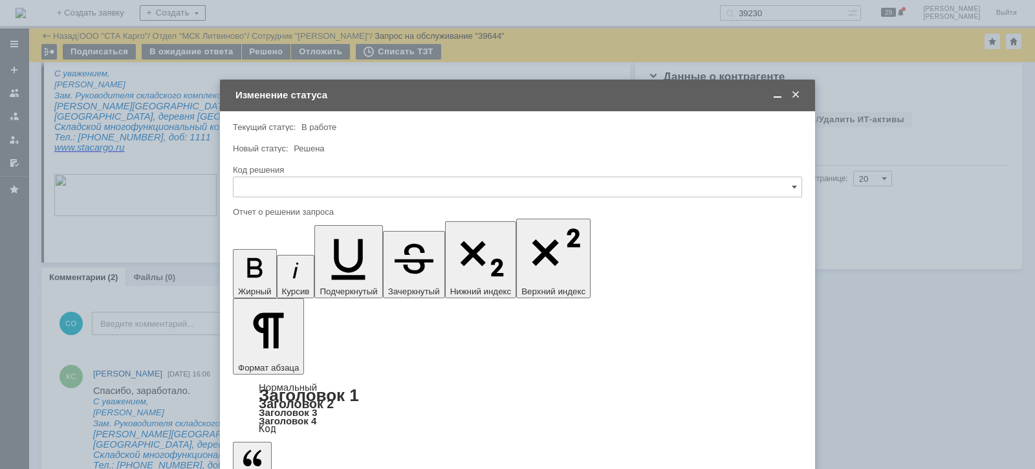
scroll to position [0, 0]
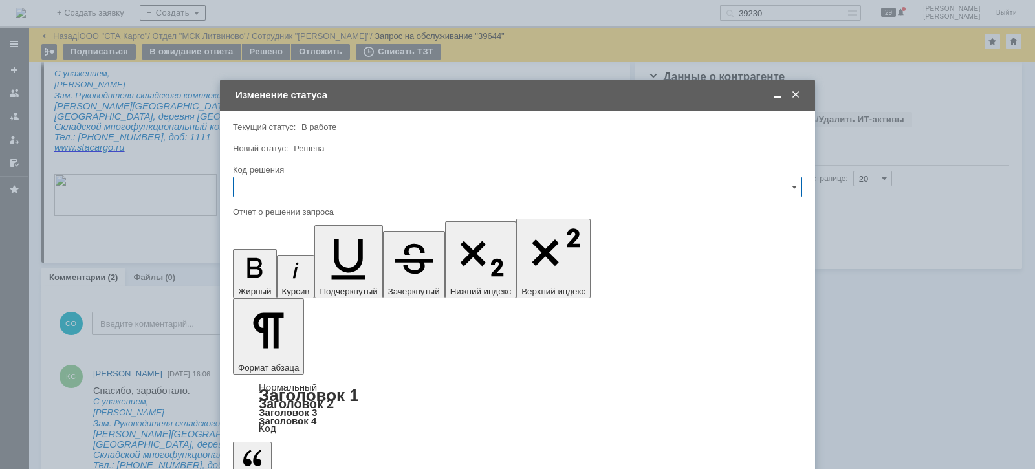
click at [296, 186] on input "text" at bounding box center [517, 187] width 569 height 21
click at [279, 350] on div "Решено" at bounding box center [518, 360] width 568 height 21
type input "Решено"
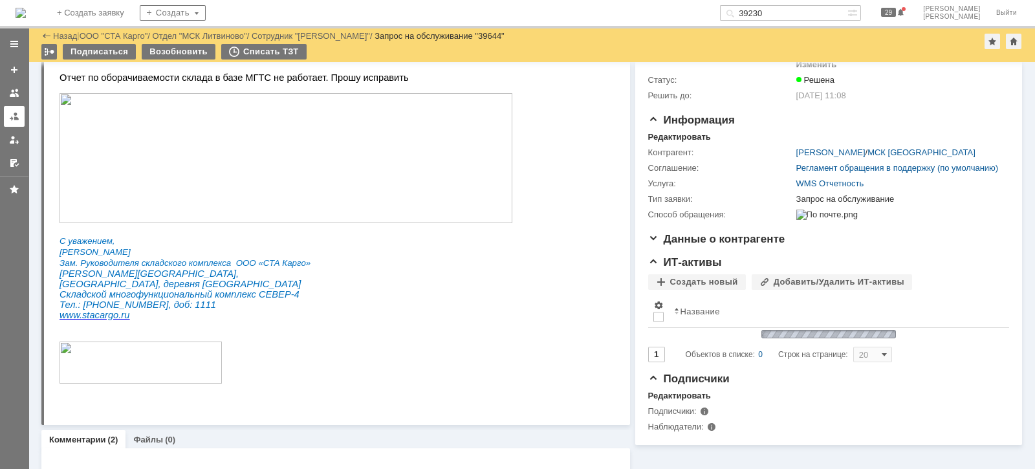
click at [12, 116] on div at bounding box center [14, 116] width 10 height 10
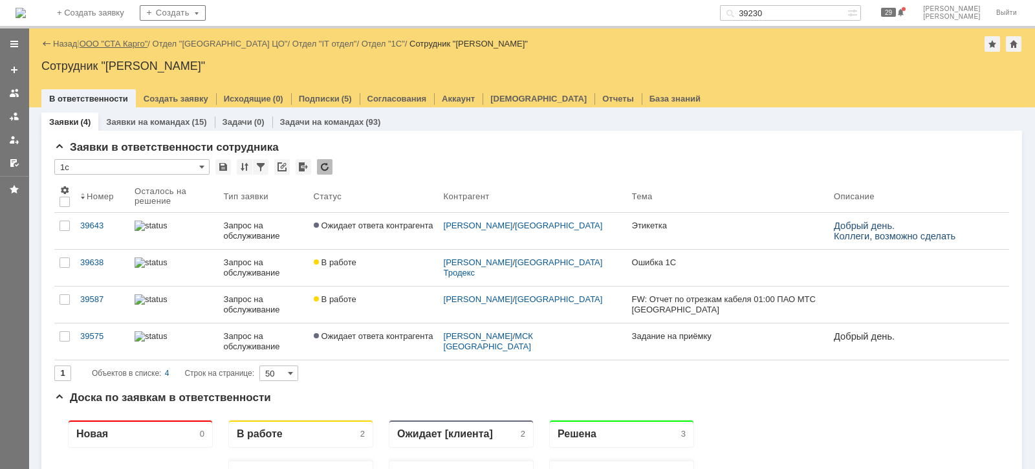
click at [144, 43] on link "ООО "СТА Карго"" at bounding box center [114, 44] width 69 height 10
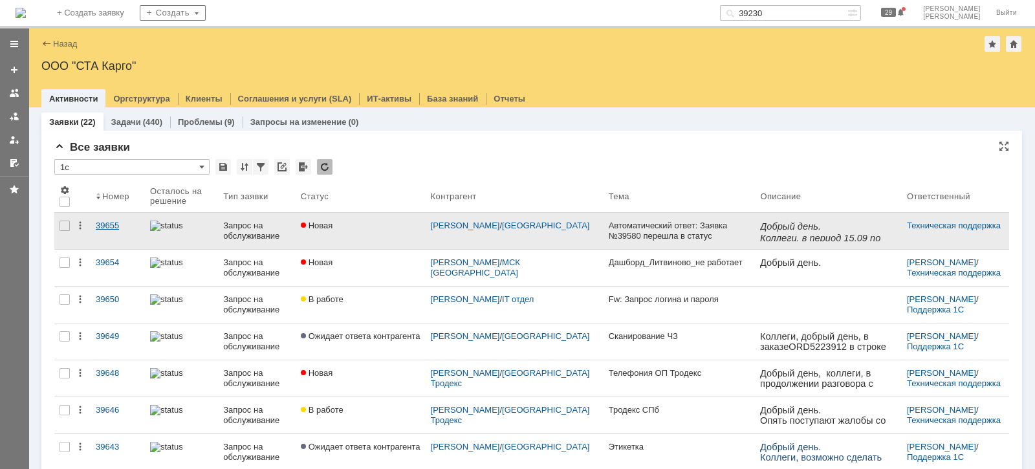
click at [93, 220] on link "39655" at bounding box center [118, 231] width 54 height 36
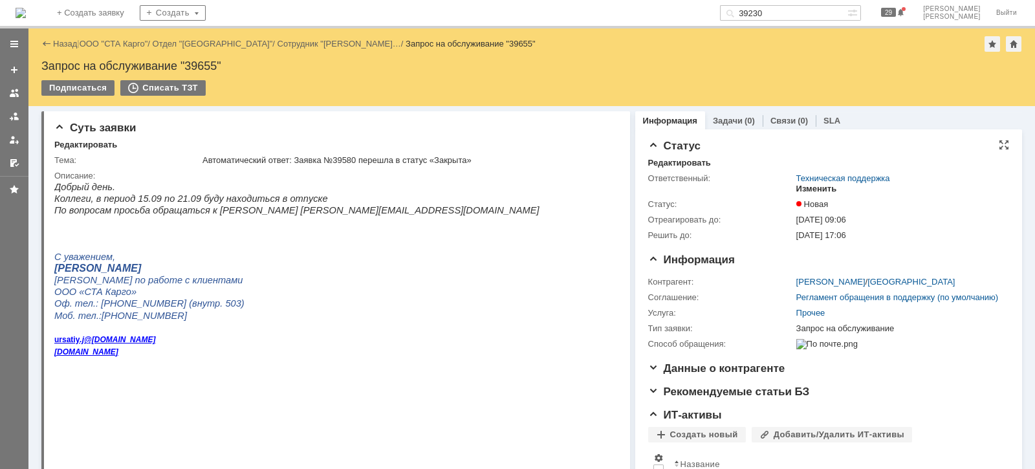
click at [806, 188] on div "Изменить" at bounding box center [817, 189] width 41 height 10
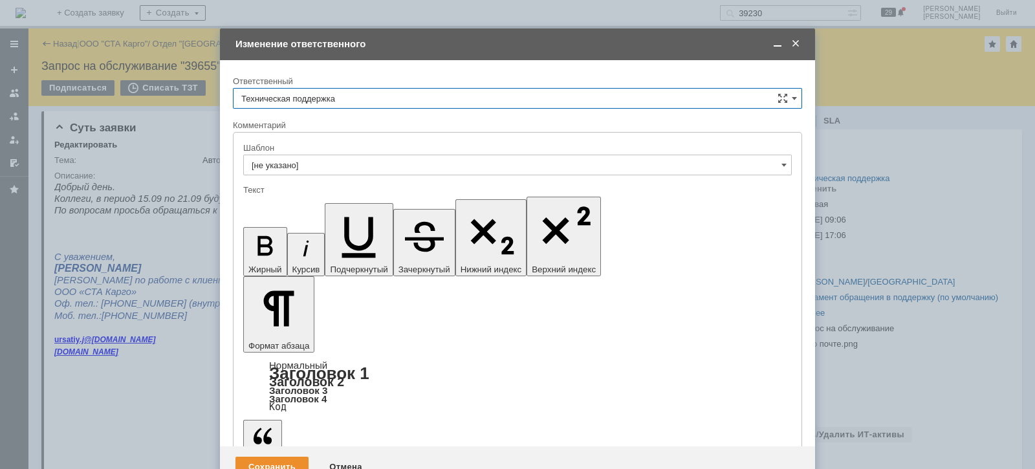
click at [350, 96] on input "Техническая поддержка" at bounding box center [517, 98] width 569 height 21
click at [798, 42] on span at bounding box center [795, 44] width 13 height 12
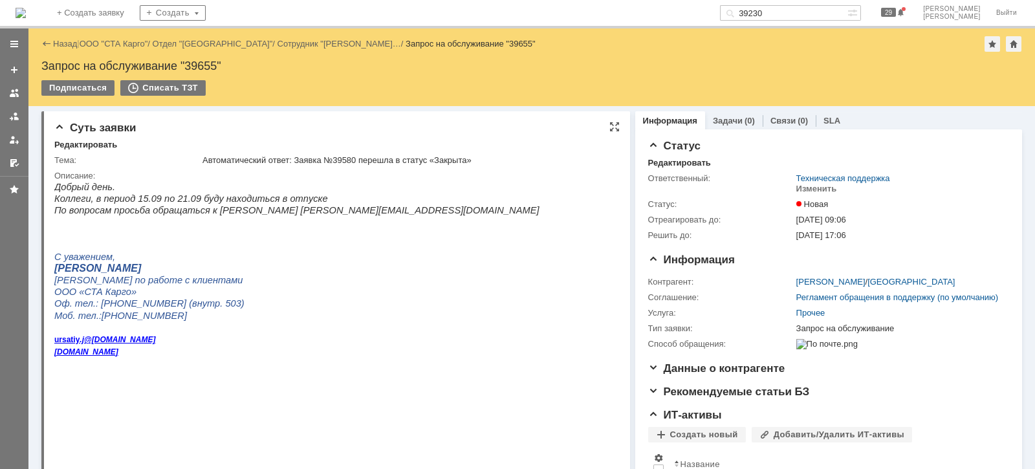
click at [474, 282] on html "Добрый день. [PERSON_NAME], в период 15.09 по 21.09 буду находиться в отпуске П…" at bounding box center [330, 350] width 552 height 339
click at [120, 46] on link "ООО "СТА Карго"" at bounding box center [114, 44] width 69 height 10
